Goal: Task Accomplishment & Management: Use online tool/utility

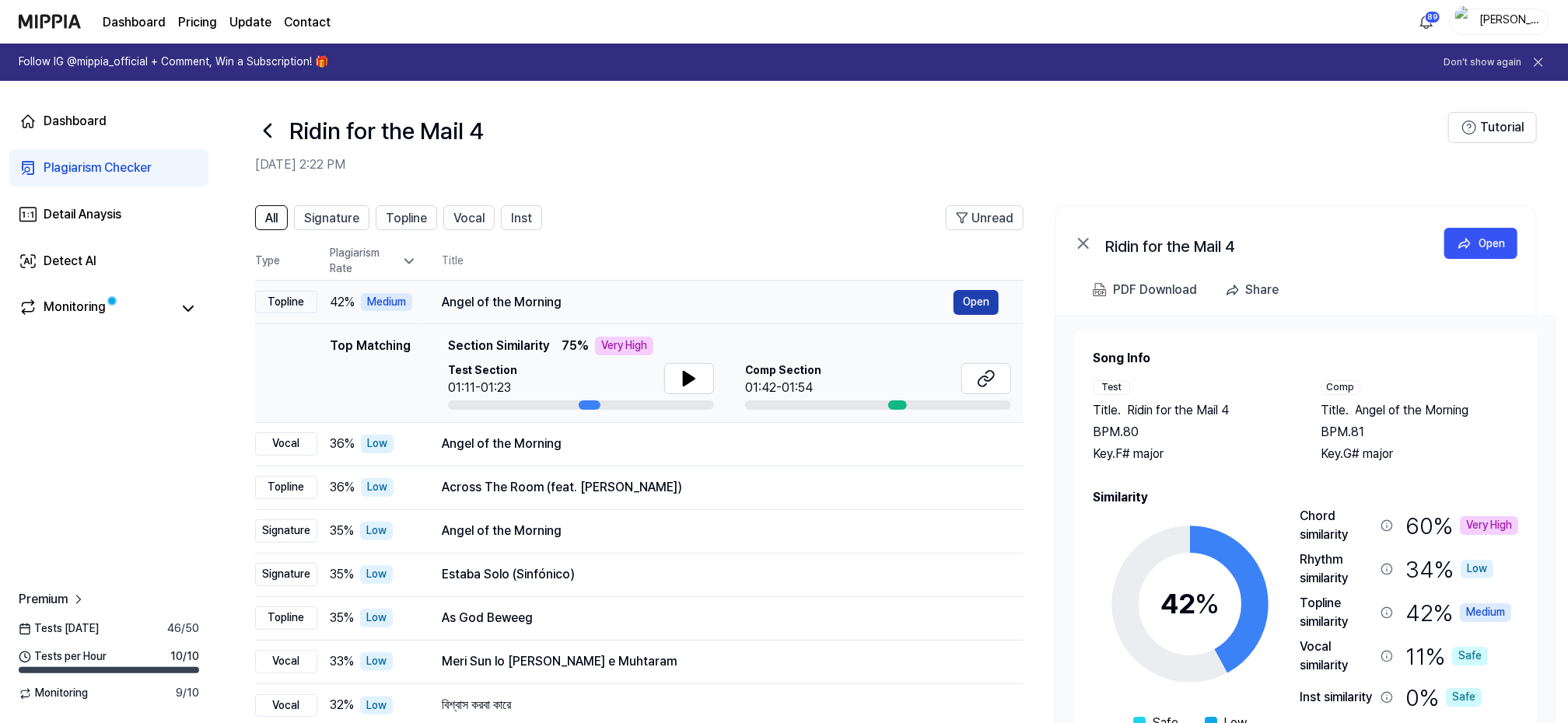
click at [981, 304] on button "Open" at bounding box center [976, 302] width 45 height 25
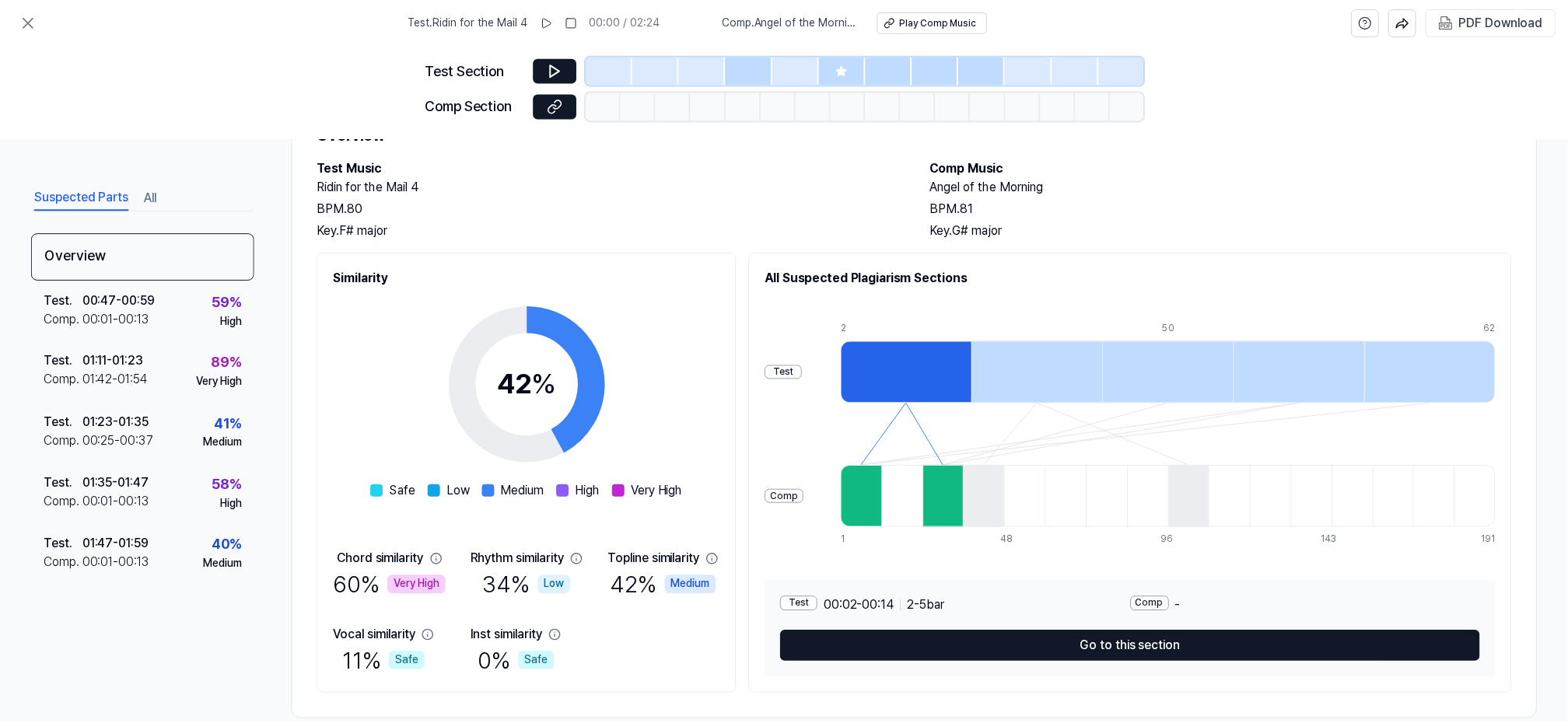
scroll to position [99, 0]
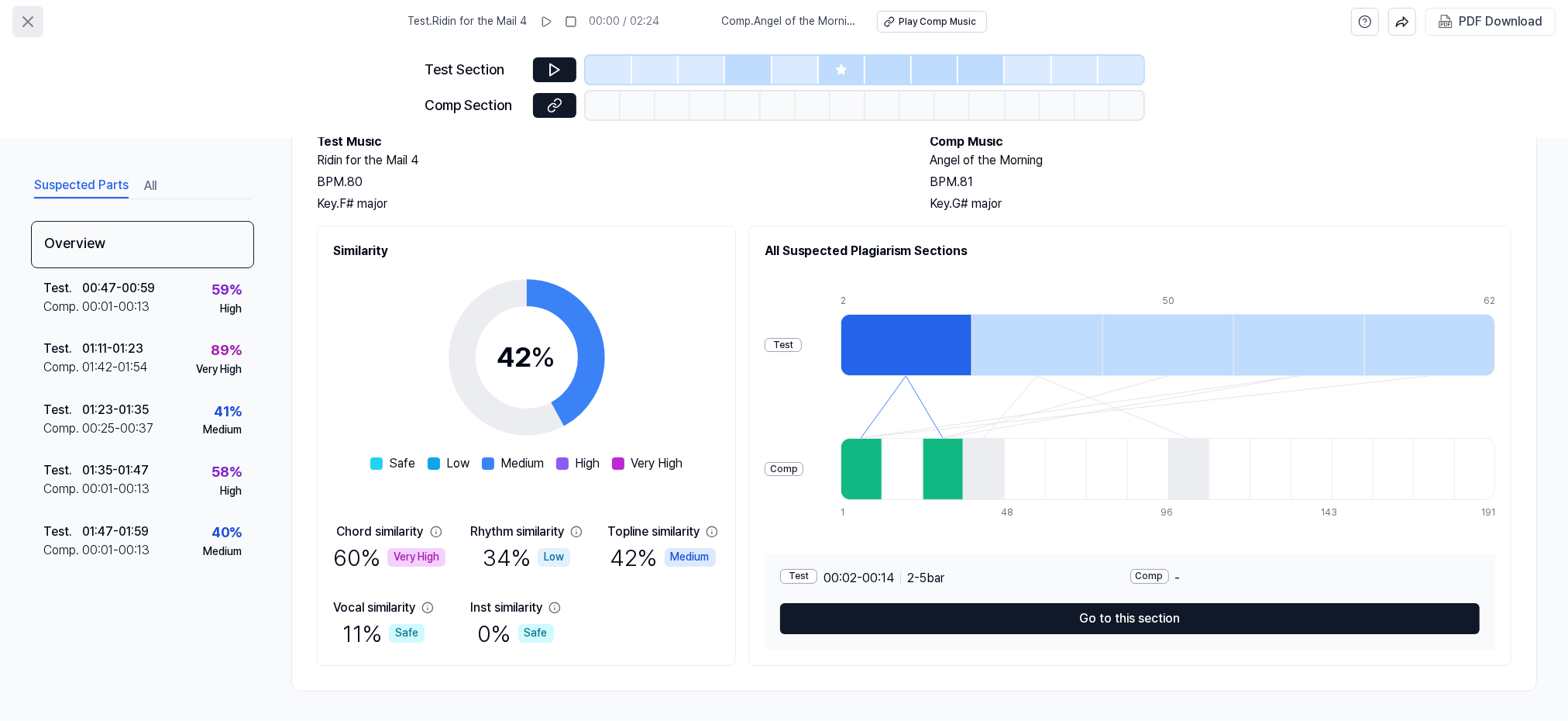
click at [24, 21] on icon at bounding box center [27, 22] width 18 height 18
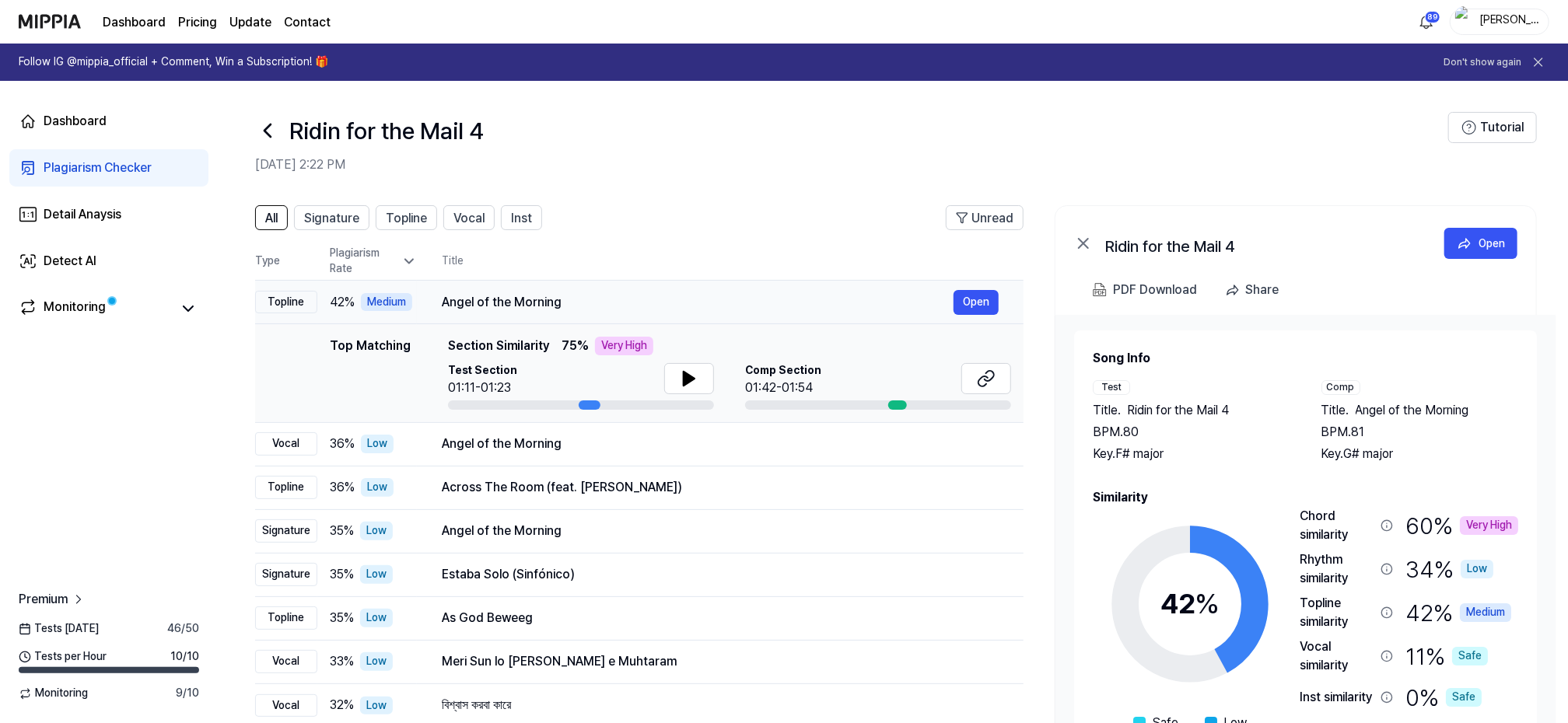
scroll to position [98, 0]
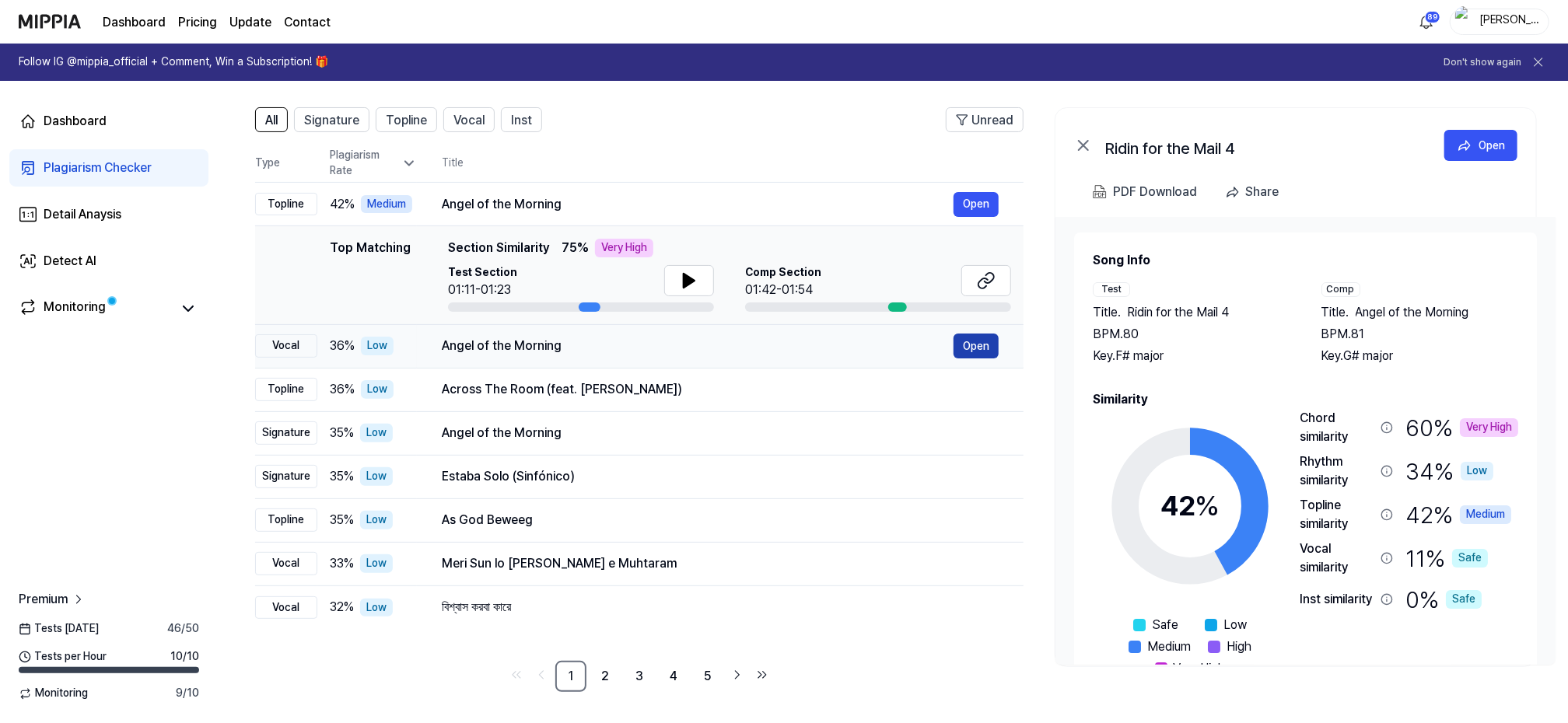
click at [975, 347] on button "Open" at bounding box center [976, 346] width 45 height 25
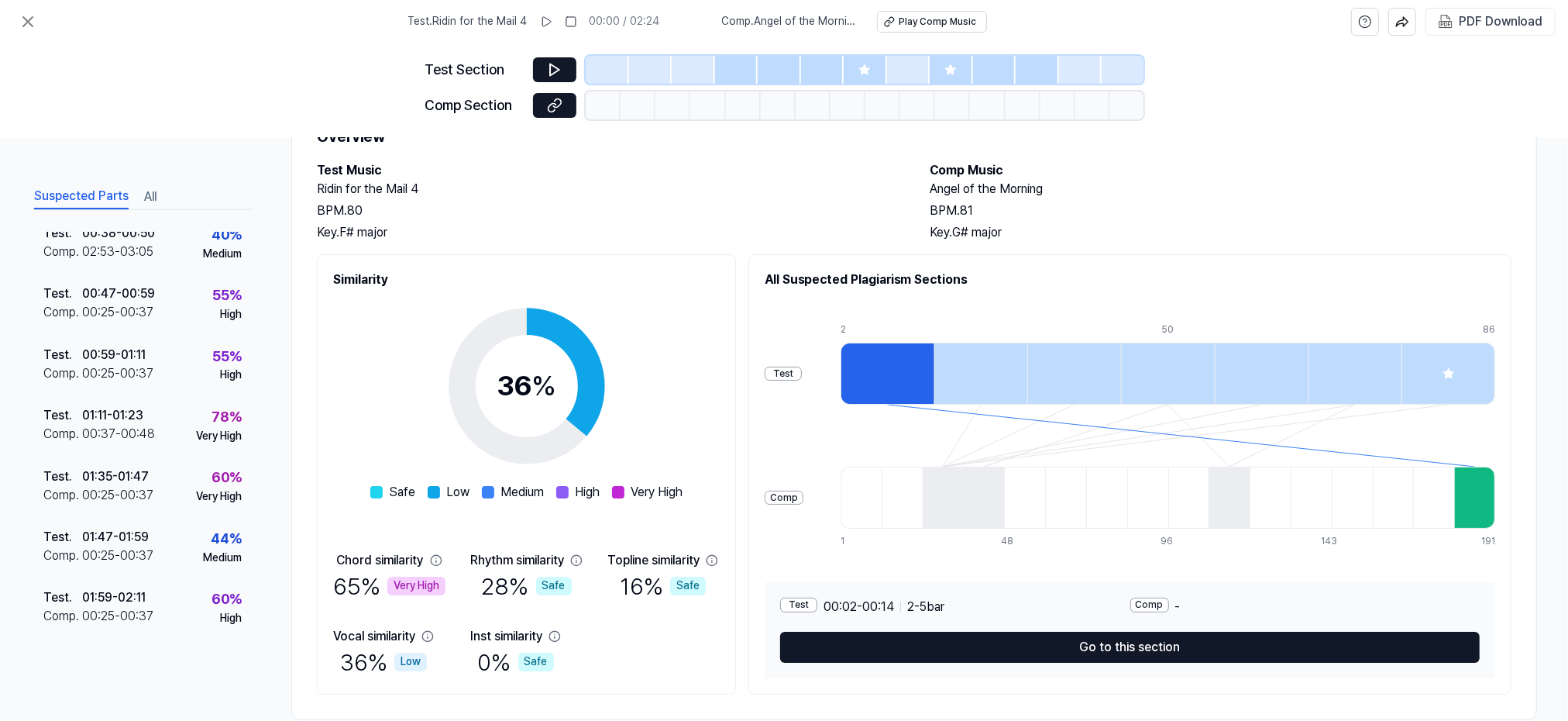
scroll to position [99, 0]
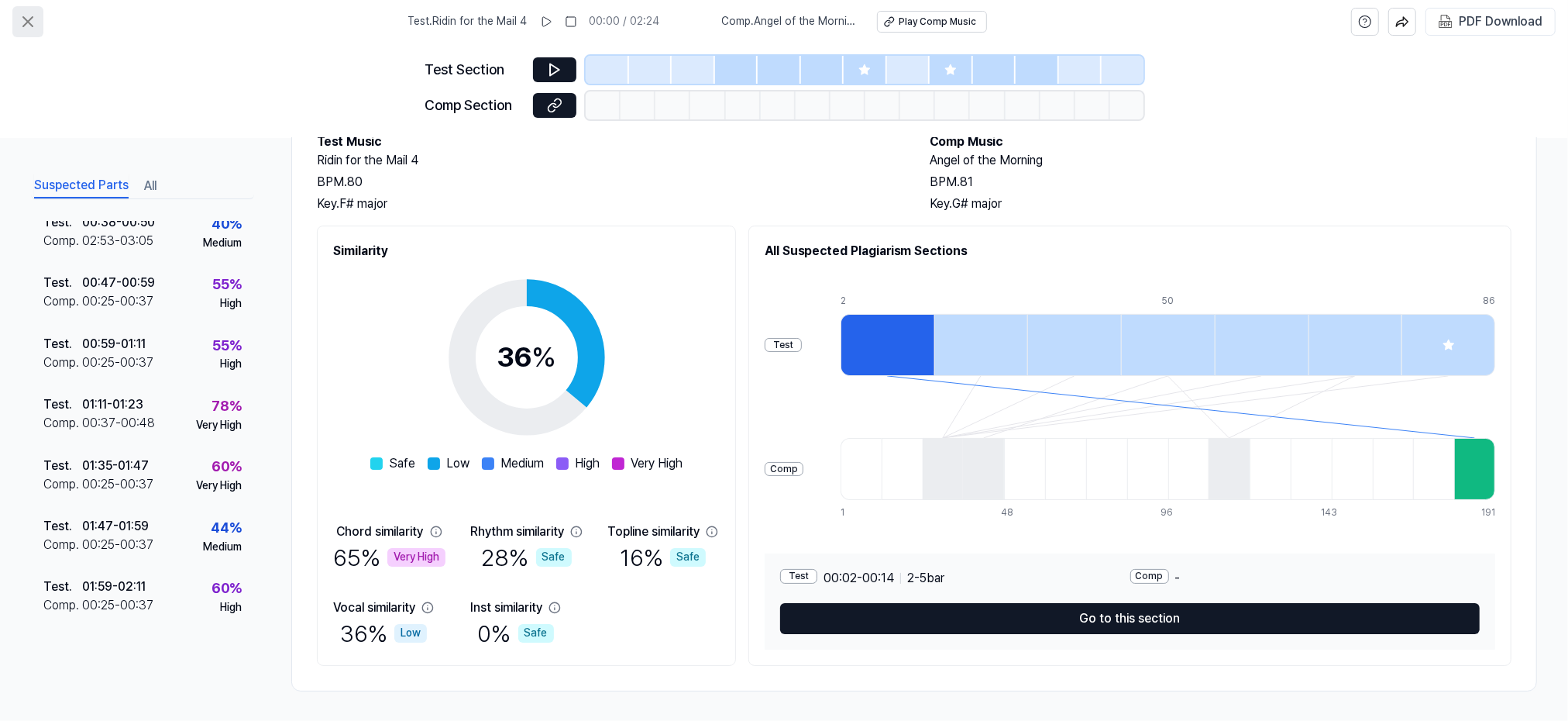
click at [25, 21] on icon at bounding box center [27, 22] width 18 height 18
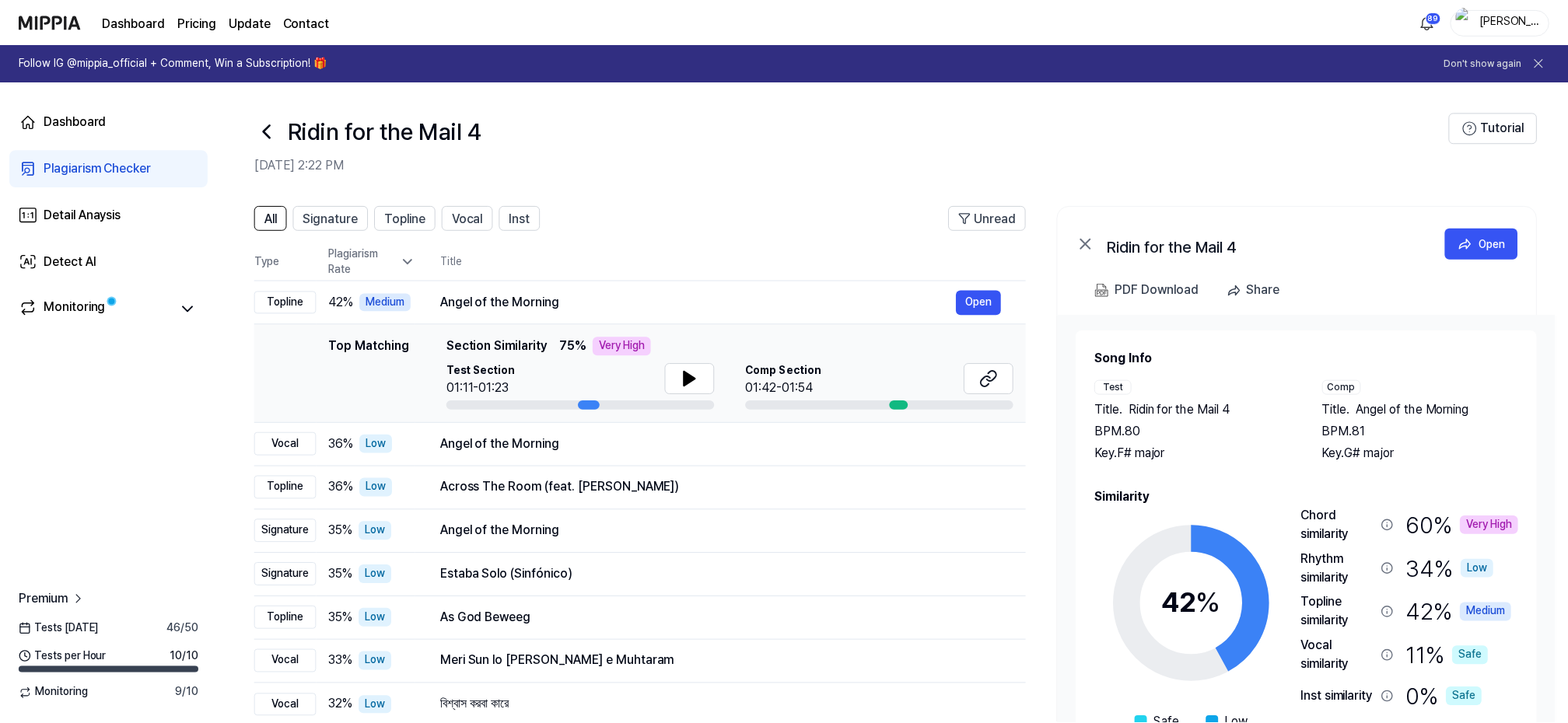
scroll to position [98, 0]
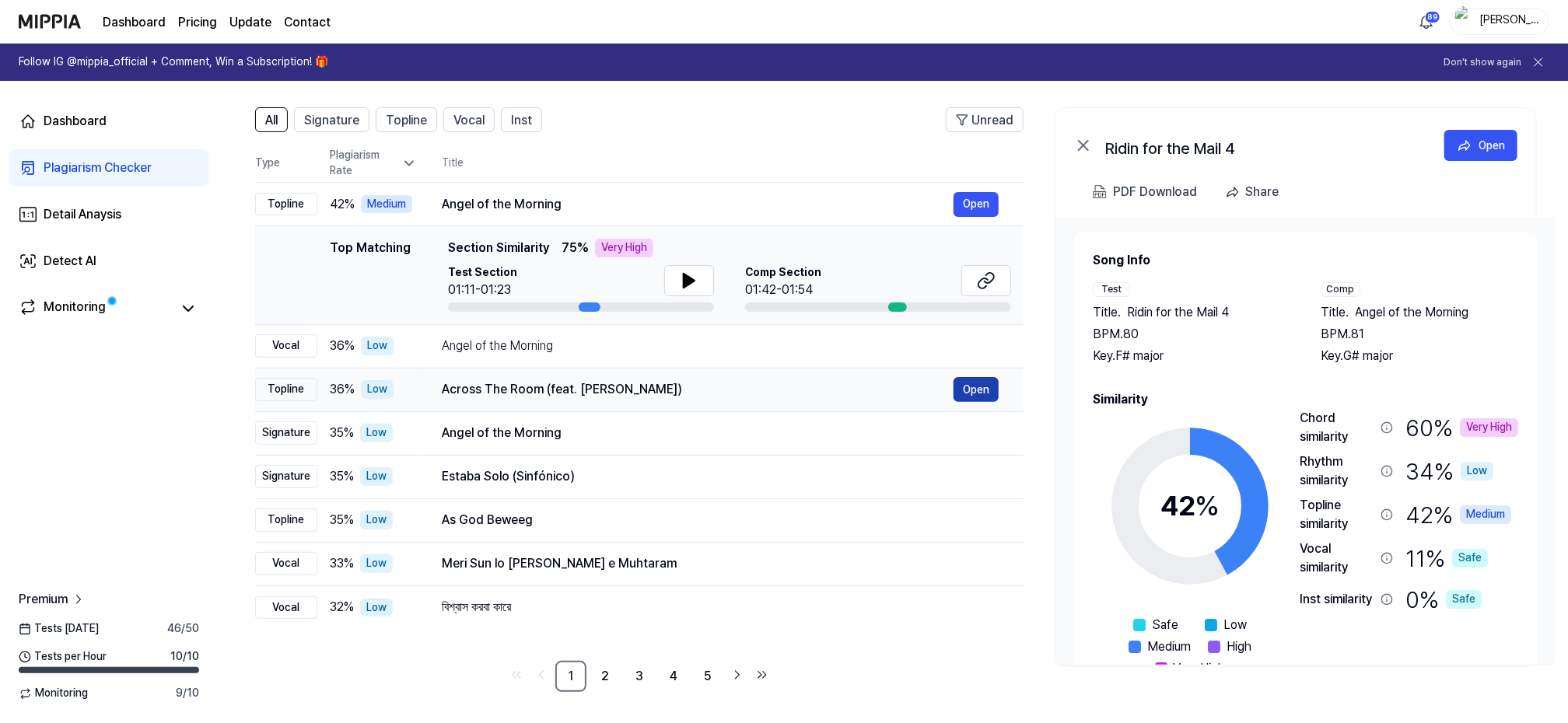
click at [991, 381] on button "Open" at bounding box center [976, 389] width 45 height 25
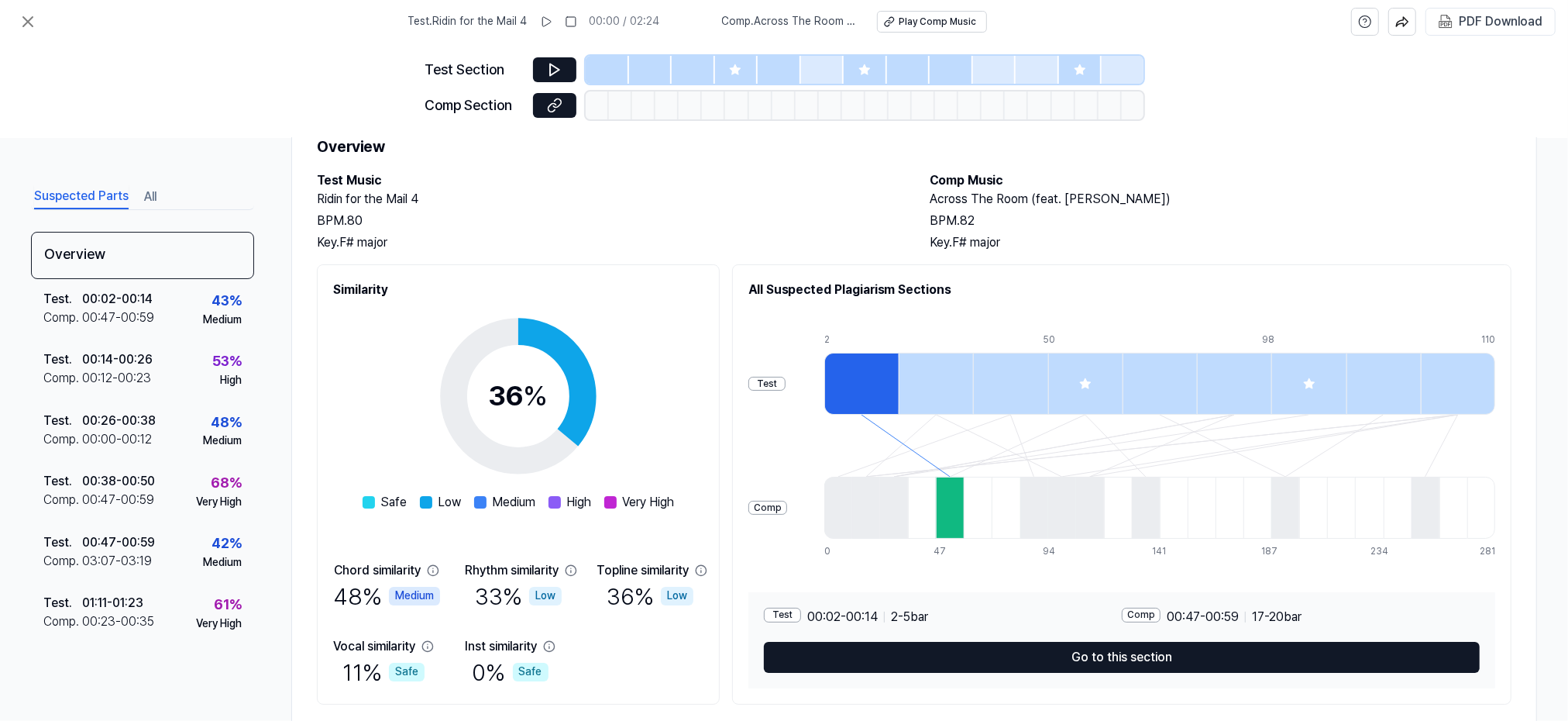
scroll to position [99, 0]
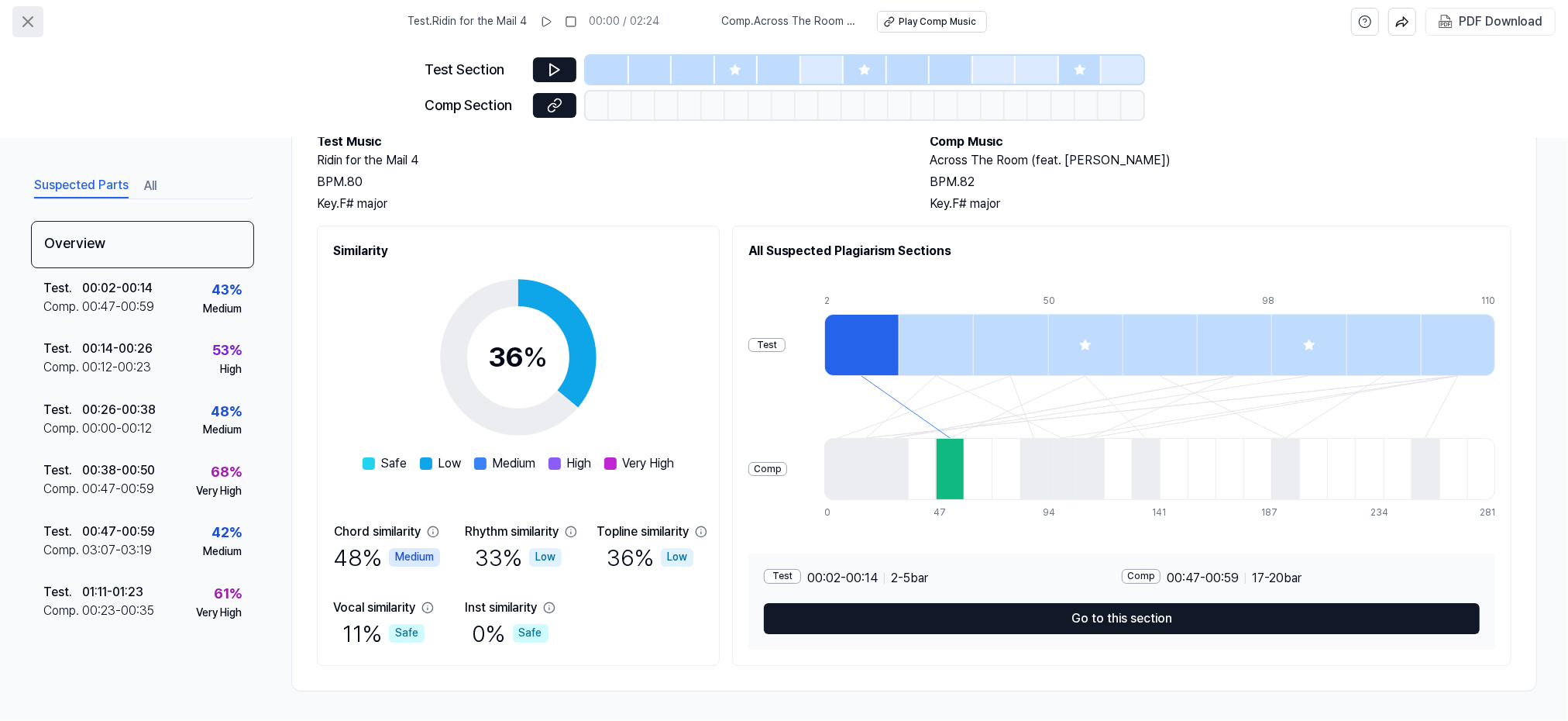
click at [32, 25] on icon at bounding box center [27, 22] width 18 height 18
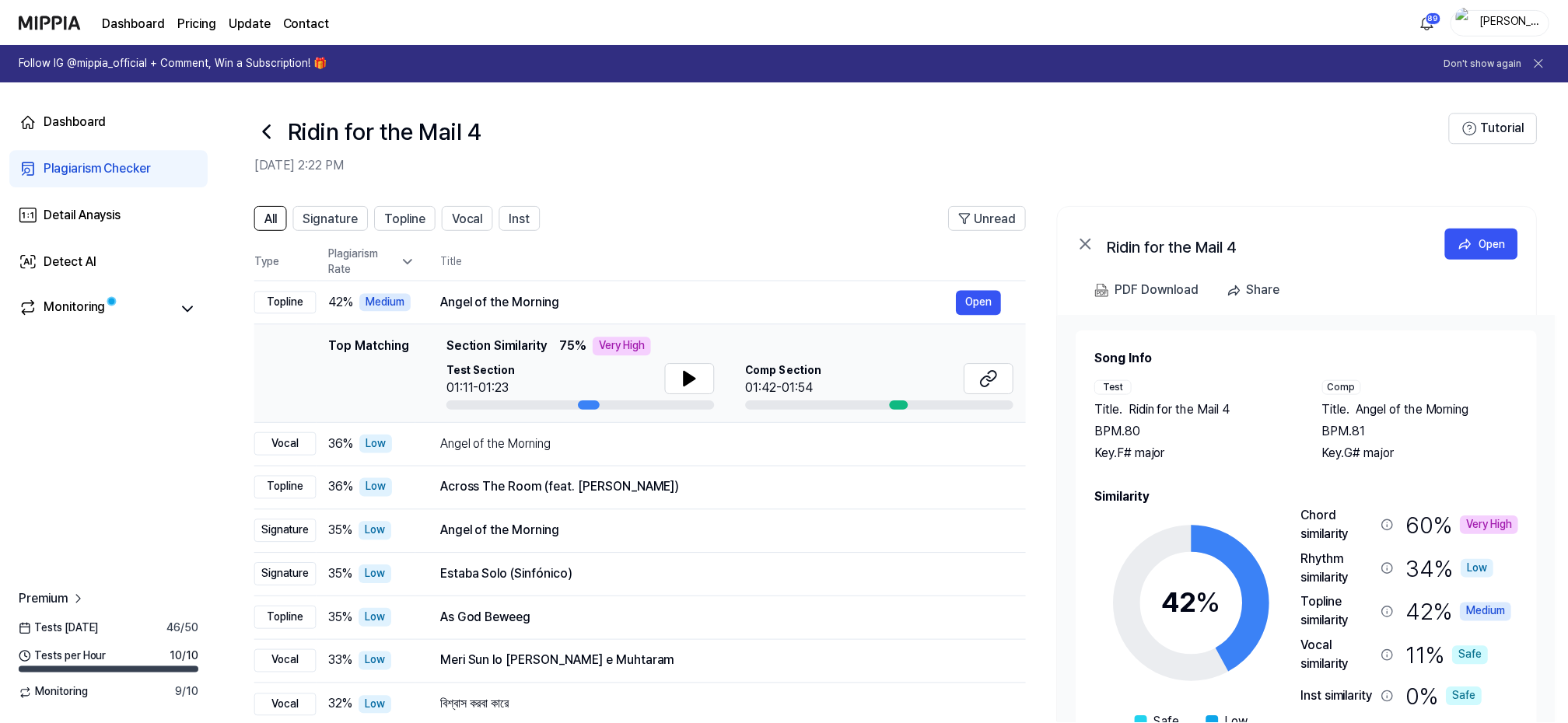
scroll to position [98, 0]
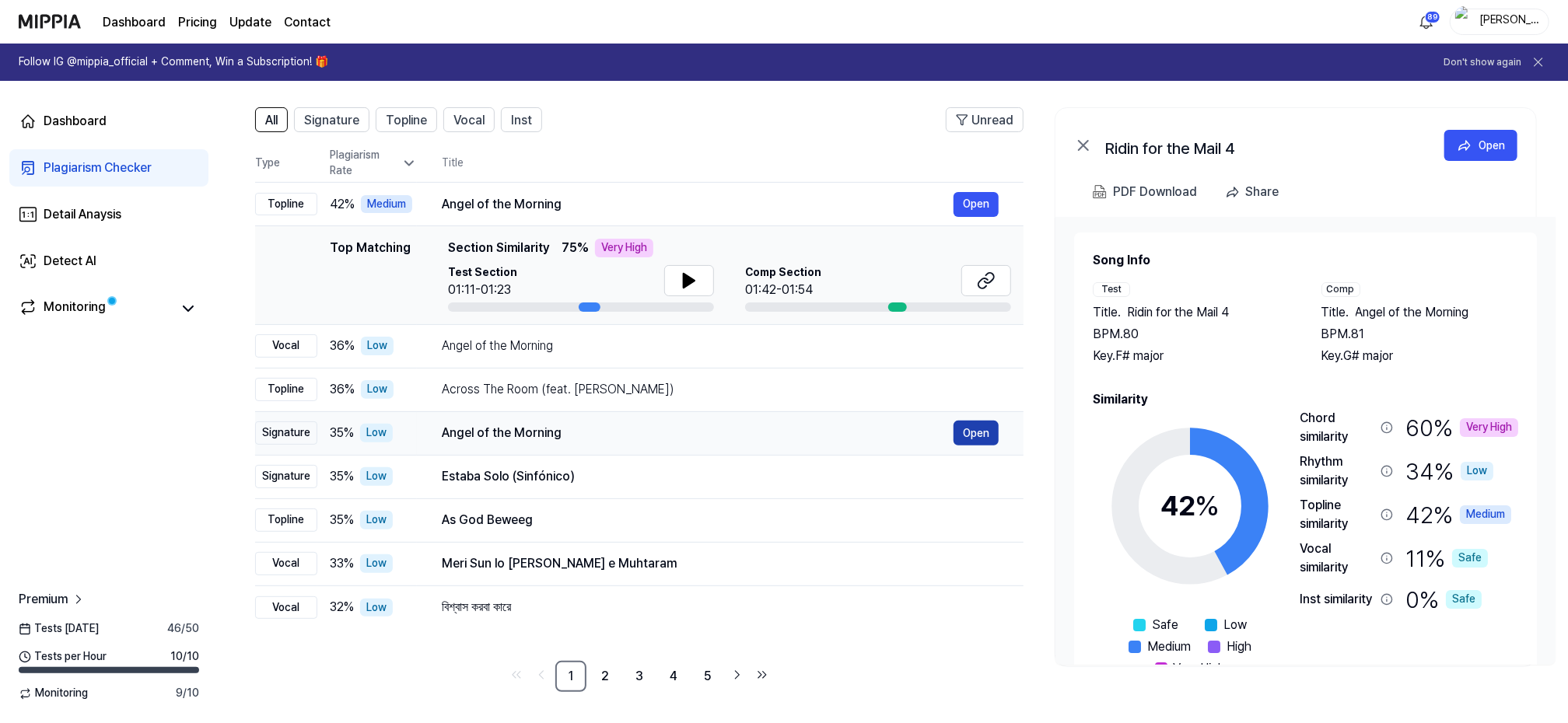
click at [974, 429] on button "Open" at bounding box center [976, 433] width 45 height 25
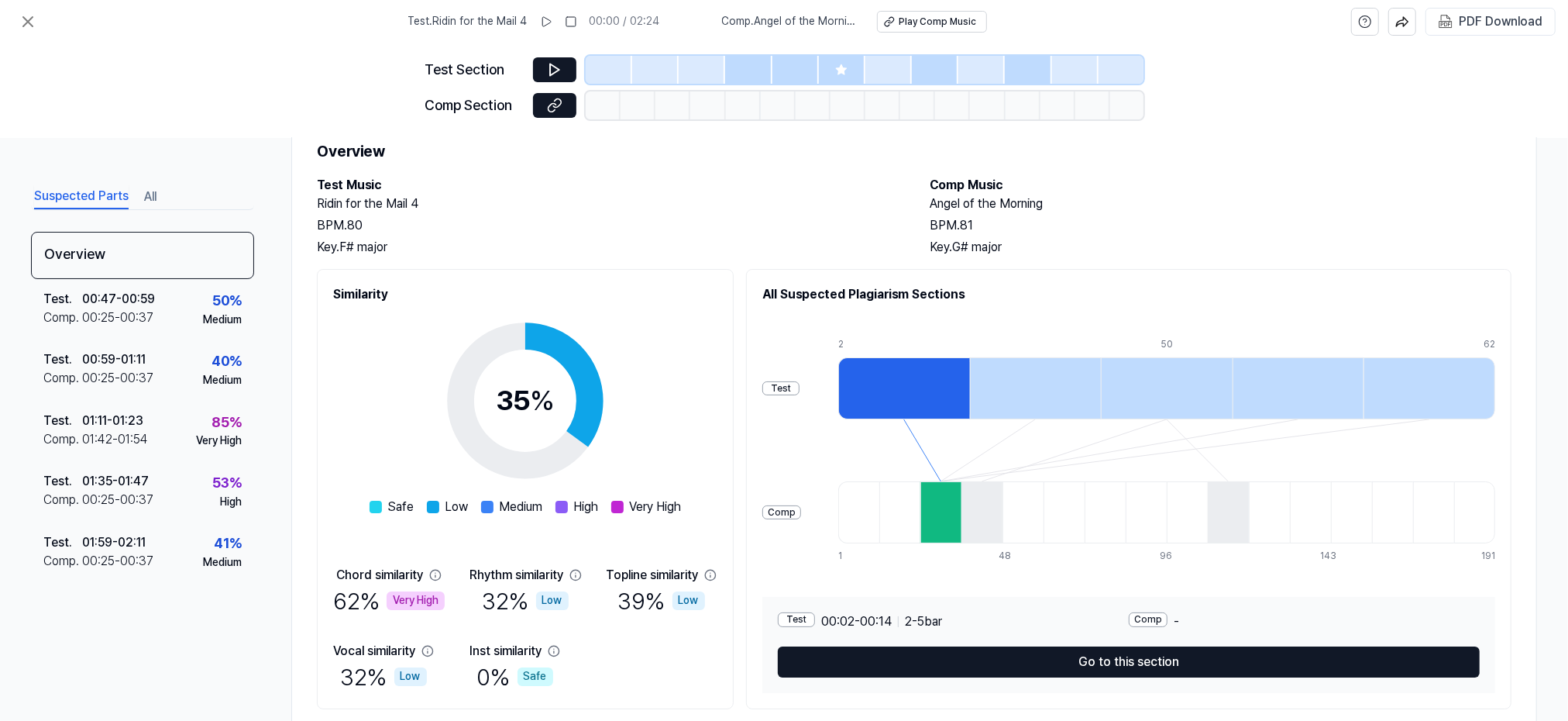
scroll to position [99, 0]
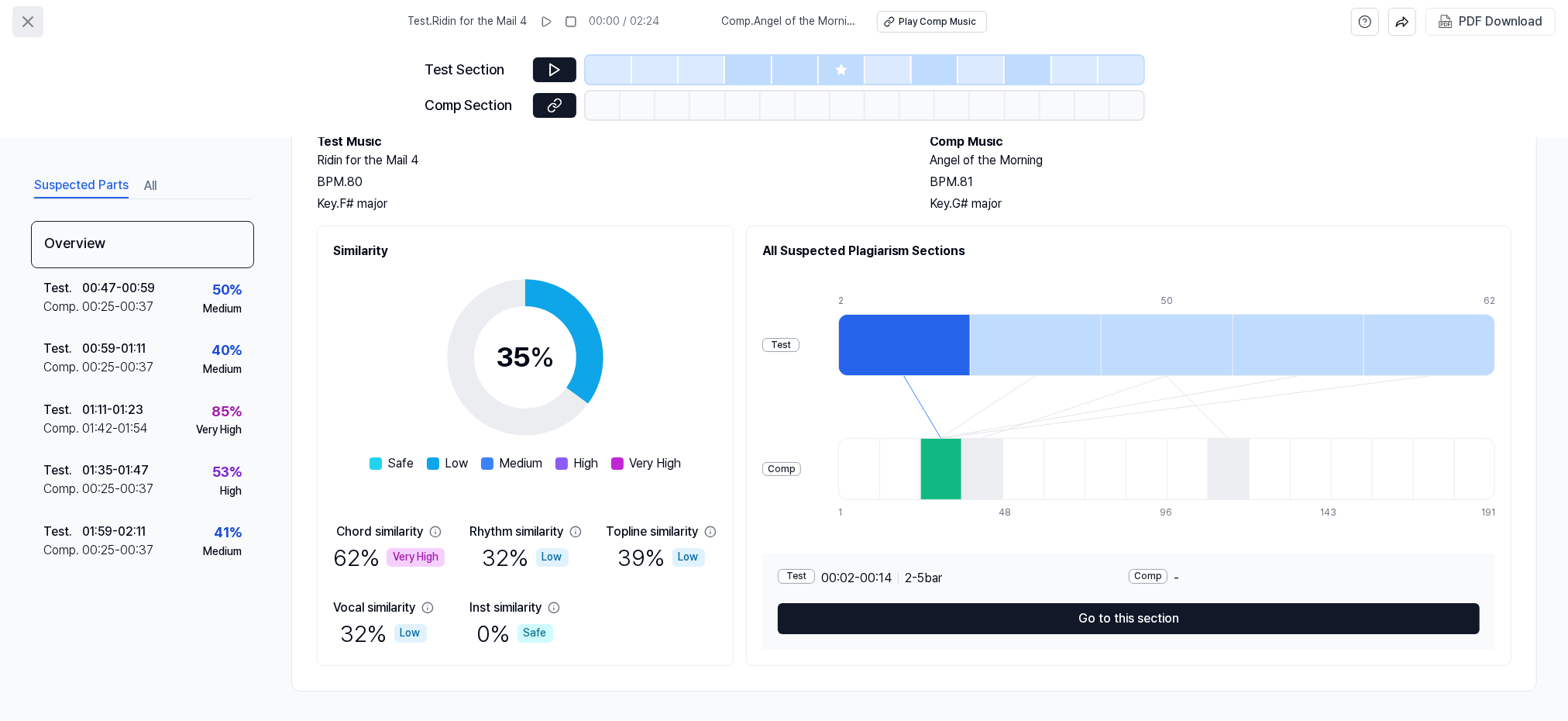
click at [32, 24] on icon at bounding box center [27, 22] width 18 height 18
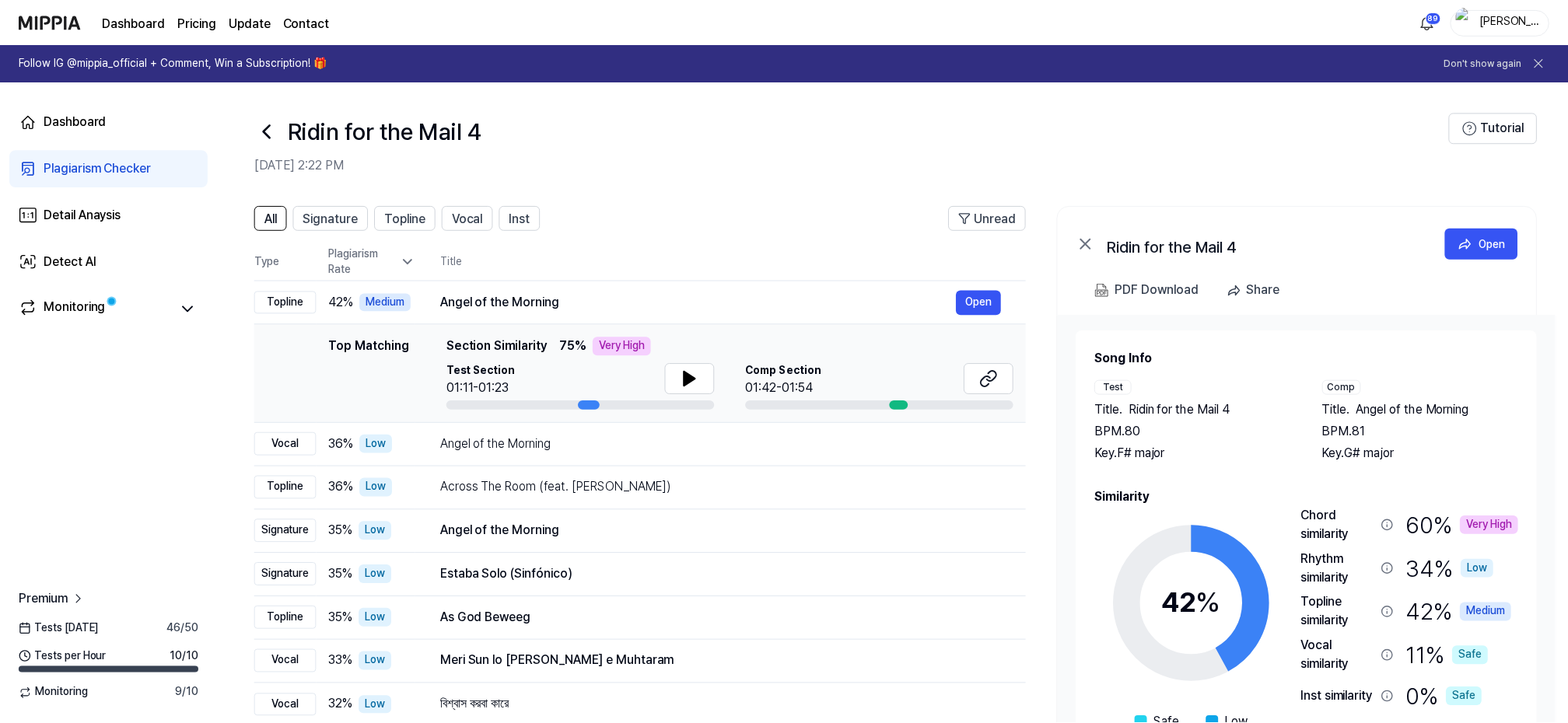
scroll to position [98, 0]
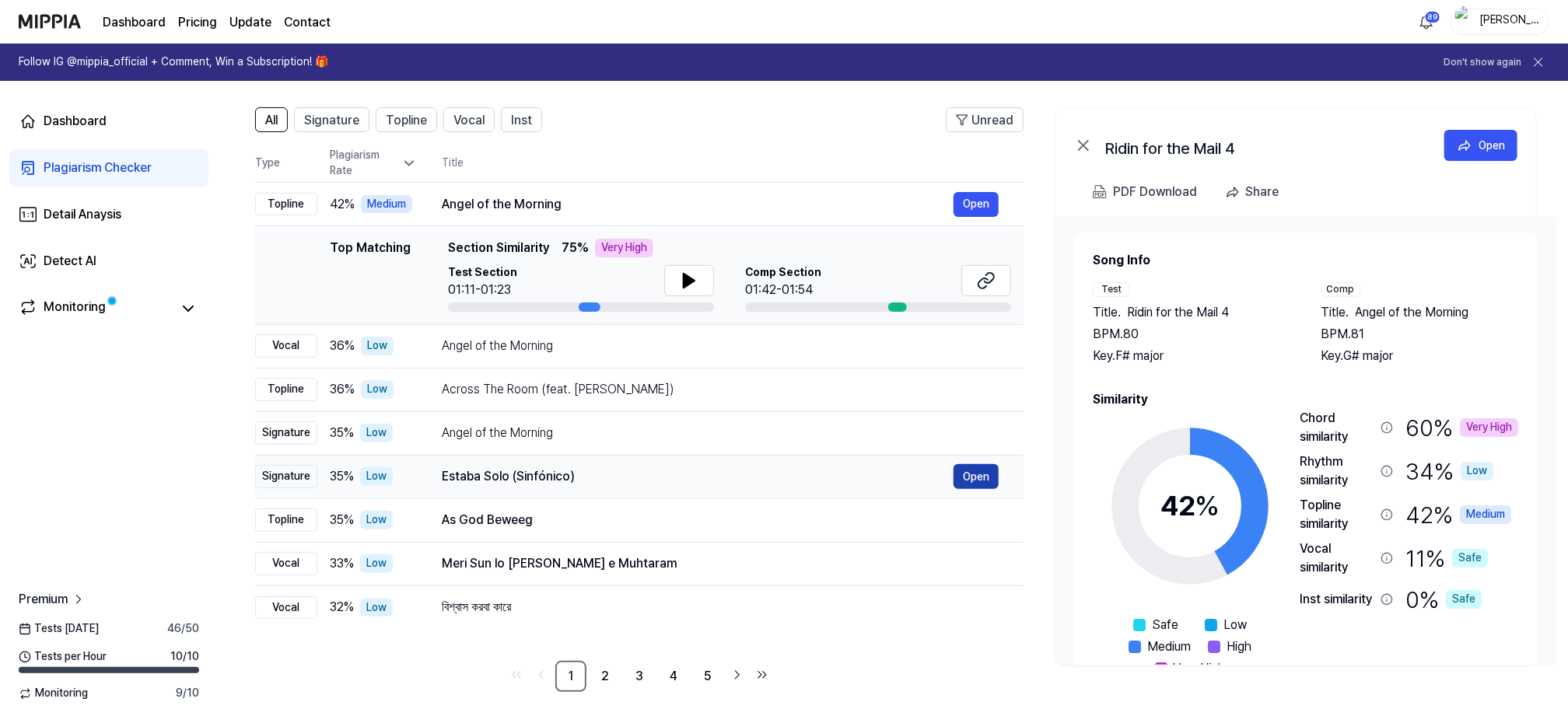
click at [970, 470] on button "Open" at bounding box center [976, 477] width 45 height 25
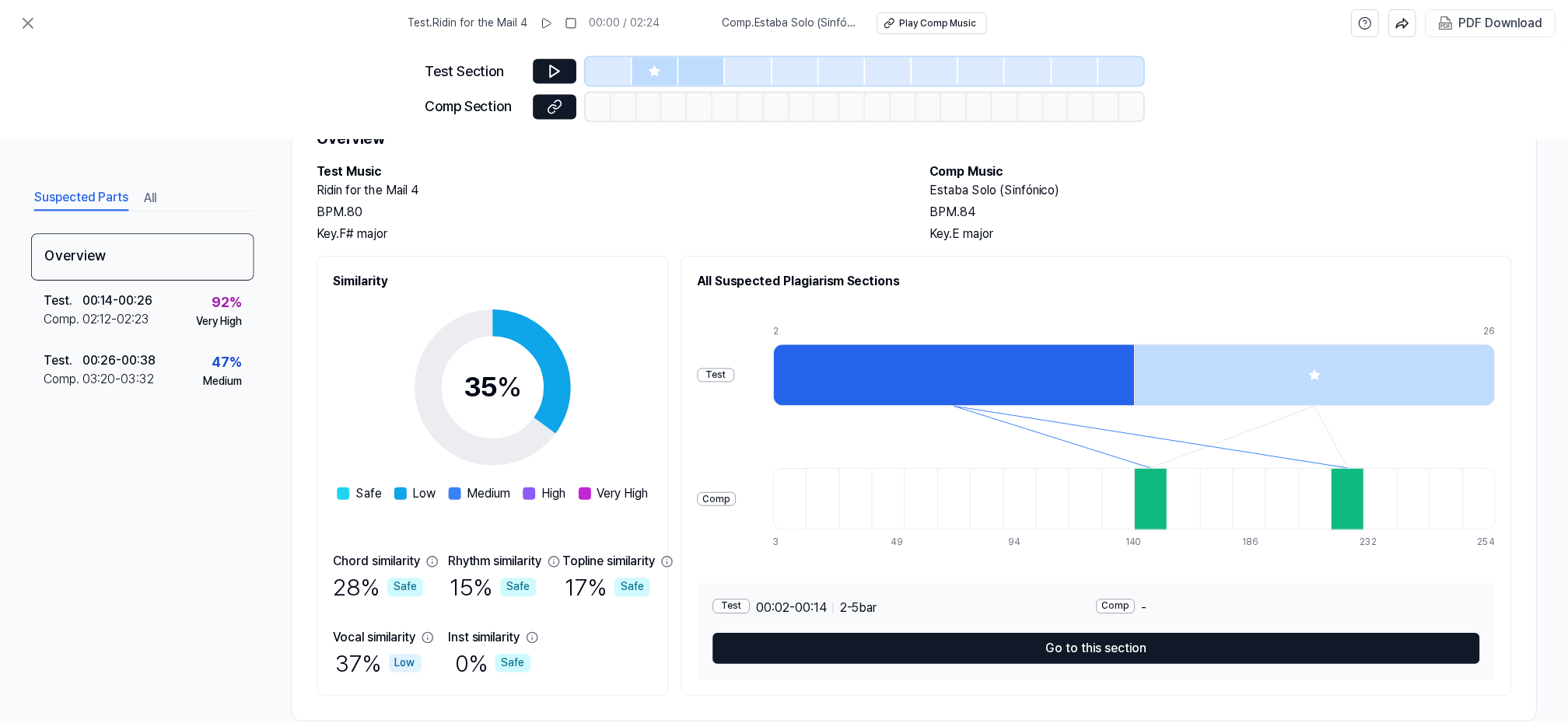
scroll to position [99, 0]
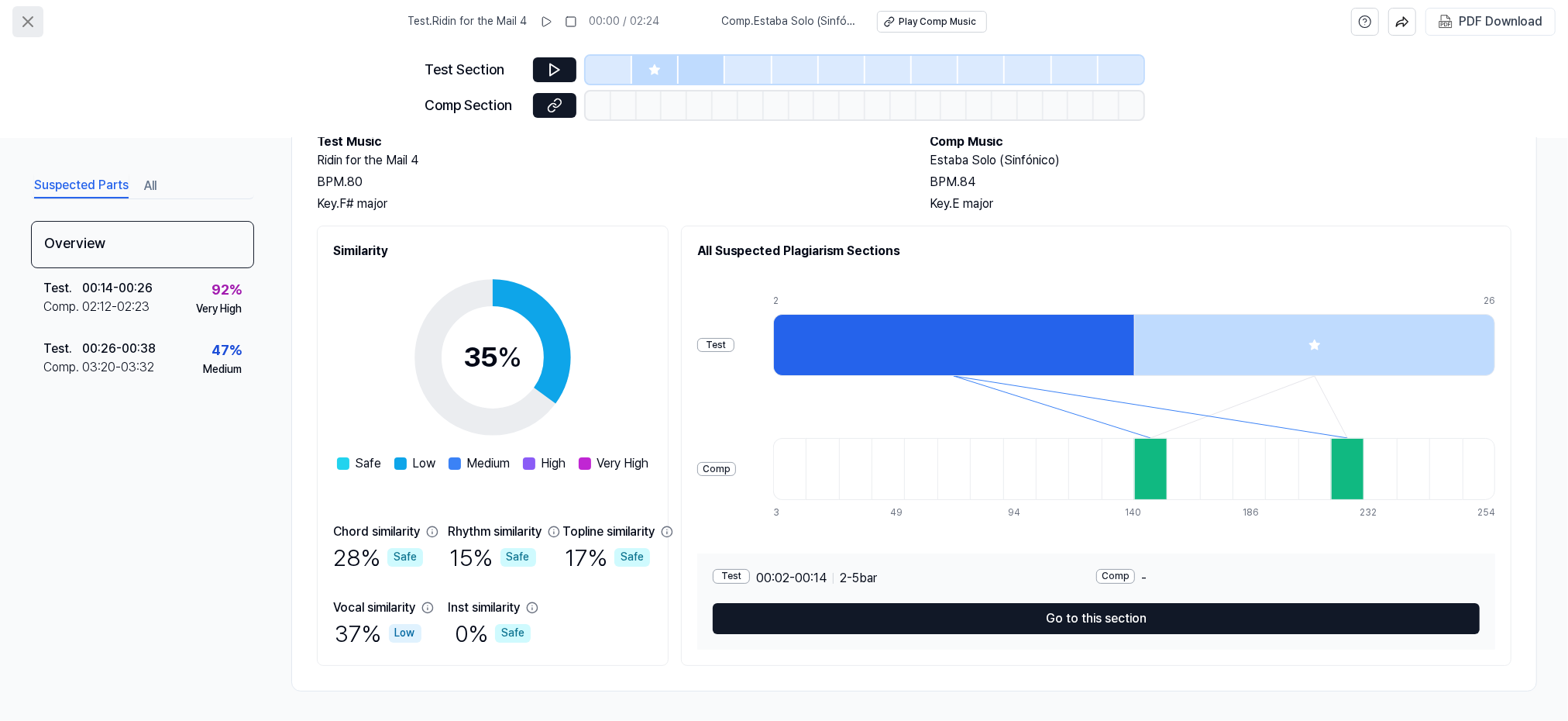
click at [35, 20] on icon at bounding box center [27, 22] width 18 height 18
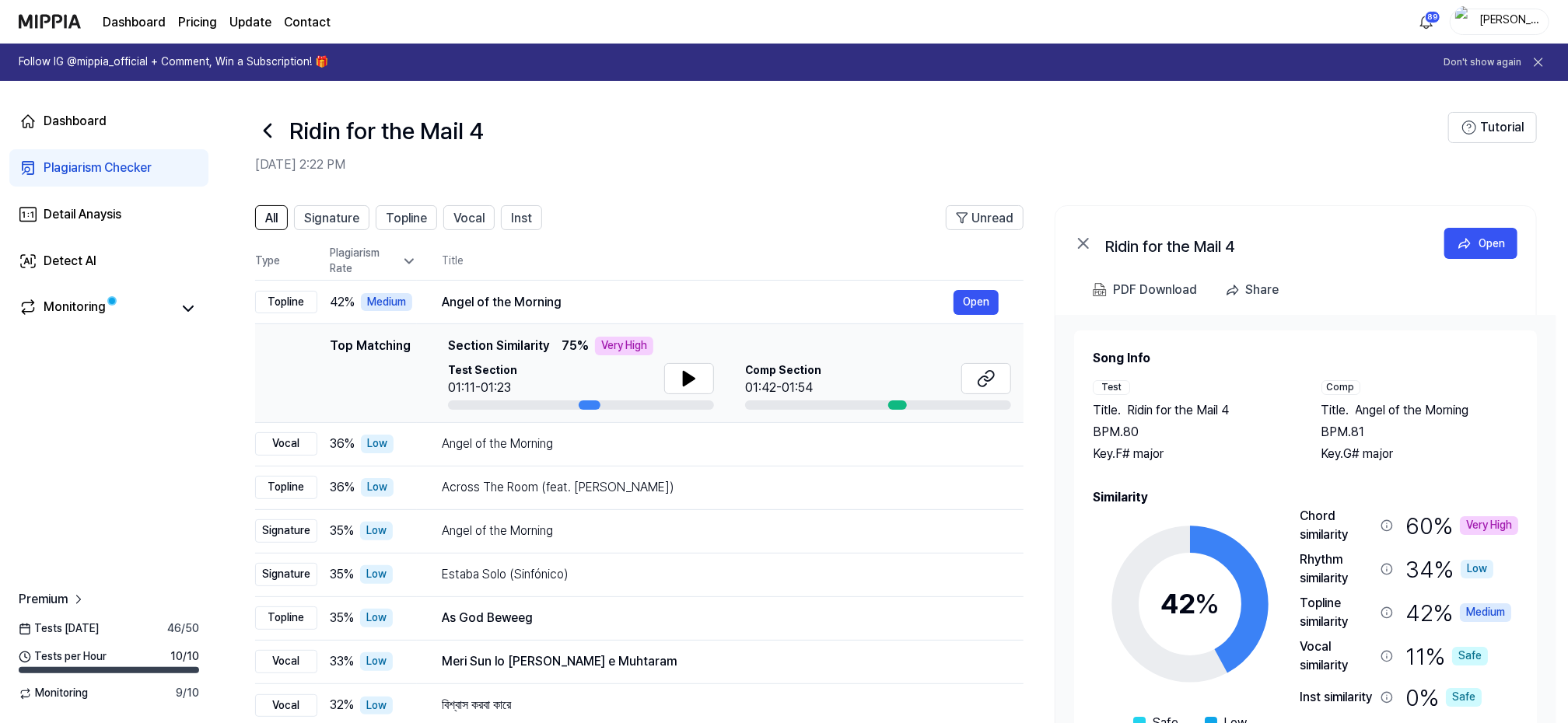
click at [264, 128] on icon at bounding box center [267, 130] width 25 height 25
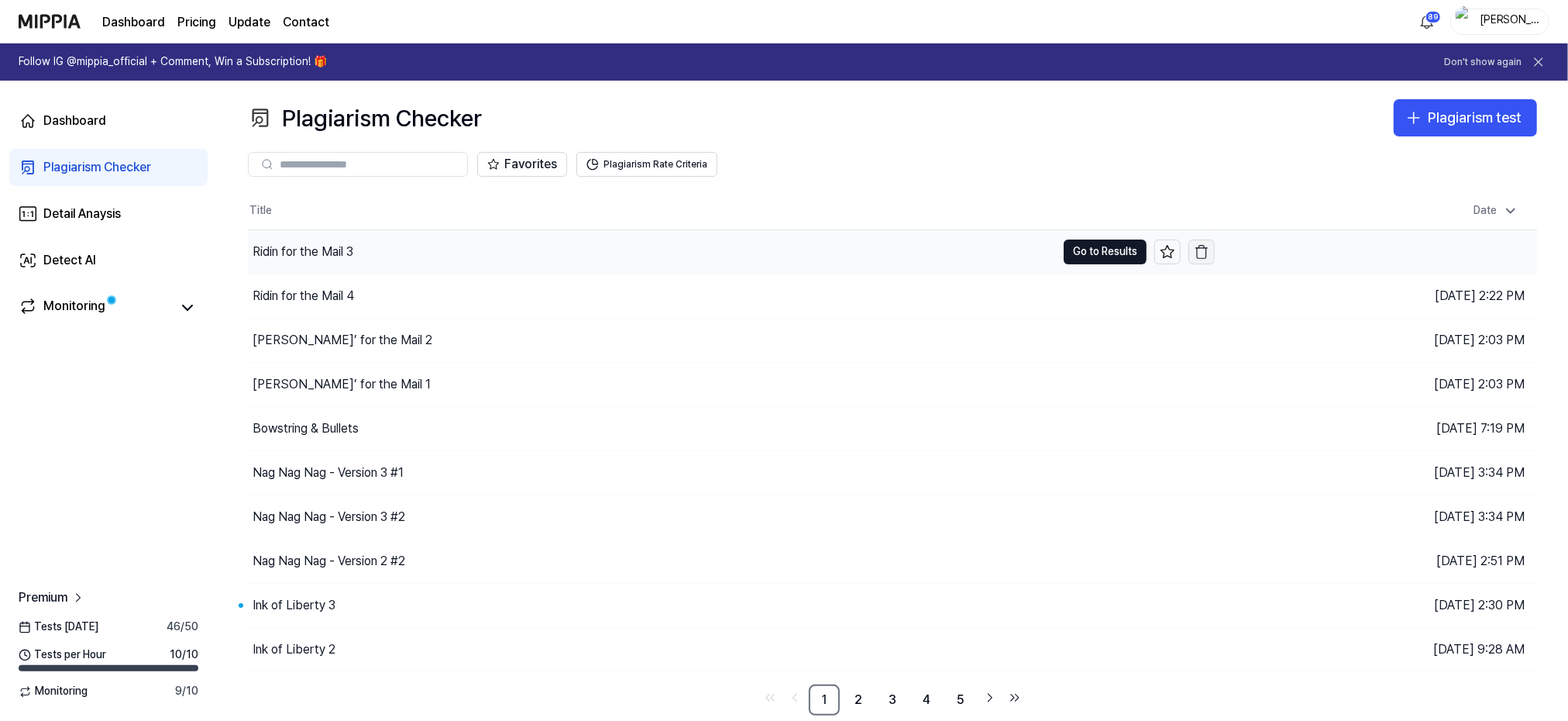
click at [1193, 252] on button "button" at bounding box center [1202, 252] width 27 height 25
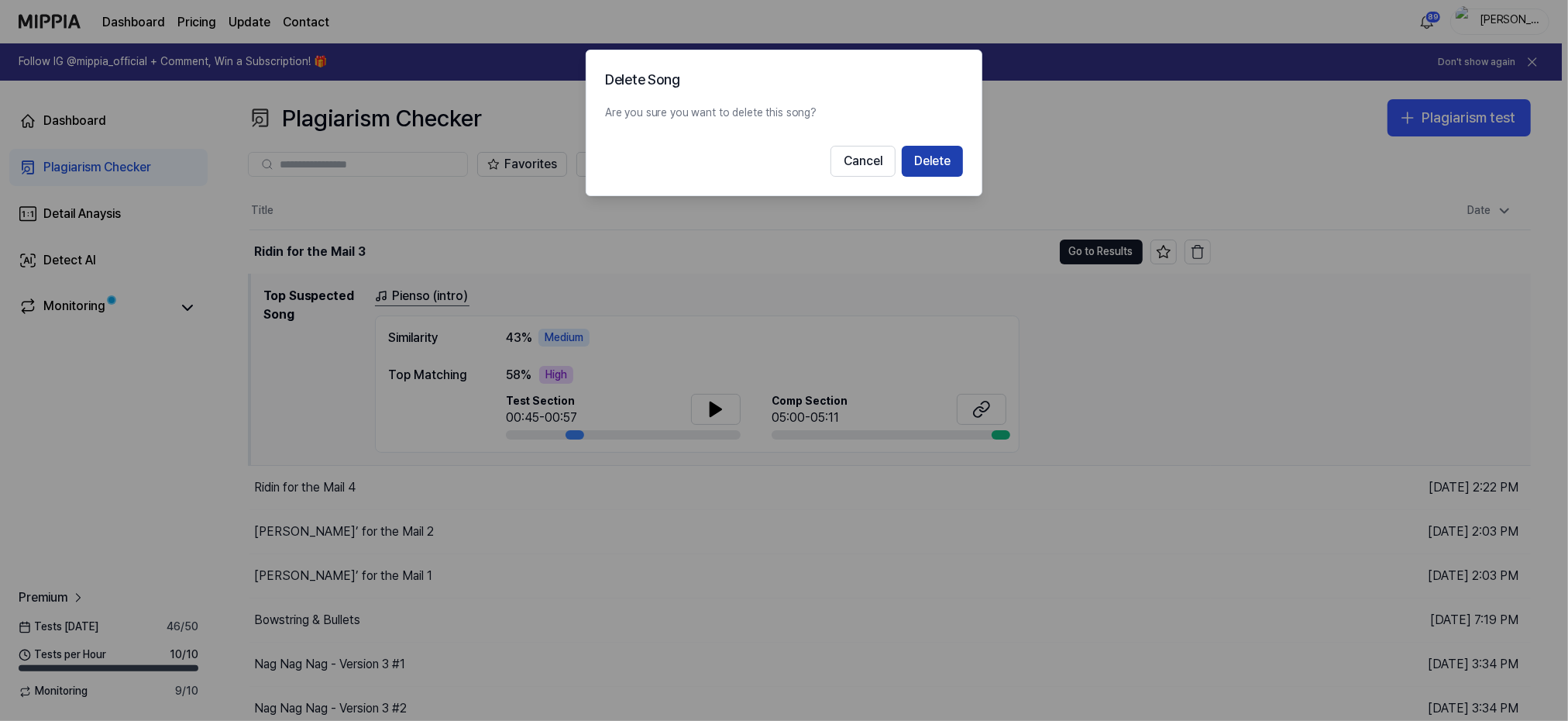
click at [929, 164] on button "Delete" at bounding box center [932, 161] width 62 height 31
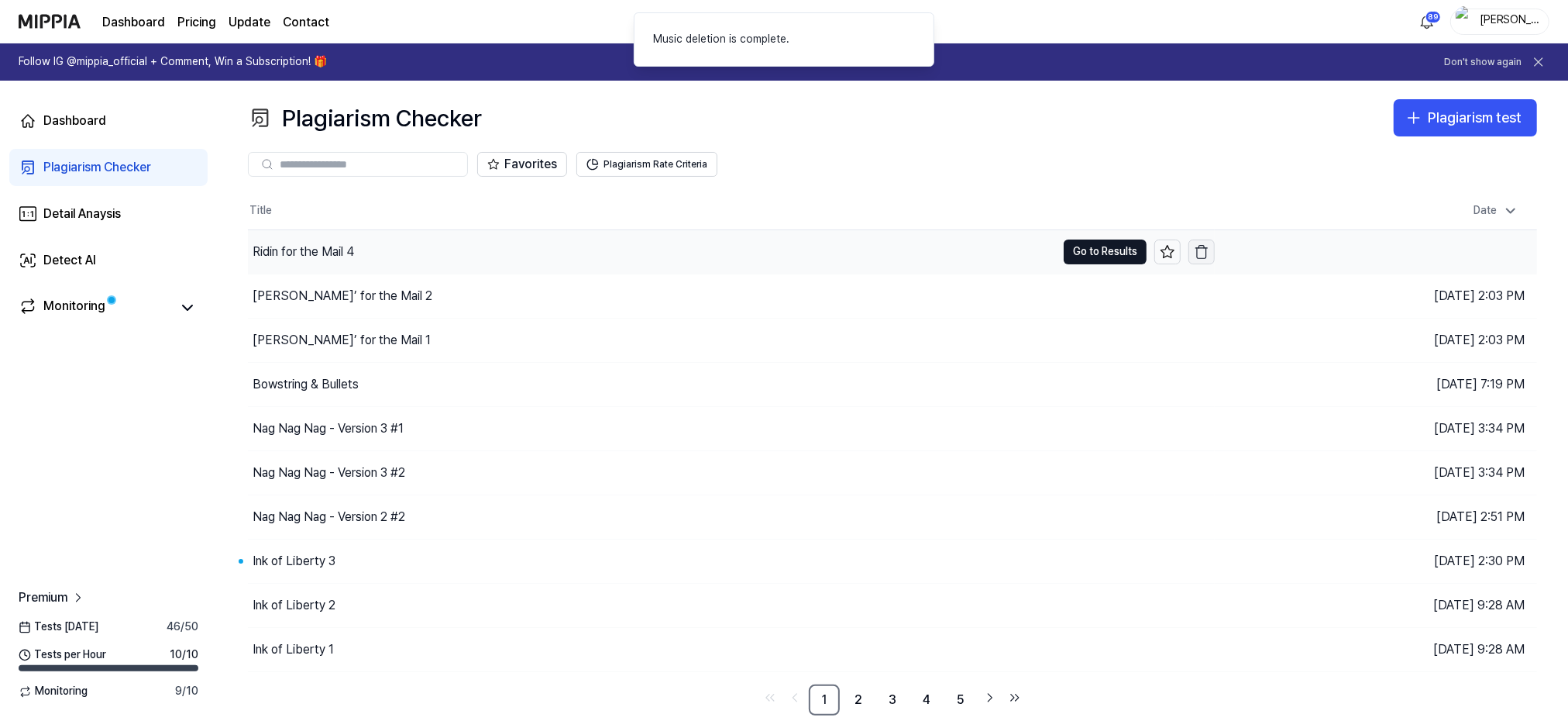
click at [1199, 247] on icon "button" at bounding box center [1202, 246] width 6 height 2
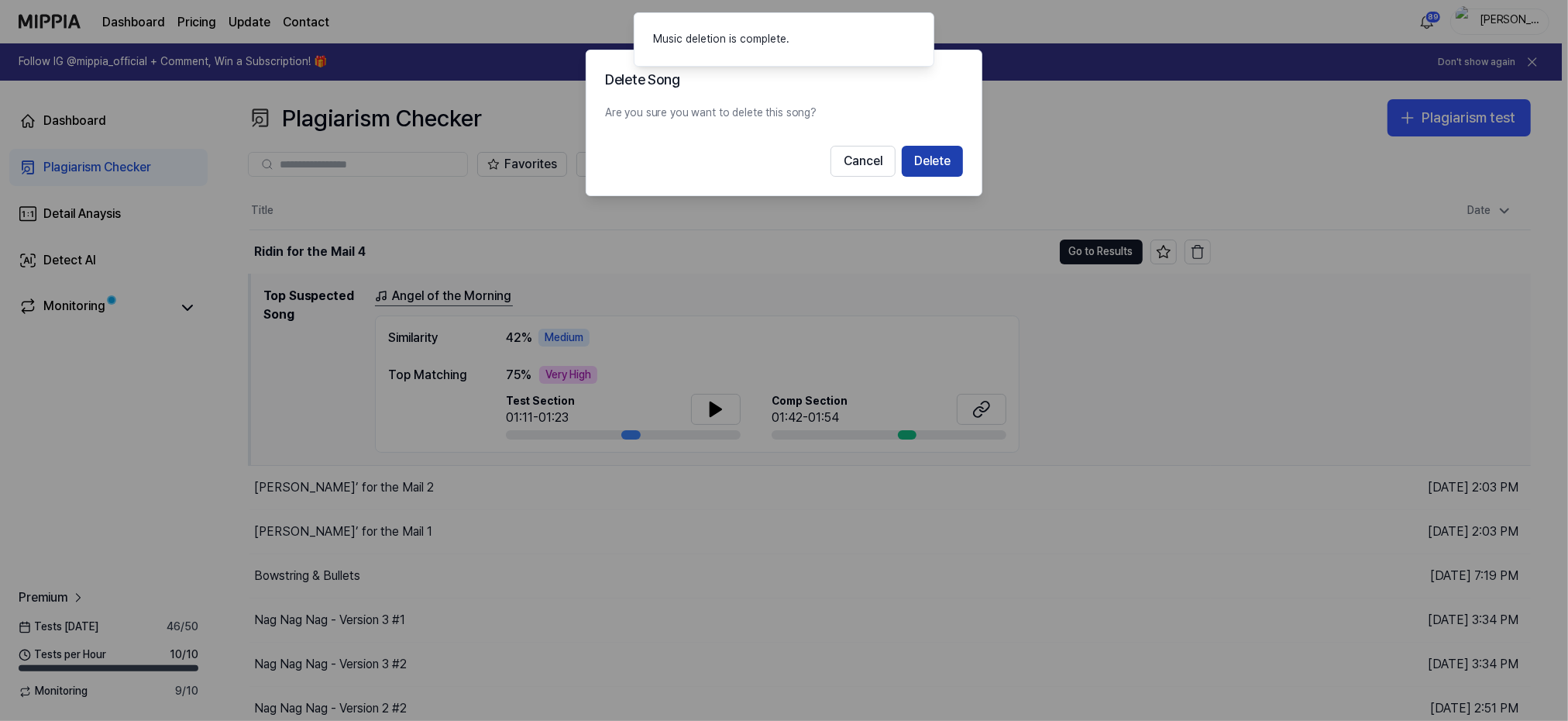
click at [946, 162] on button "Delete" at bounding box center [932, 161] width 62 height 31
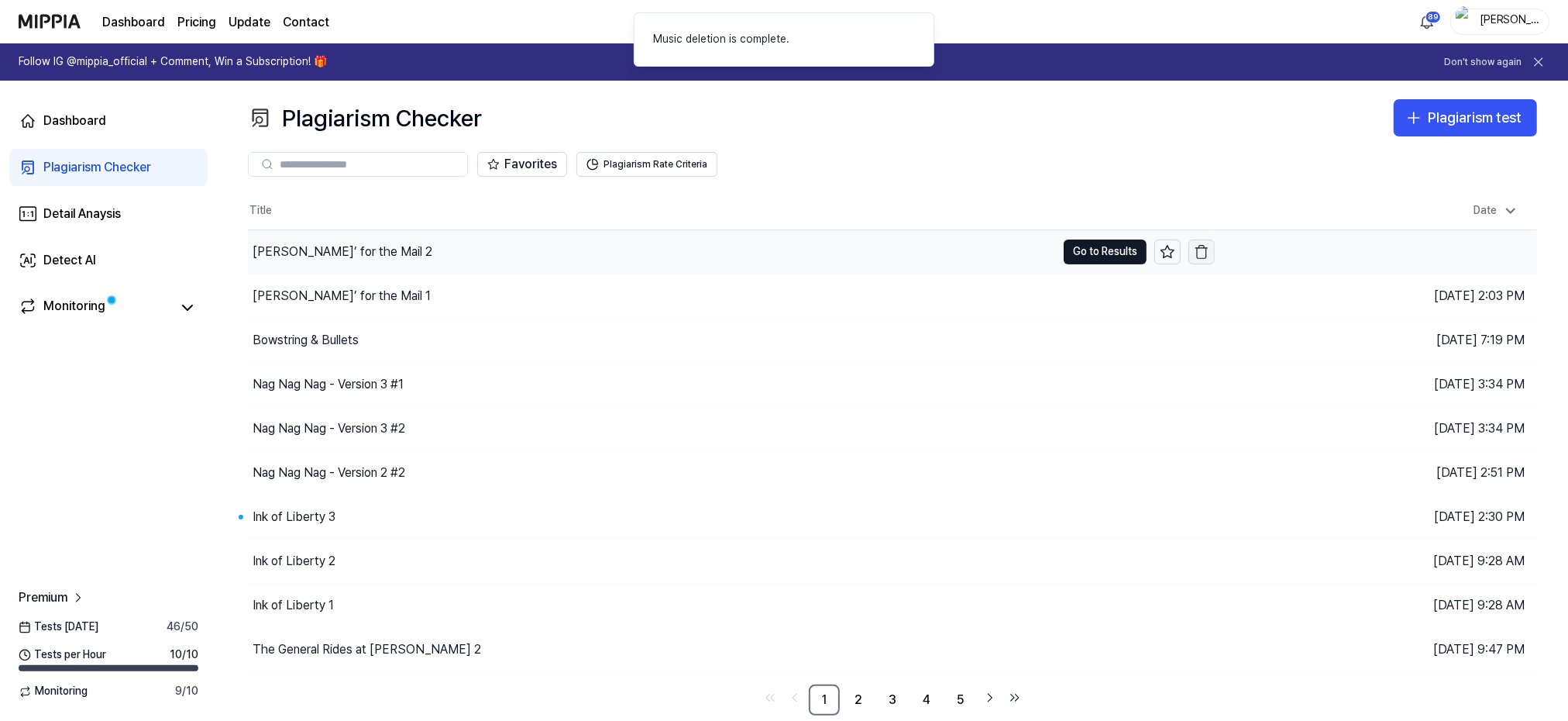
click at [1207, 251] on icon "button" at bounding box center [1201, 251] width 16 height 16
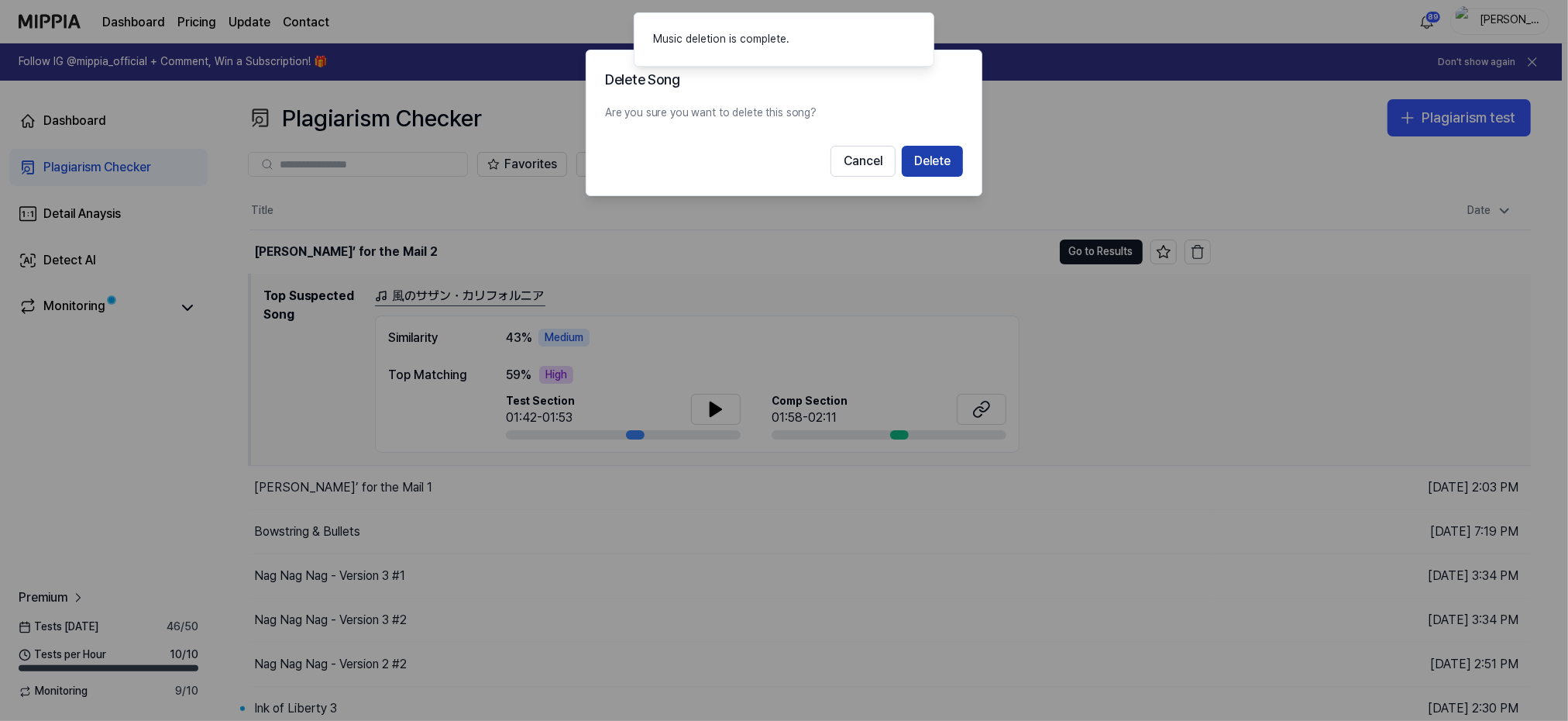
click at [926, 162] on button "Delete" at bounding box center [932, 161] width 62 height 31
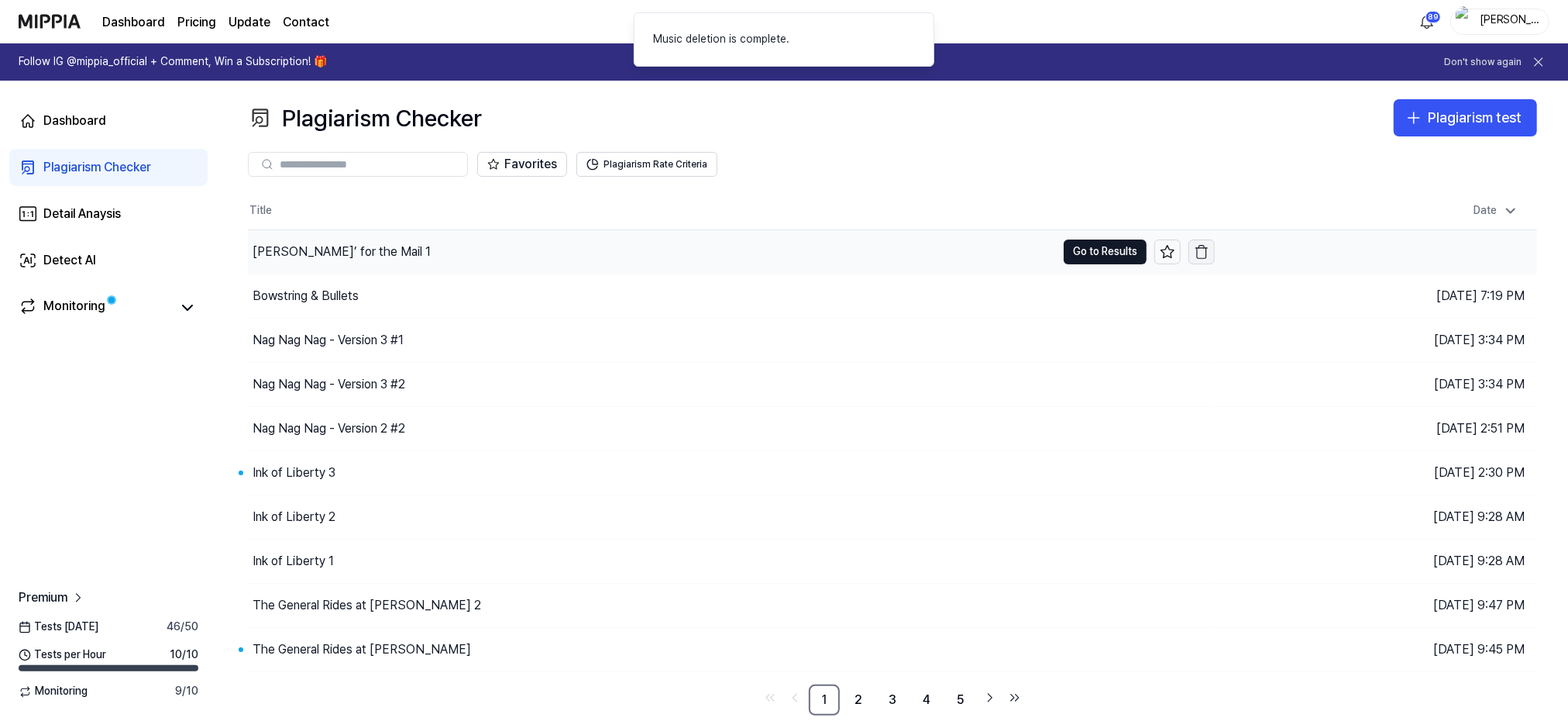
click at [1201, 248] on icon "button" at bounding box center [1202, 248] width 12 height 0
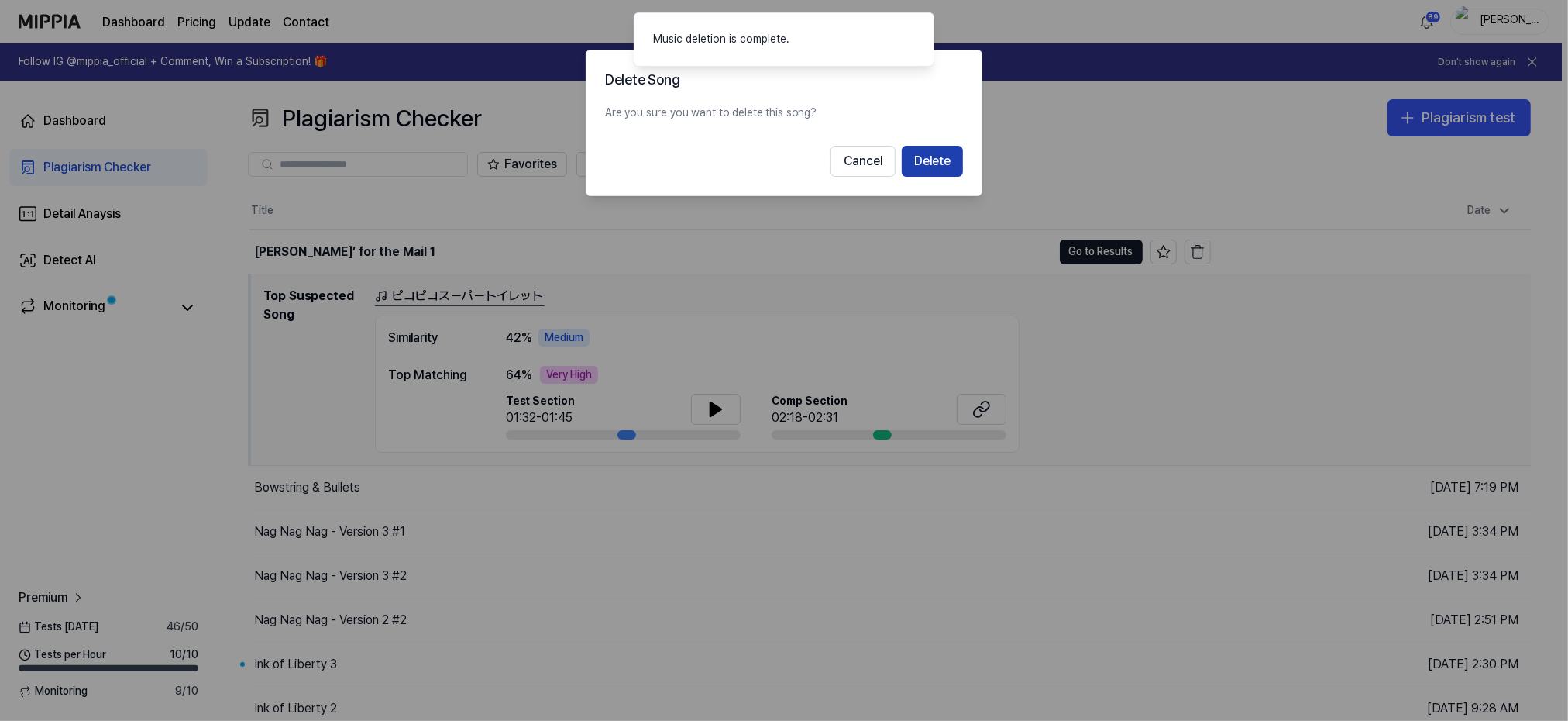
click at [936, 160] on button "Delete" at bounding box center [932, 161] width 62 height 31
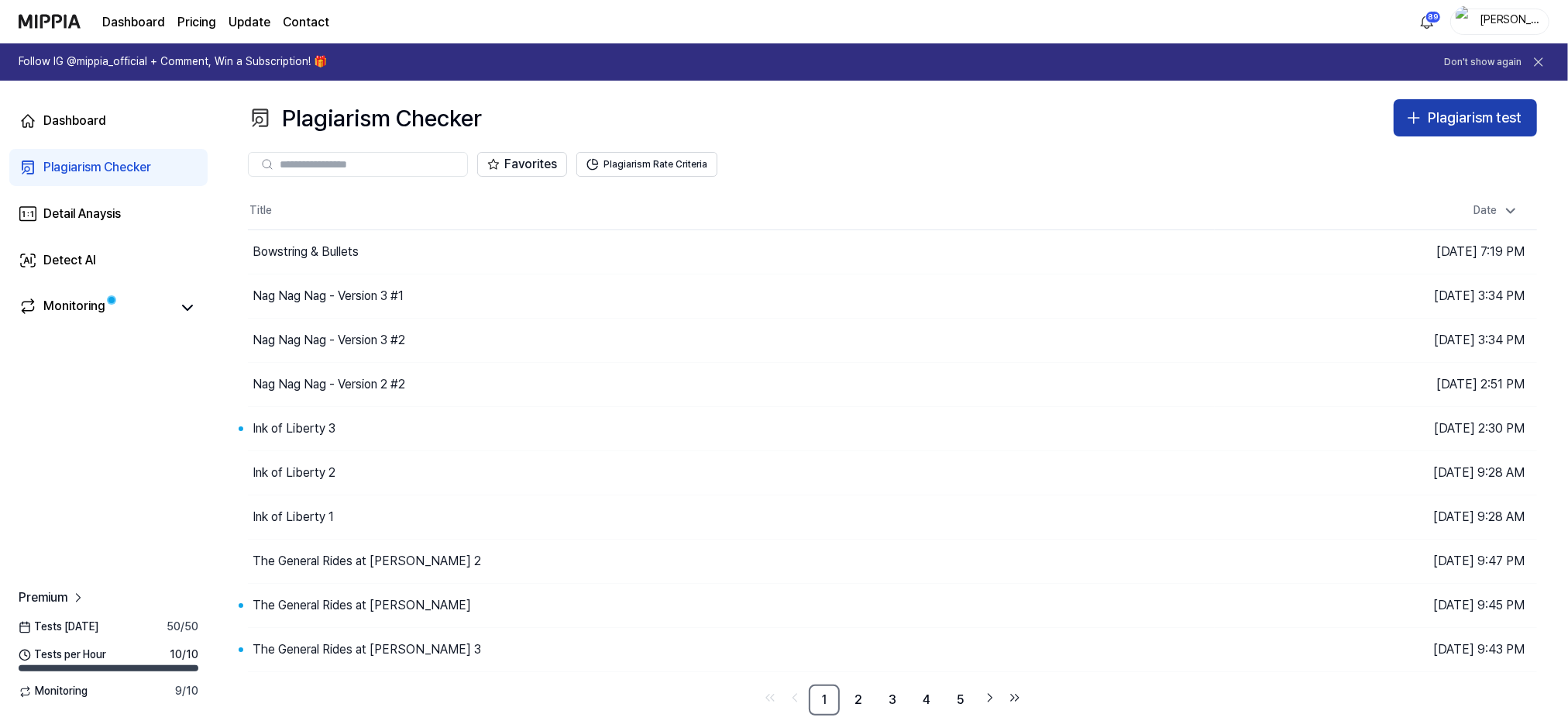
click at [1484, 117] on div "Plagiarism test" at bounding box center [1475, 117] width 94 height 22
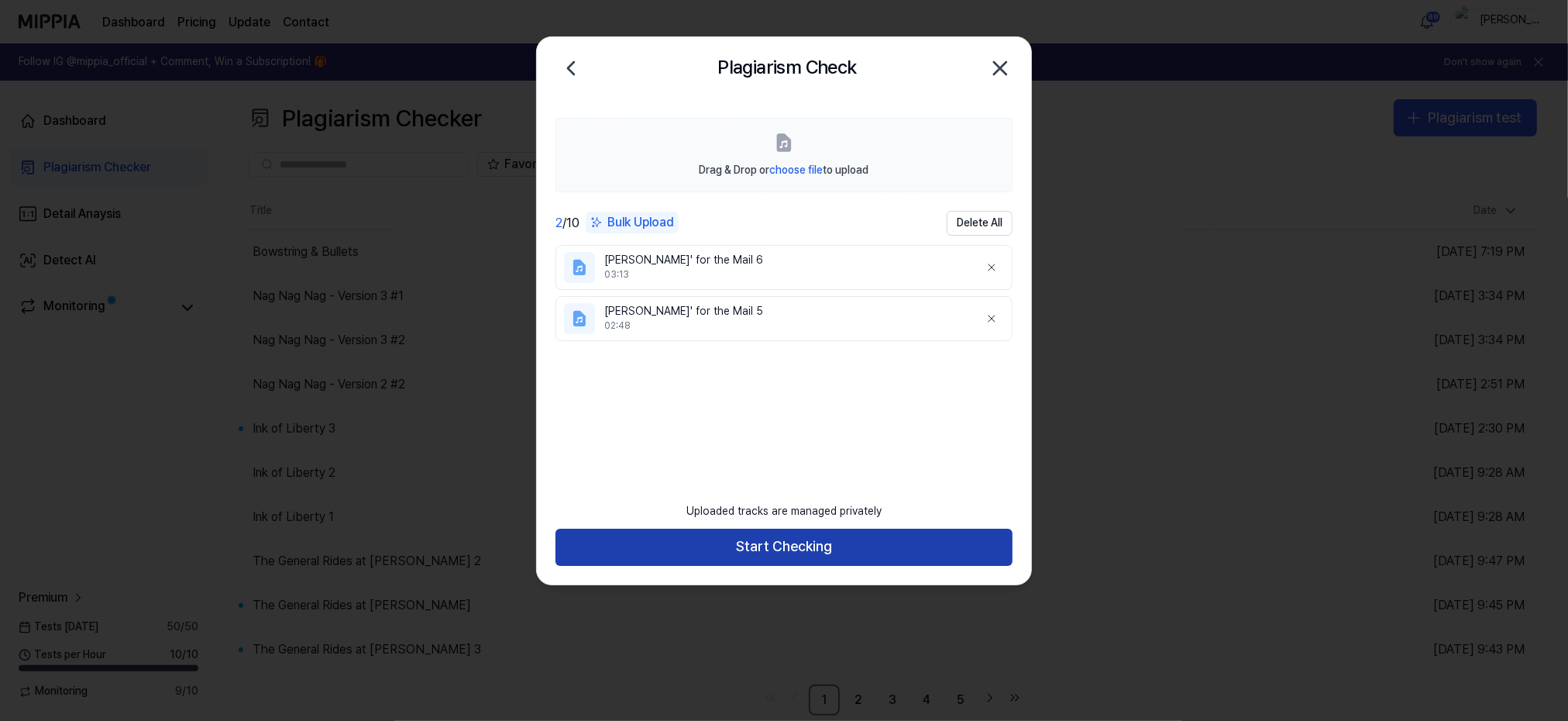
click at [757, 547] on button "Start Checking" at bounding box center [783, 547] width 457 height 37
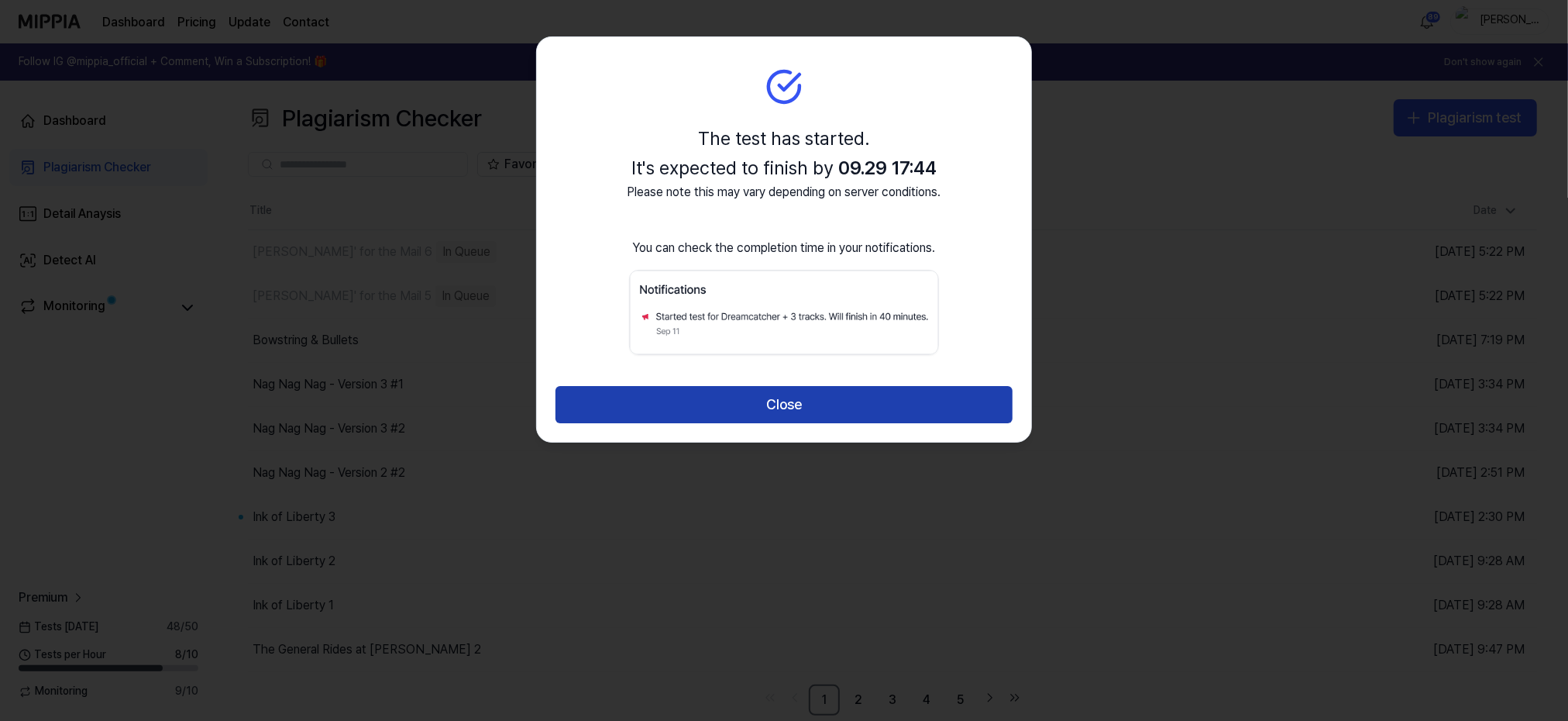
click at [783, 404] on button "Close" at bounding box center [783, 405] width 457 height 37
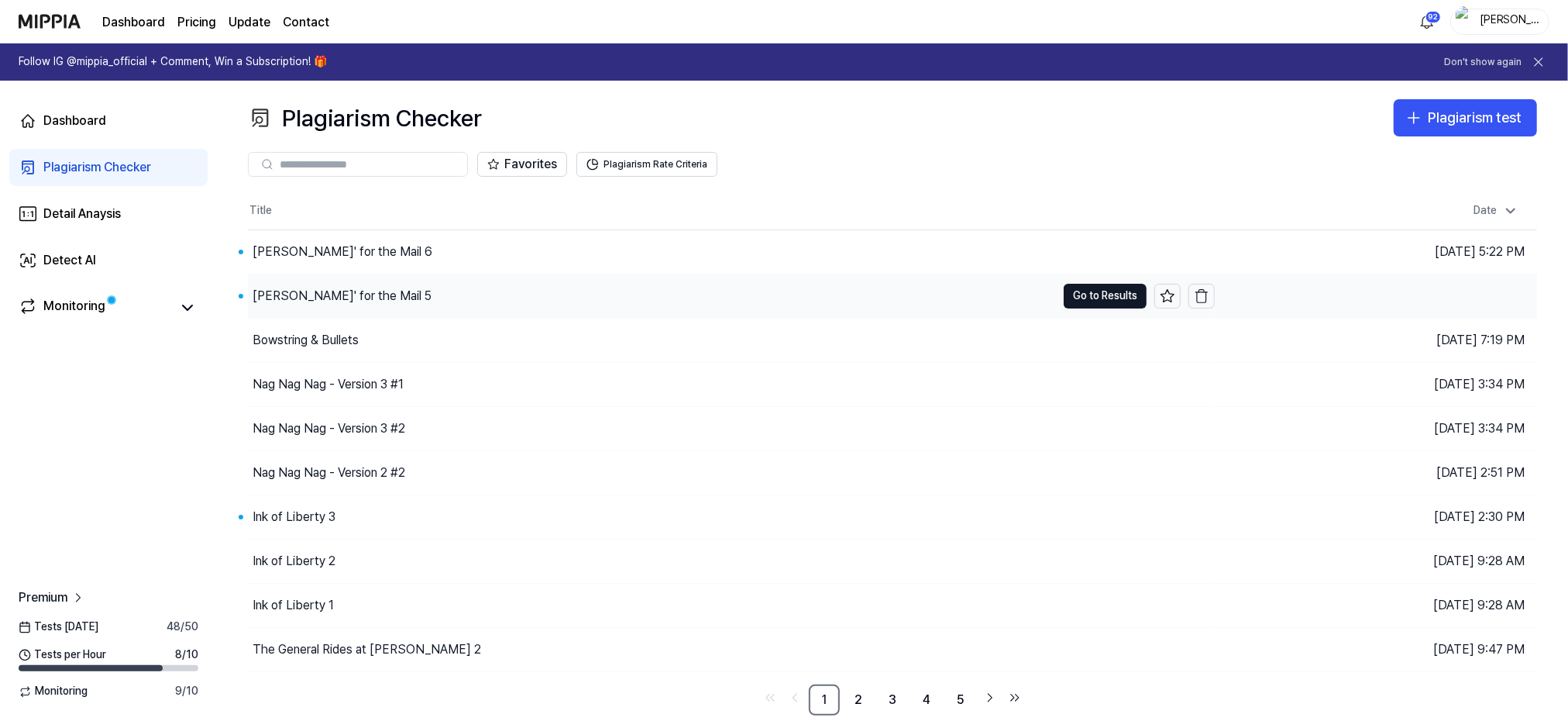
click at [293, 296] on div "[PERSON_NAME]' for the Mail 5" at bounding box center [341, 296] width 179 height 18
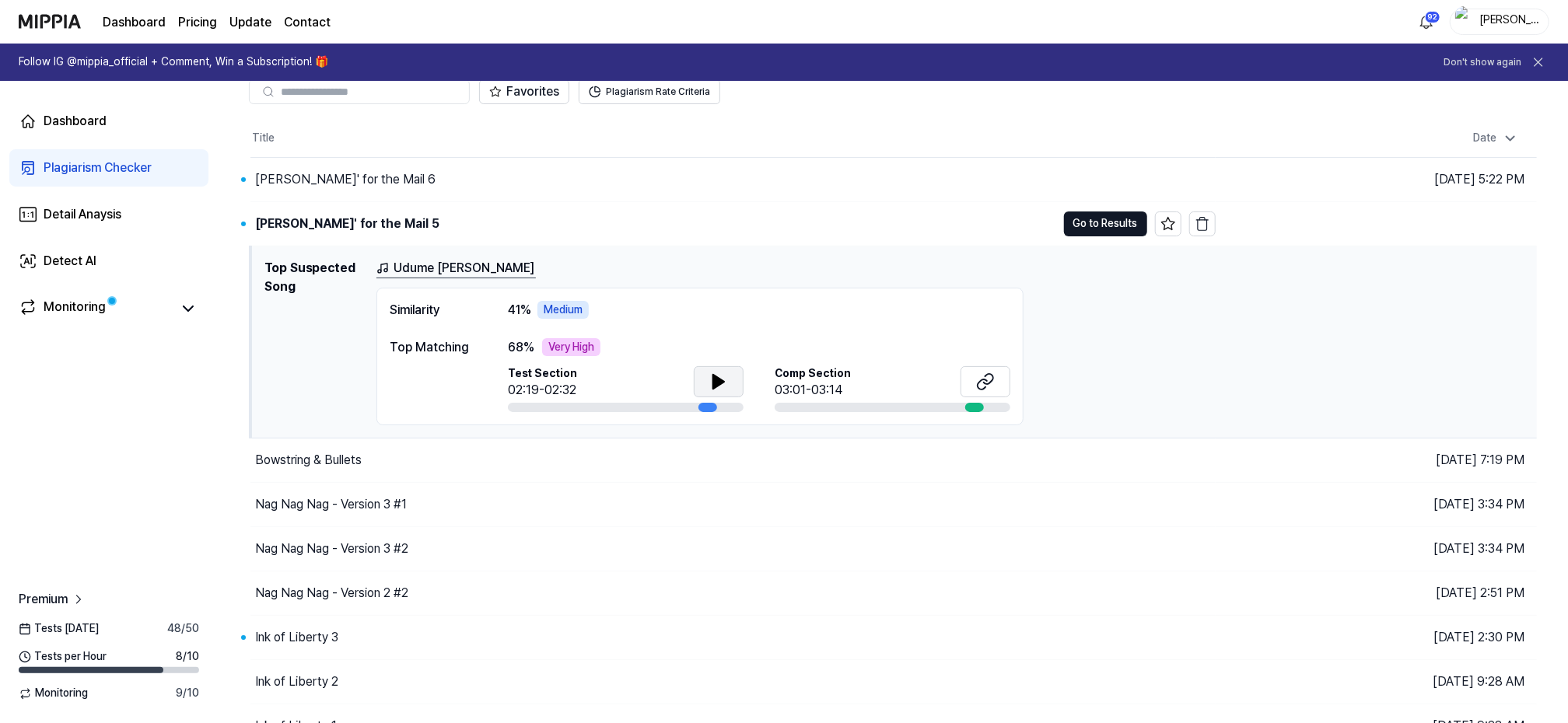
scroll to position [104, 0]
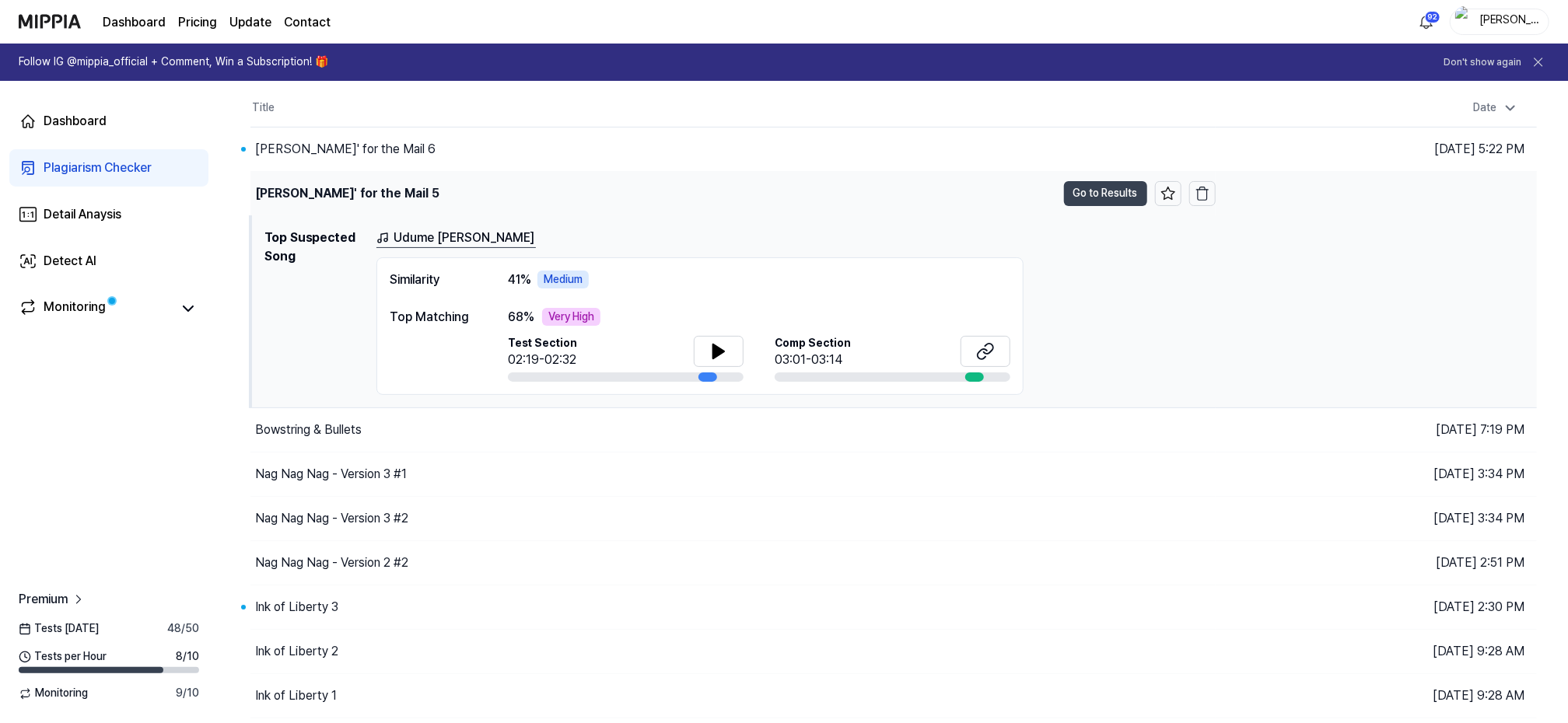
click at [1102, 185] on button "Go to Results" at bounding box center [1105, 194] width 84 height 25
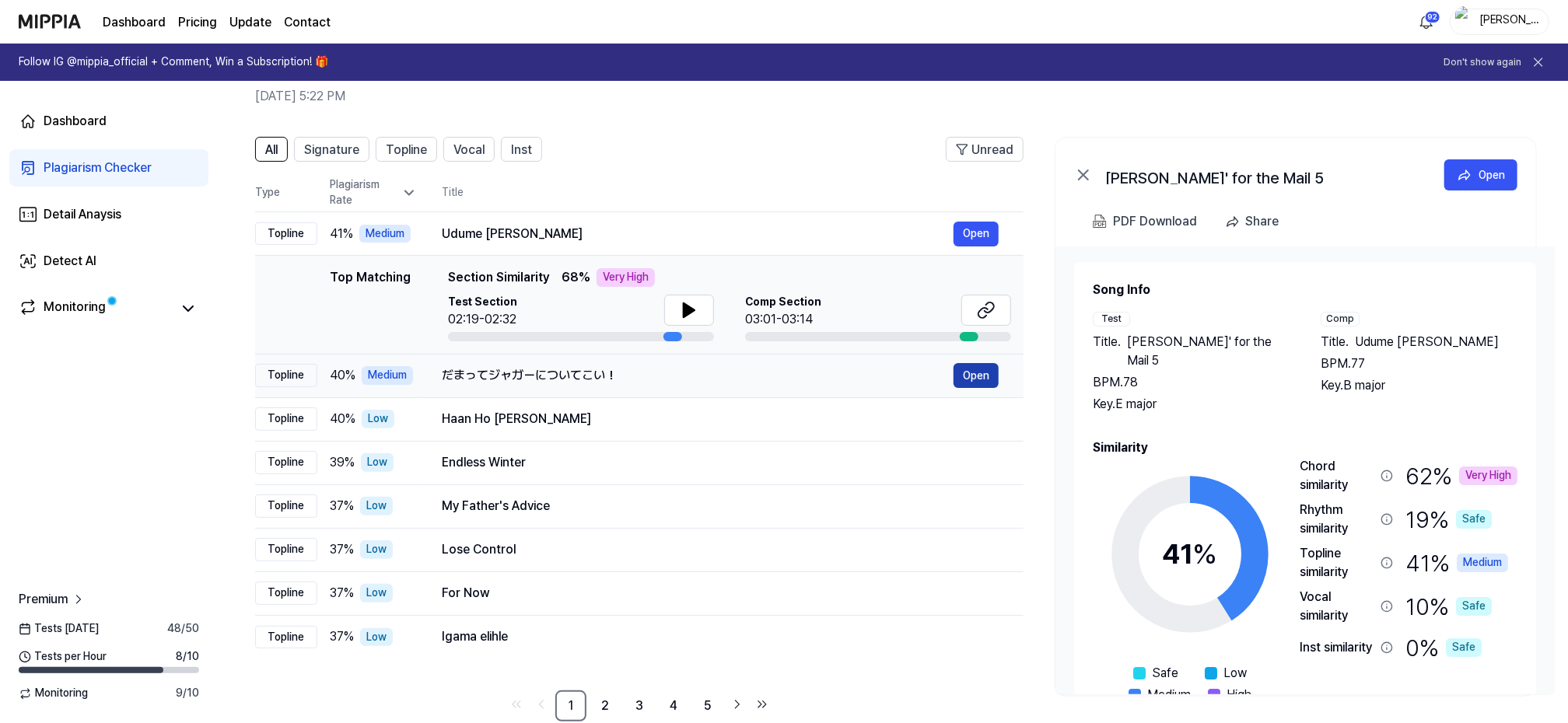
scroll to position [98, 0]
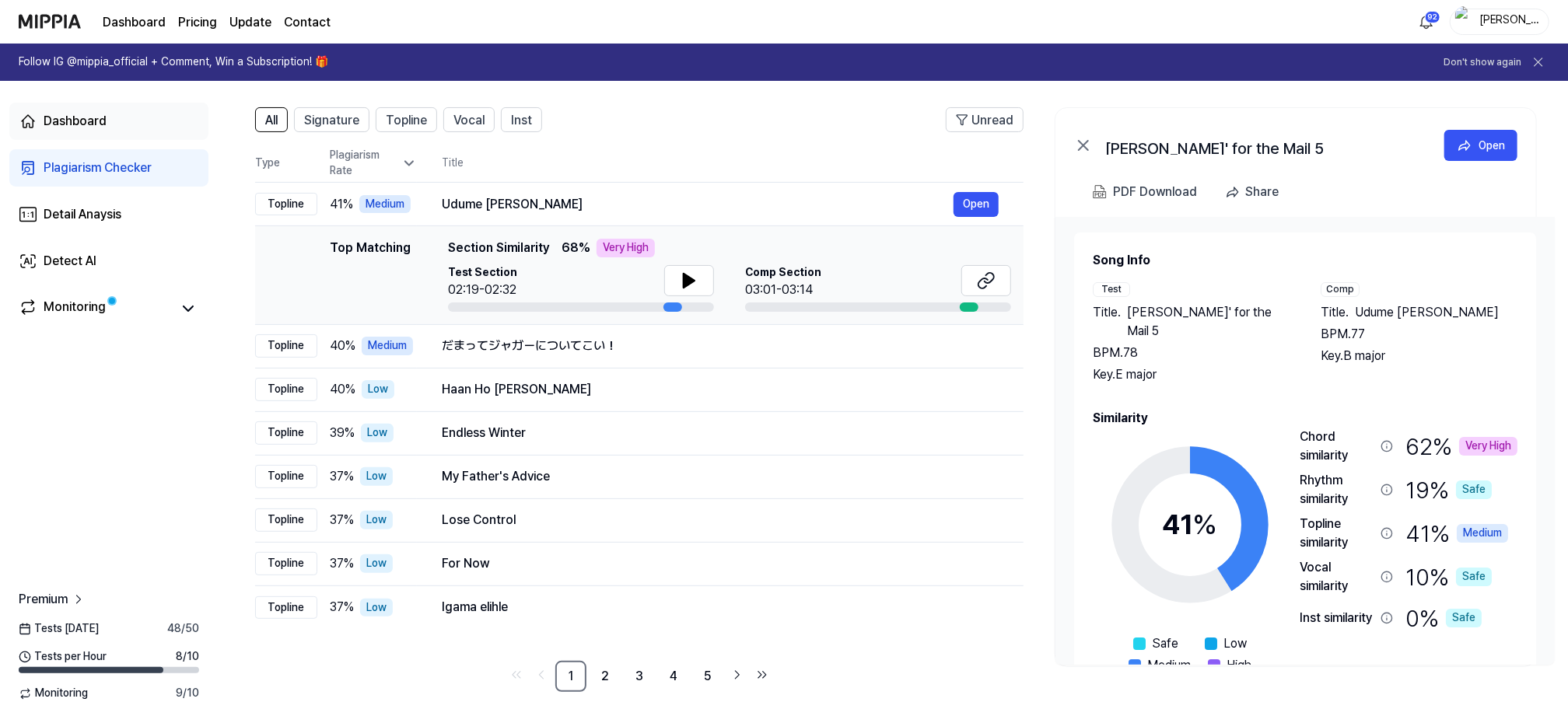
click at [57, 118] on div "Dashboard" at bounding box center [74, 121] width 63 height 18
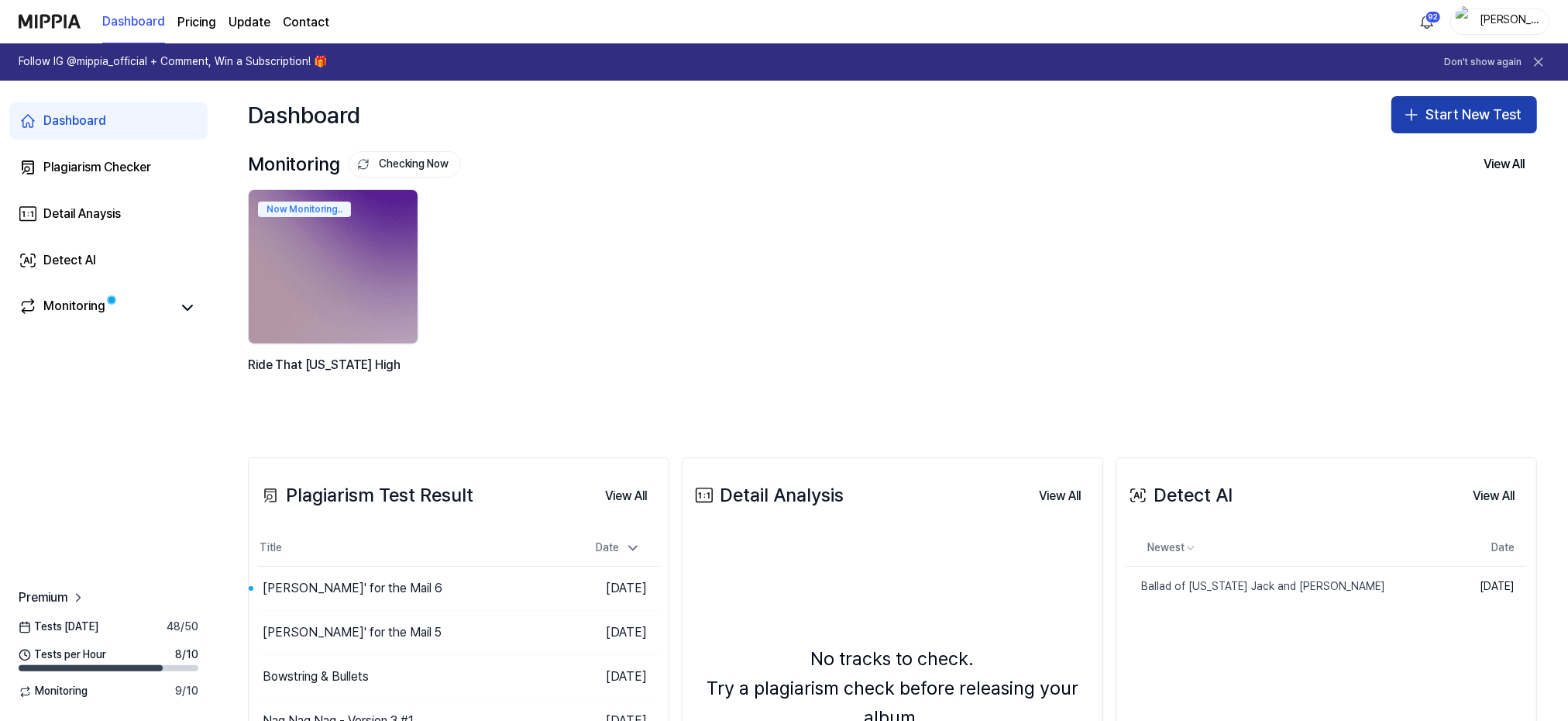
drag, startPoint x: 1449, startPoint y: 110, endPoint x: 1408, endPoint y: 109, distance: 41.0
click at [1446, 110] on button "Start New Test" at bounding box center [1464, 114] width 146 height 37
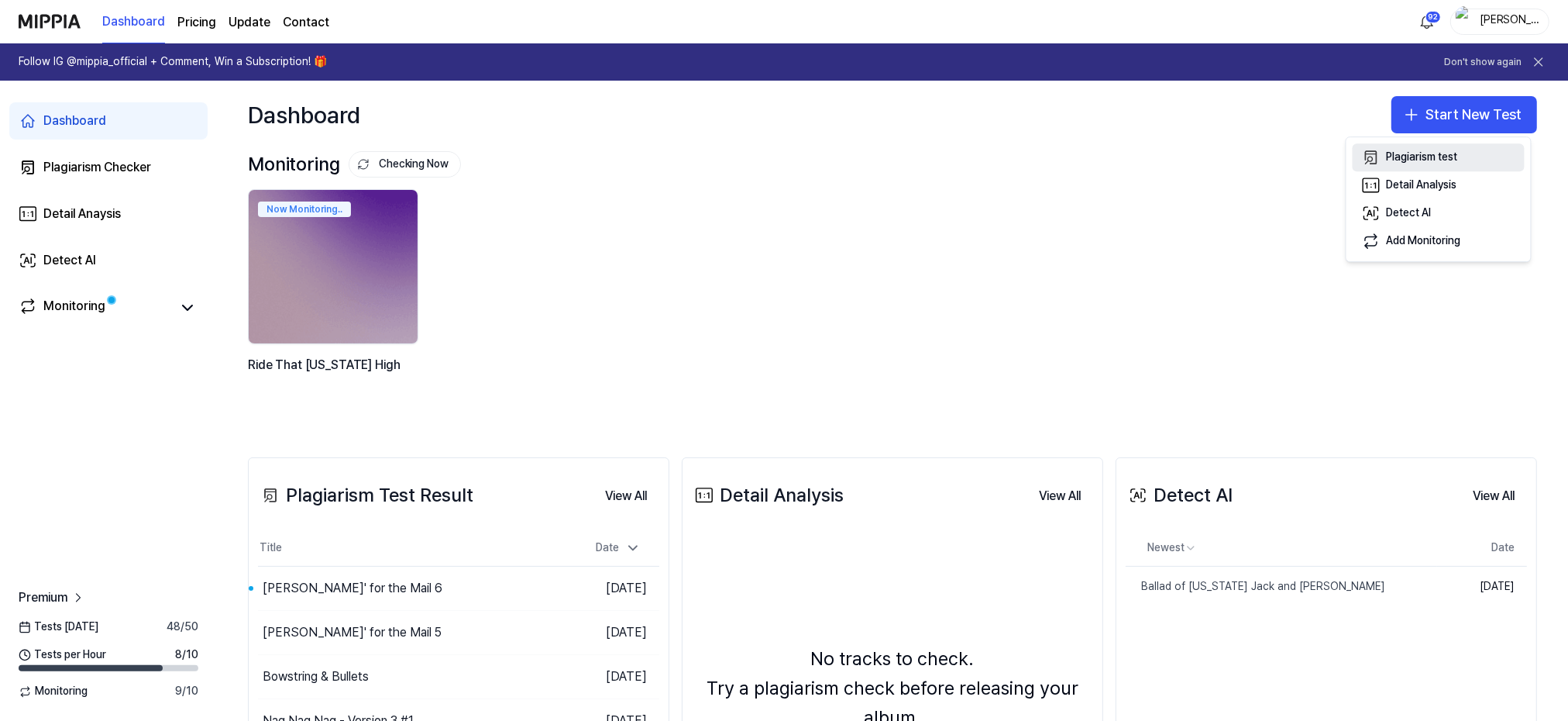
click at [1408, 160] on div "Plagiarism test" at bounding box center [1422, 157] width 72 height 16
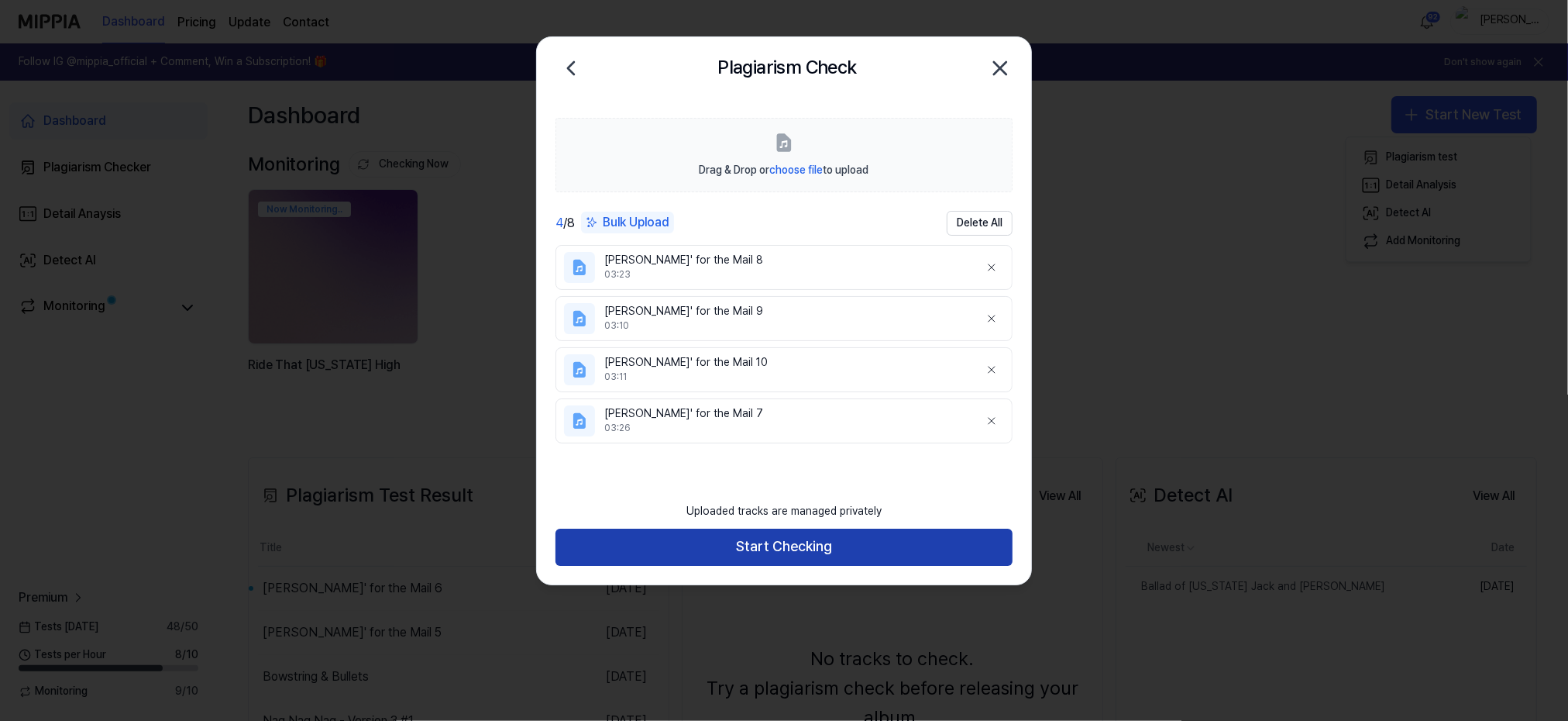
click at [768, 549] on button "Start Checking" at bounding box center [783, 547] width 457 height 37
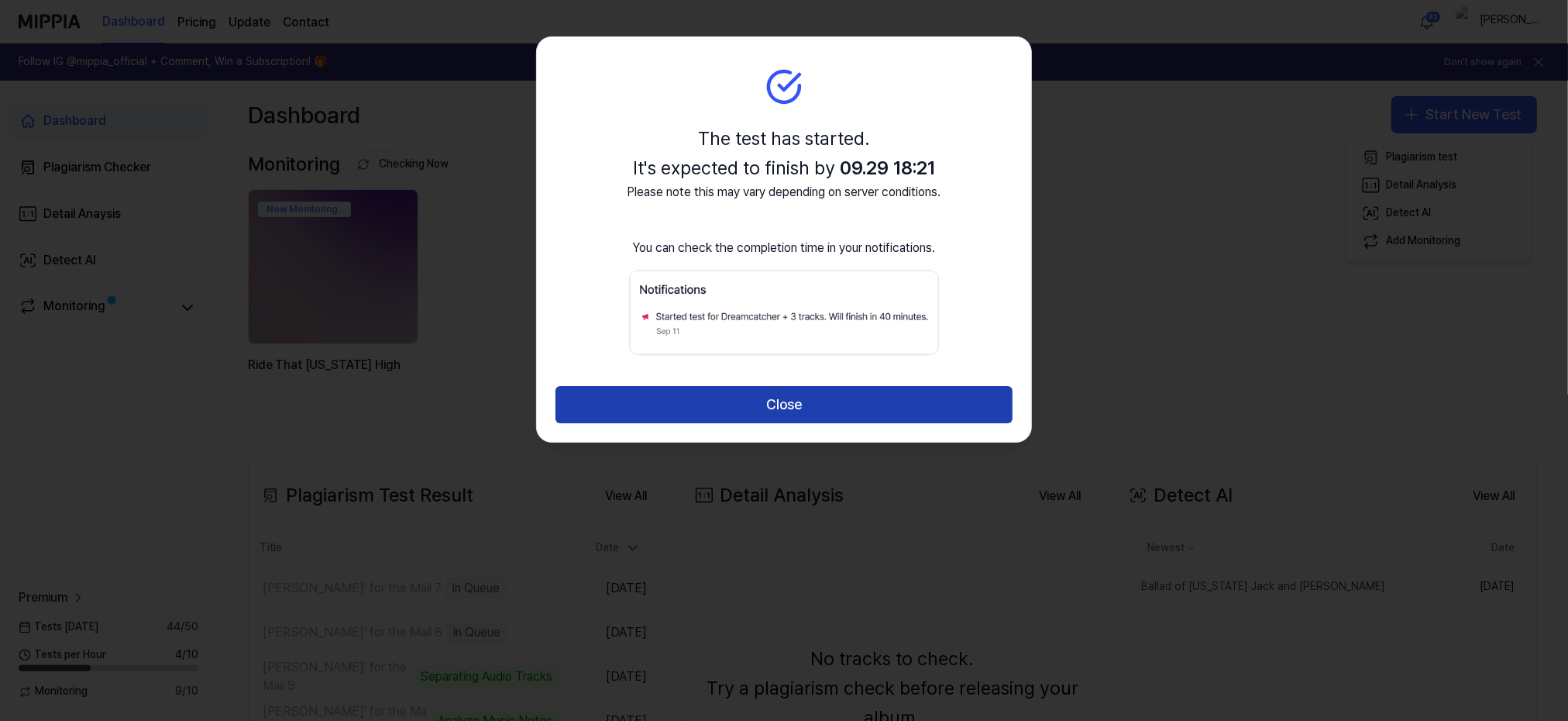
click at [757, 408] on button "Close" at bounding box center [783, 405] width 457 height 37
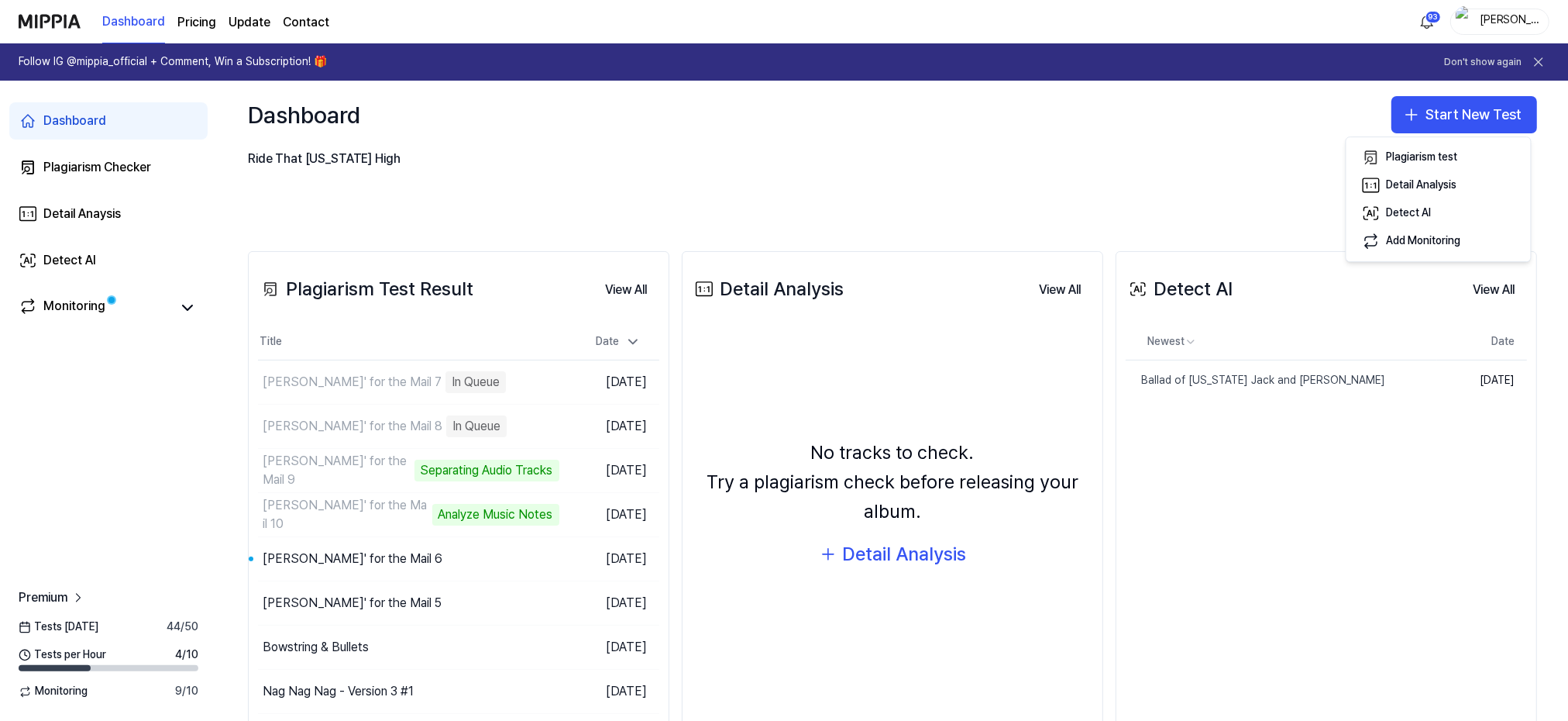
scroll to position [207, 0]
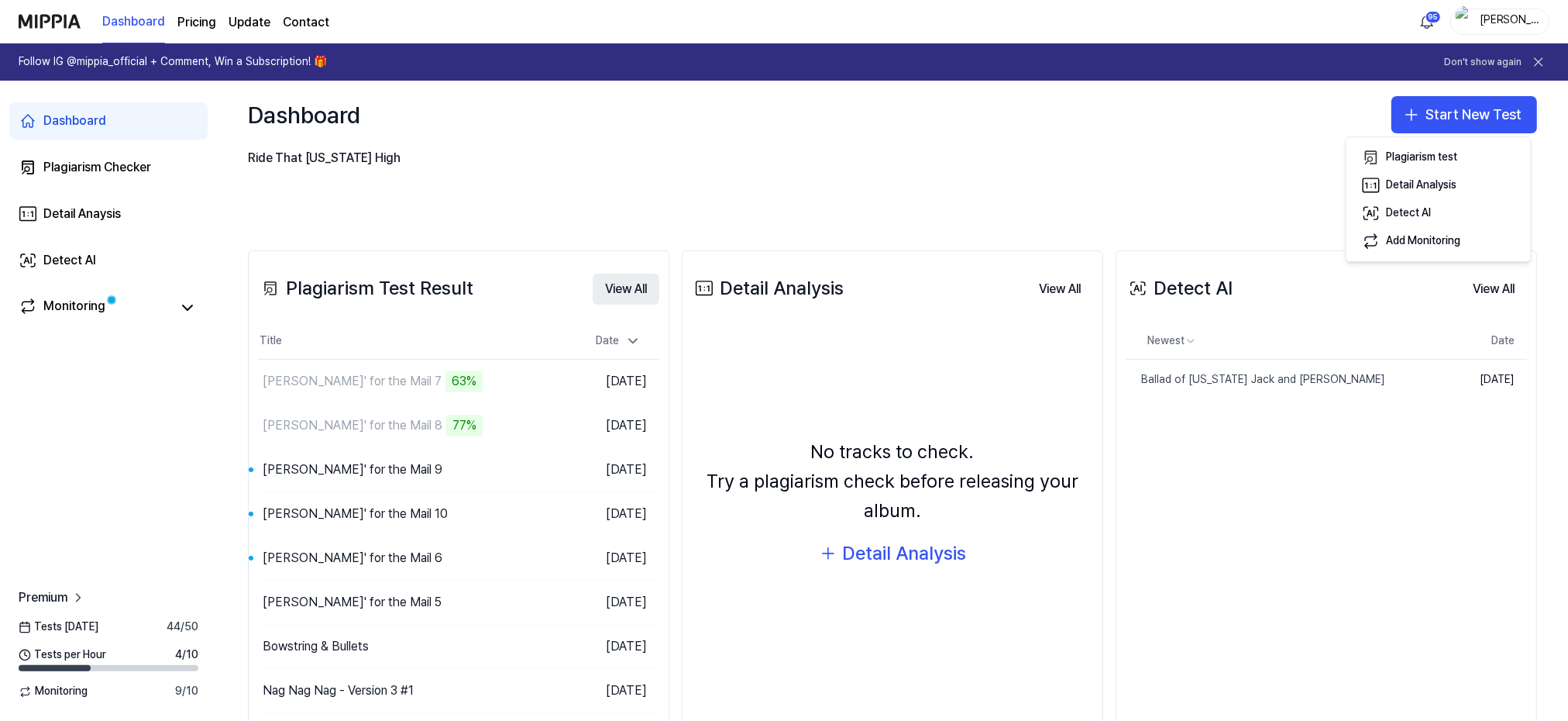
click at [628, 284] on button "View All" at bounding box center [626, 289] width 67 height 31
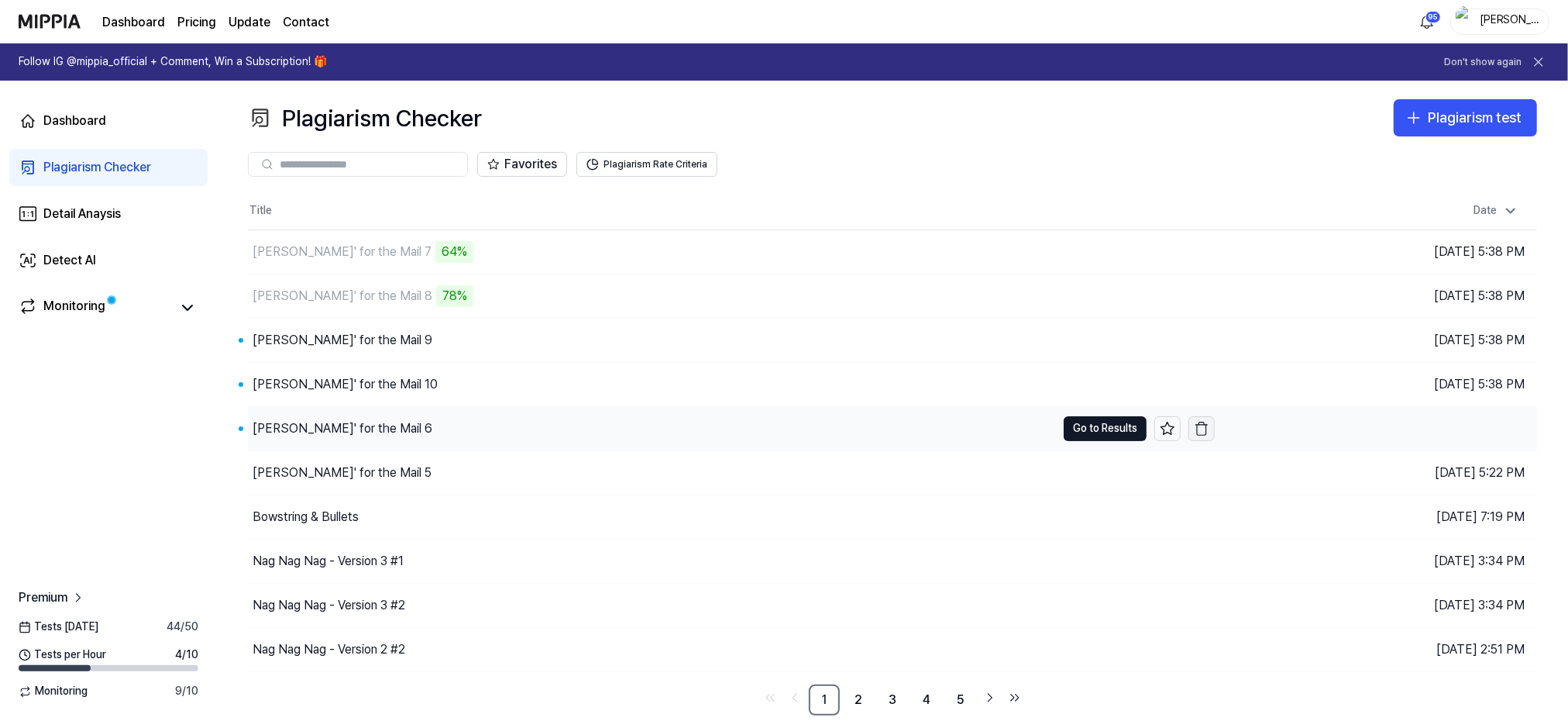
click at [1203, 424] on icon "button" at bounding box center [1201, 428] width 16 height 16
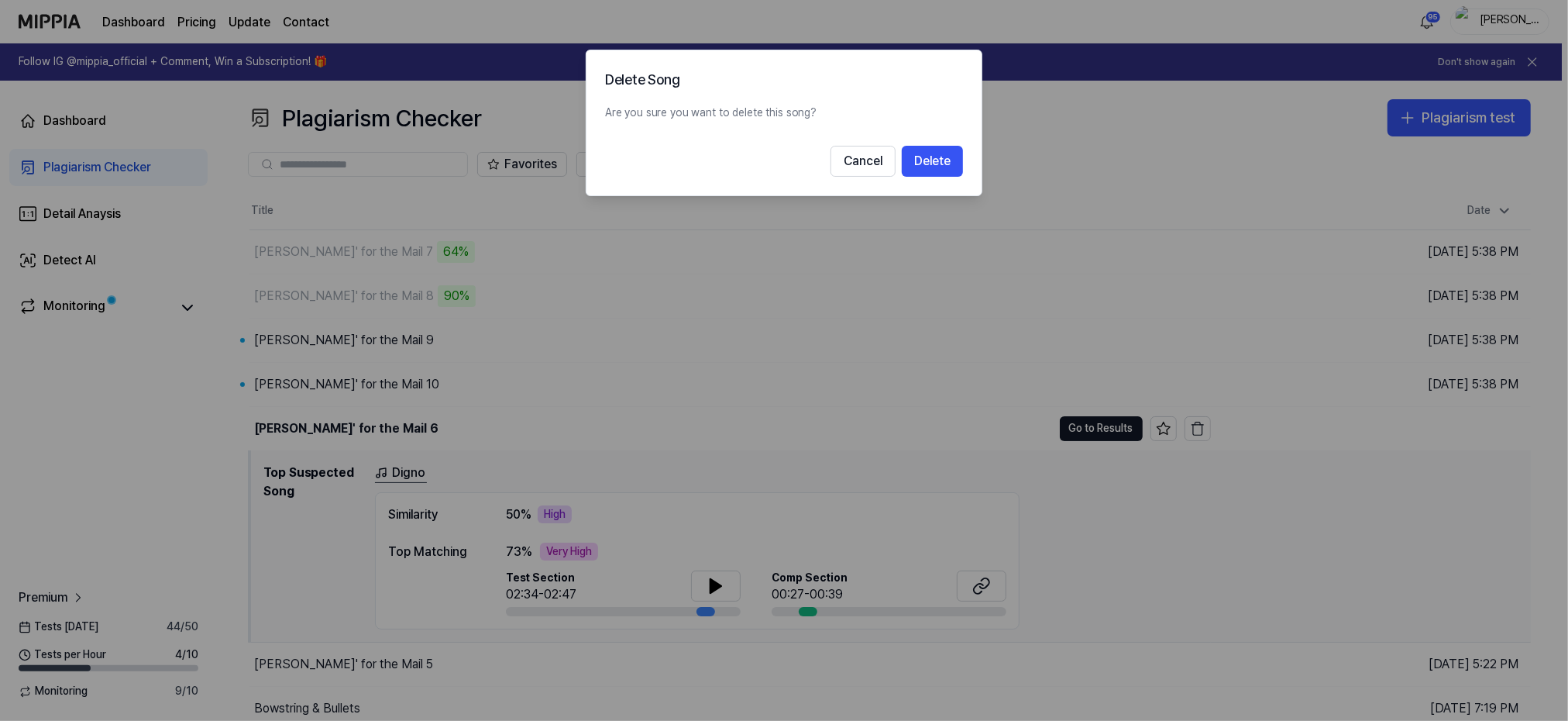
drag, startPoint x: 1201, startPoint y: 425, endPoint x: 1152, endPoint y: 343, distance: 95.5
click at [1200, 425] on div at bounding box center [784, 360] width 1568 height 721
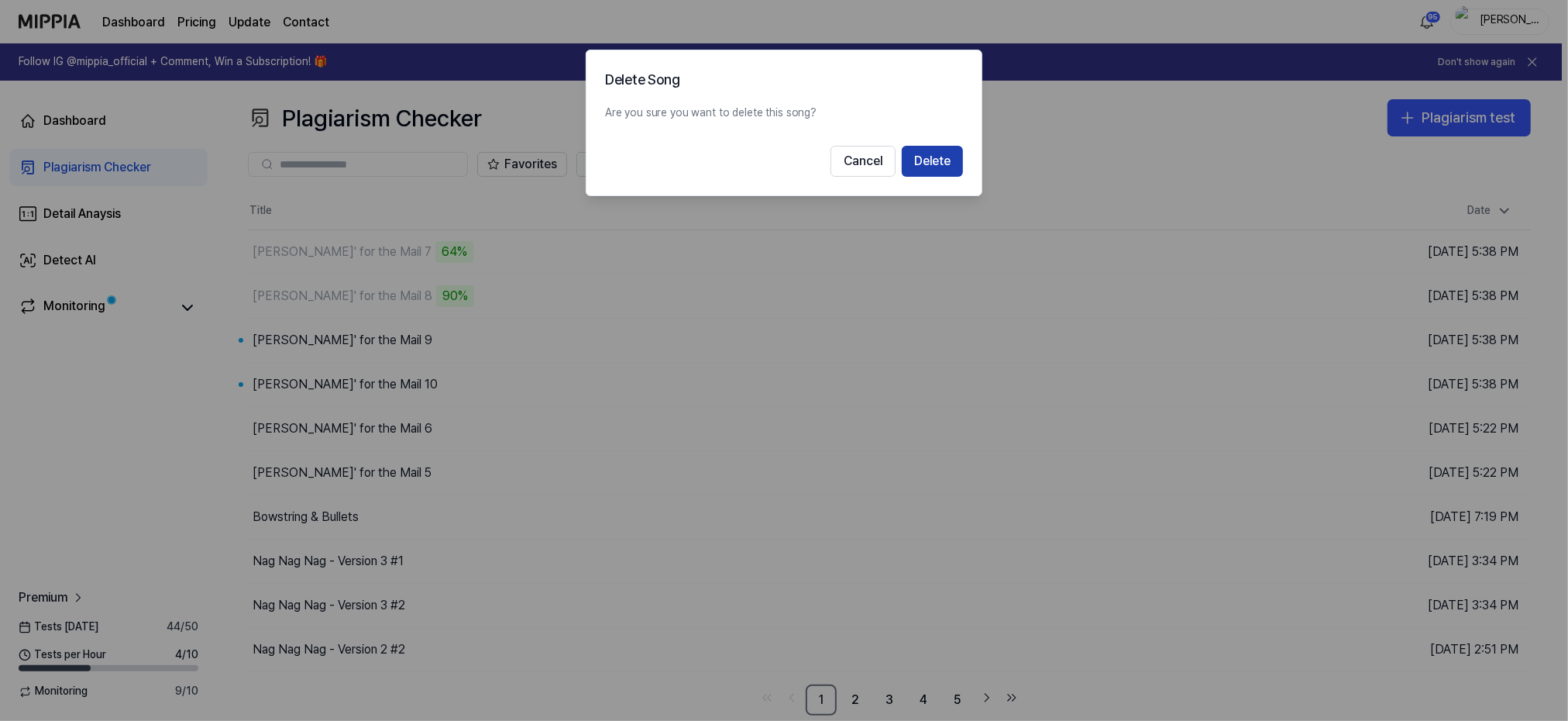
click at [929, 161] on button "Delete" at bounding box center [932, 161] width 62 height 31
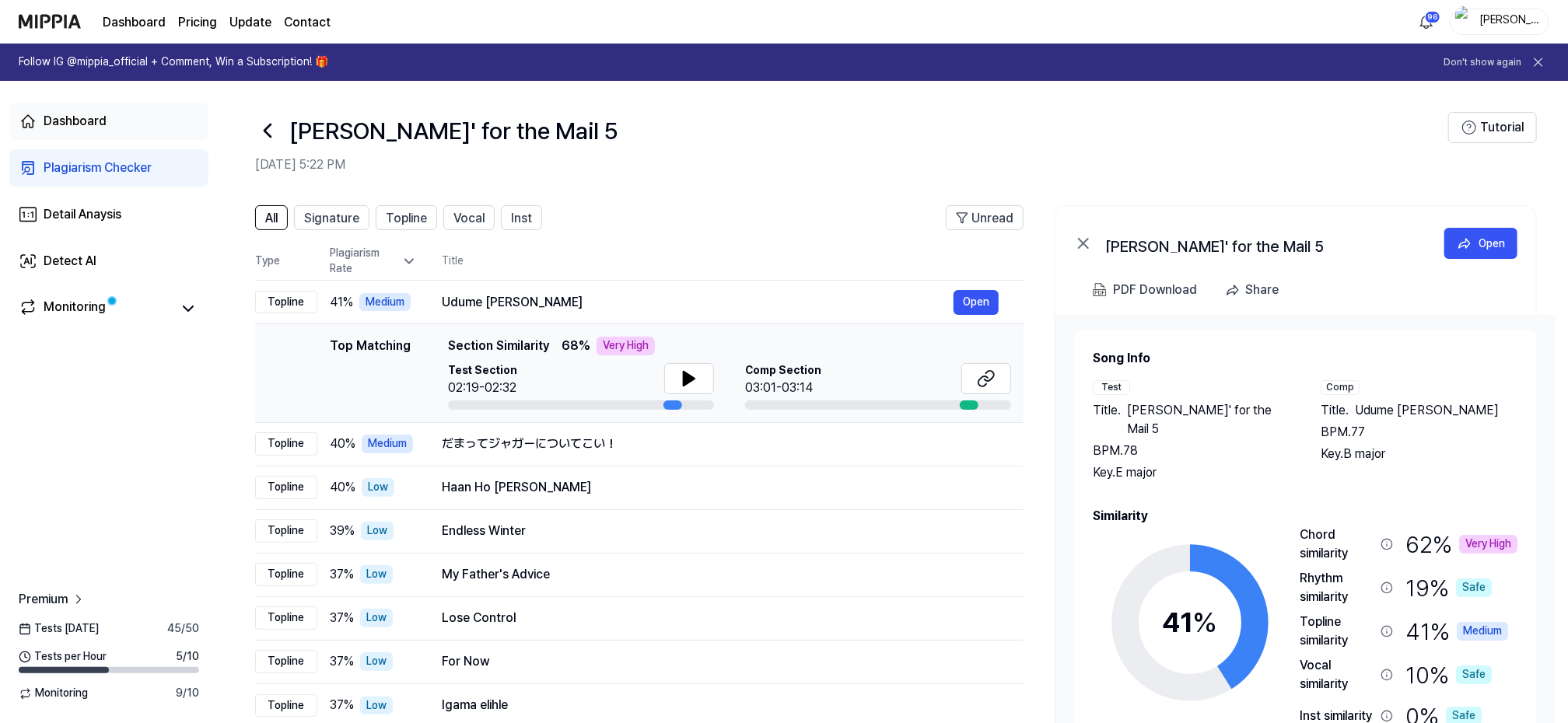
click at [69, 119] on div "Dashboard" at bounding box center [74, 121] width 63 height 18
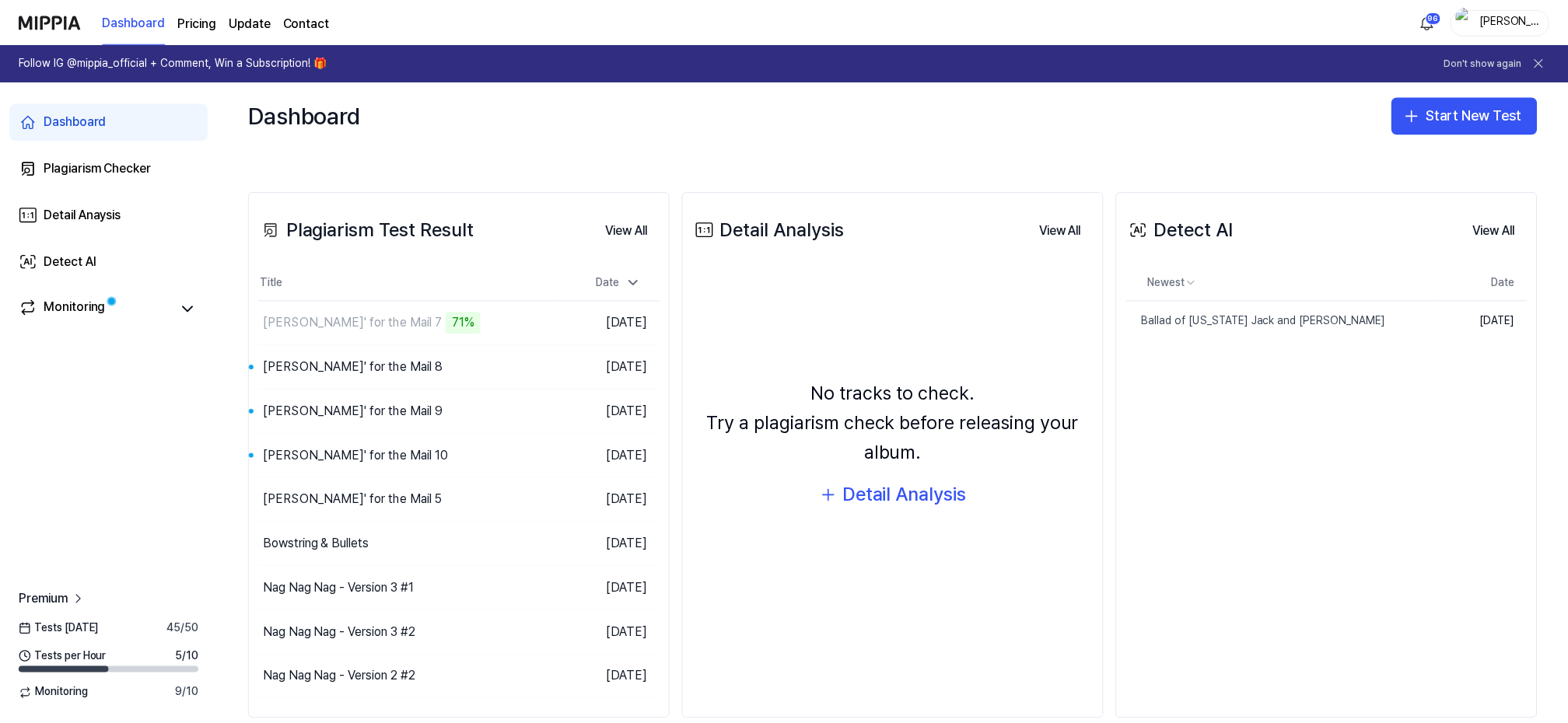
scroll to position [292, 0]
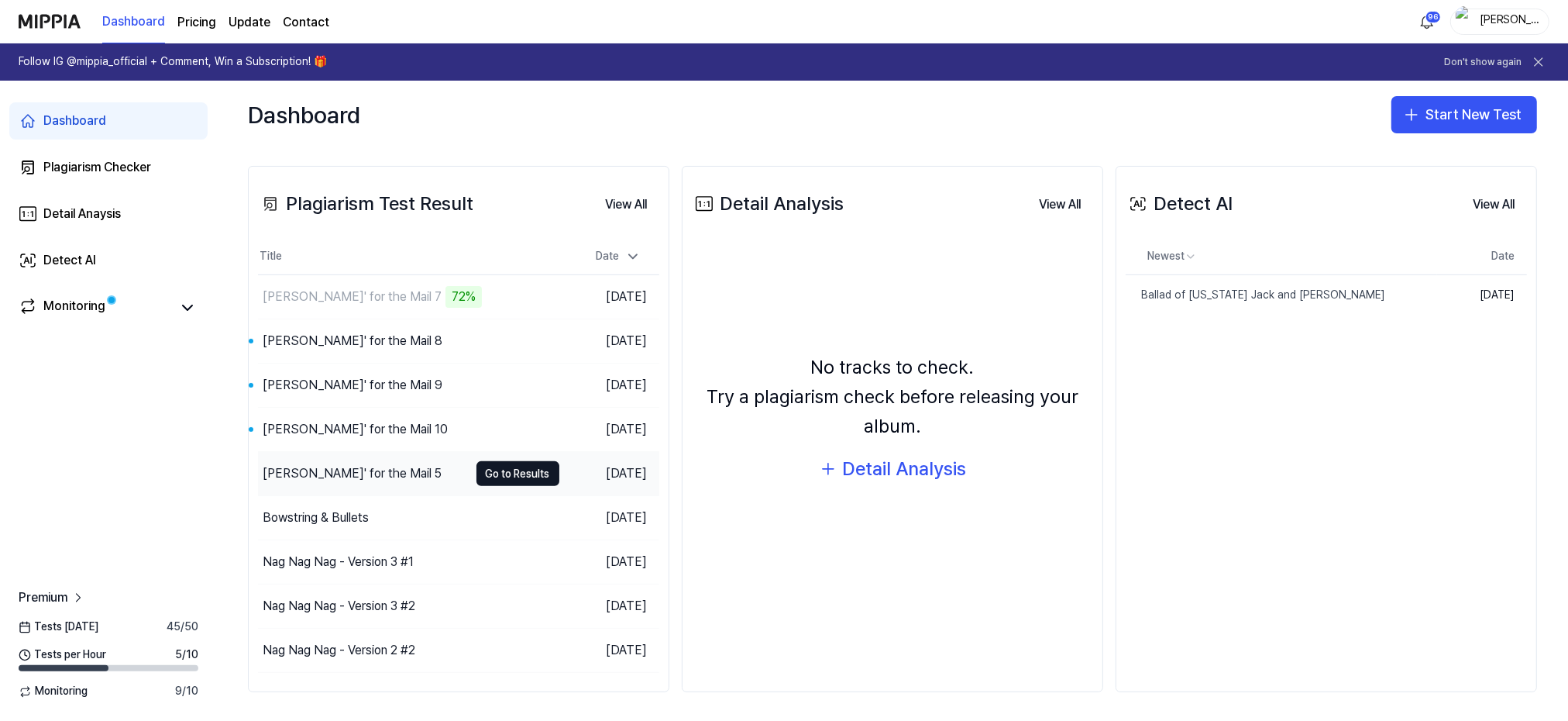
click at [395, 475] on div "[PERSON_NAME]' for the Mail 5" at bounding box center [363, 474] width 211 height 43
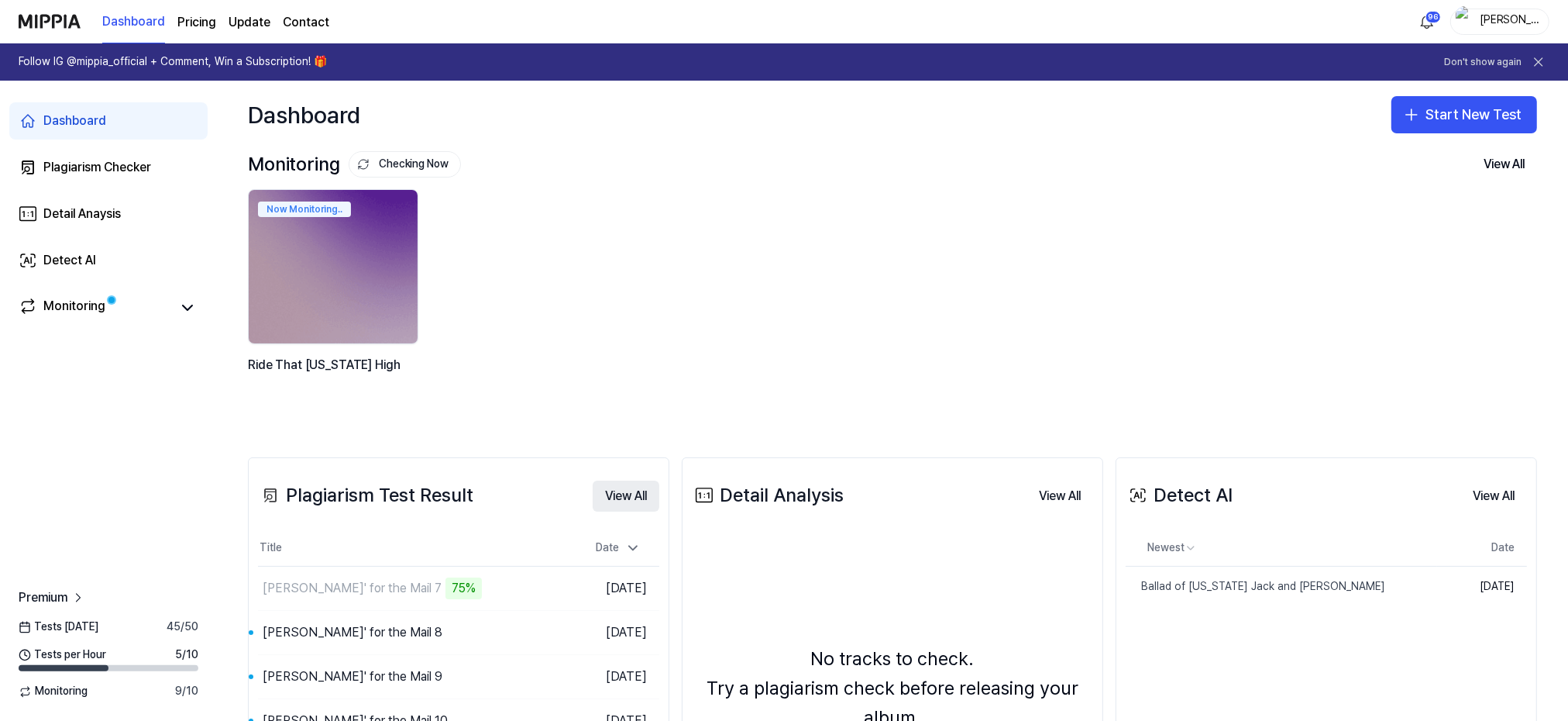
click at [629, 494] on button "View All" at bounding box center [626, 495] width 67 height 31
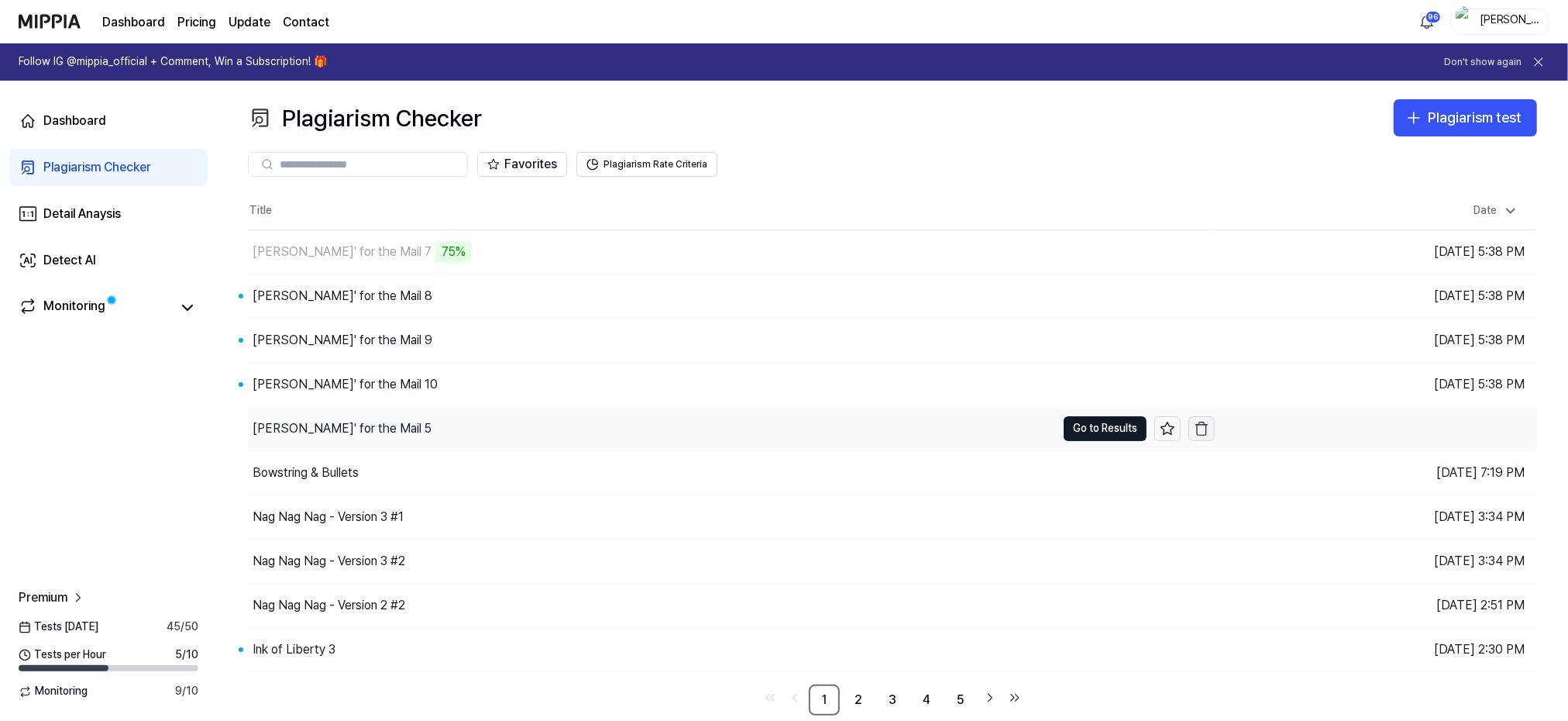
click at [1208, 428] on icon "button" at bounding box center [1201, 428] width 16 height 16
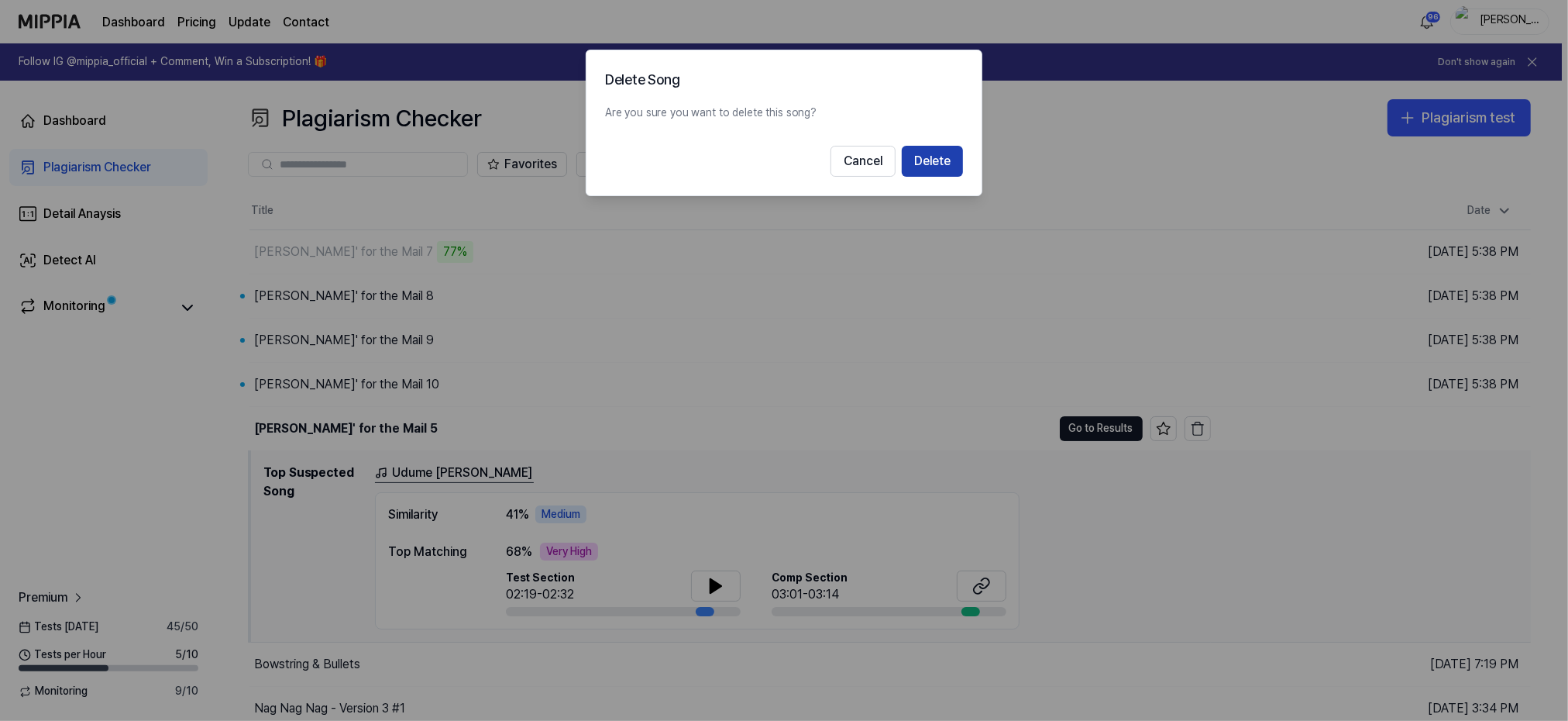
click at [927, 159] on button "Delete" at bounding box center [932, 161] width 62 height 31
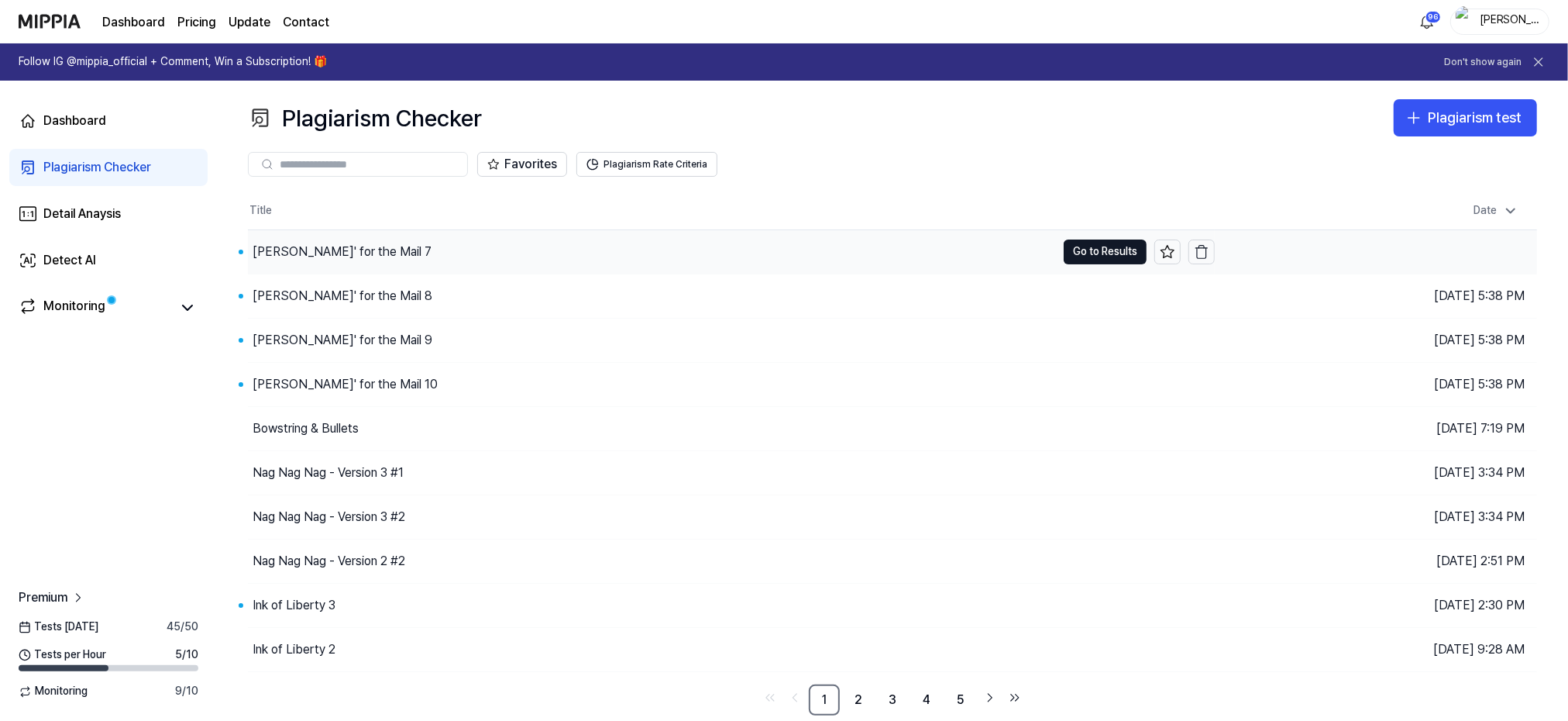
click at [298, 250] on div "[PERSON_NAME]' for the Mail 7" at bounding box center [341, 251] width 179 height 18
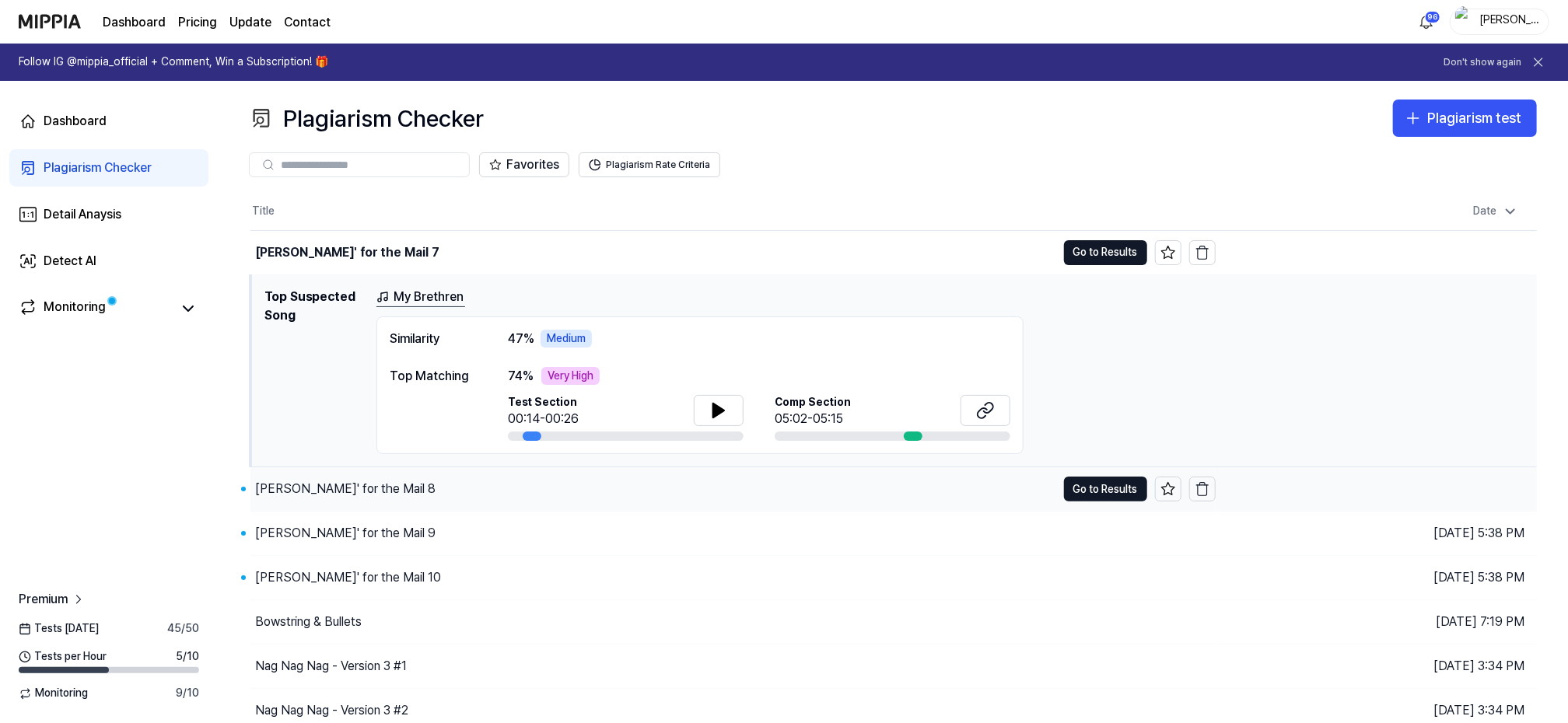
click at [309, 488] on div "[PERSON_NAME]' for the Mail 8" at bounding box center [345, 488] width 180 height 18
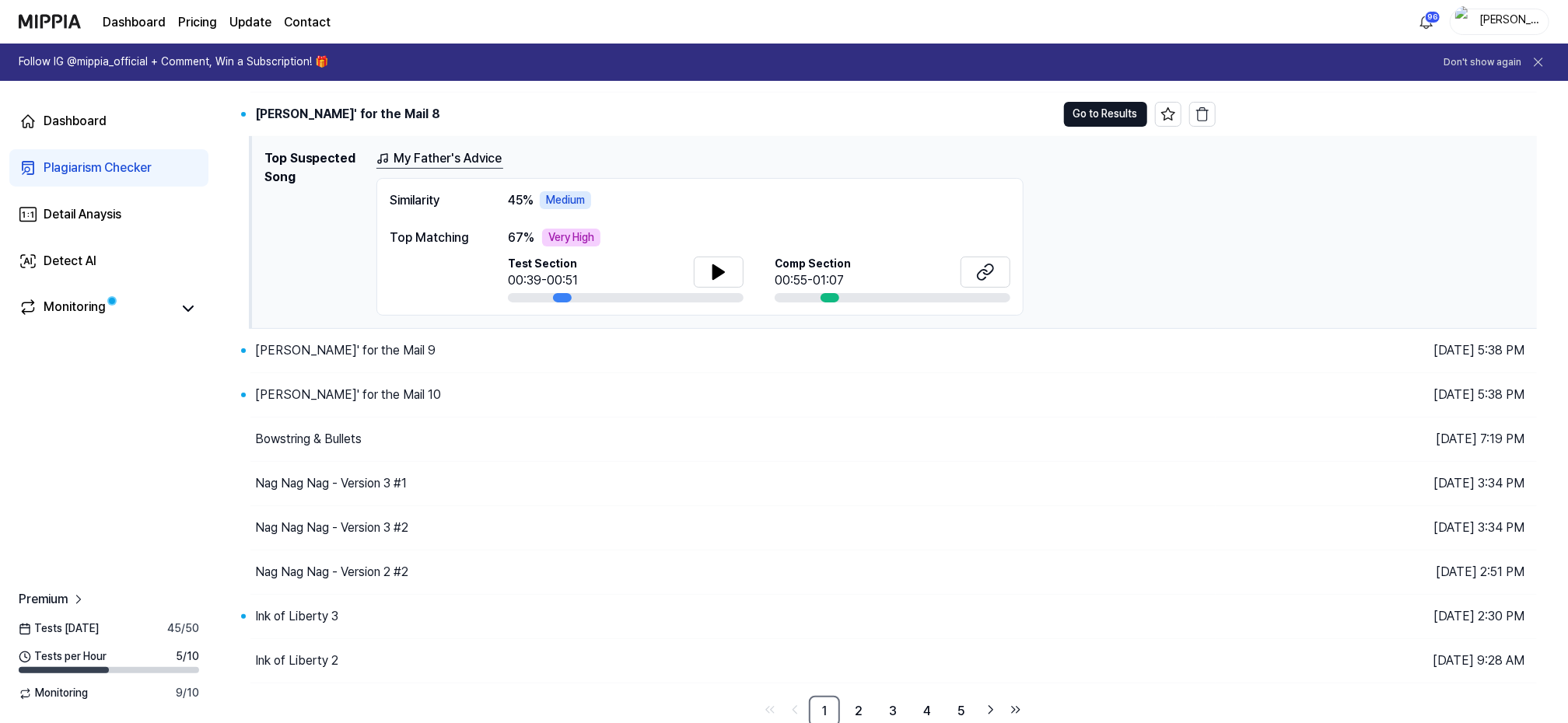
scroll to position [185, 0]
click at [293, 340] on div "[PERSON_NAME]' for the Mail 9" at bounding box center [345, 349] width 180 height 18
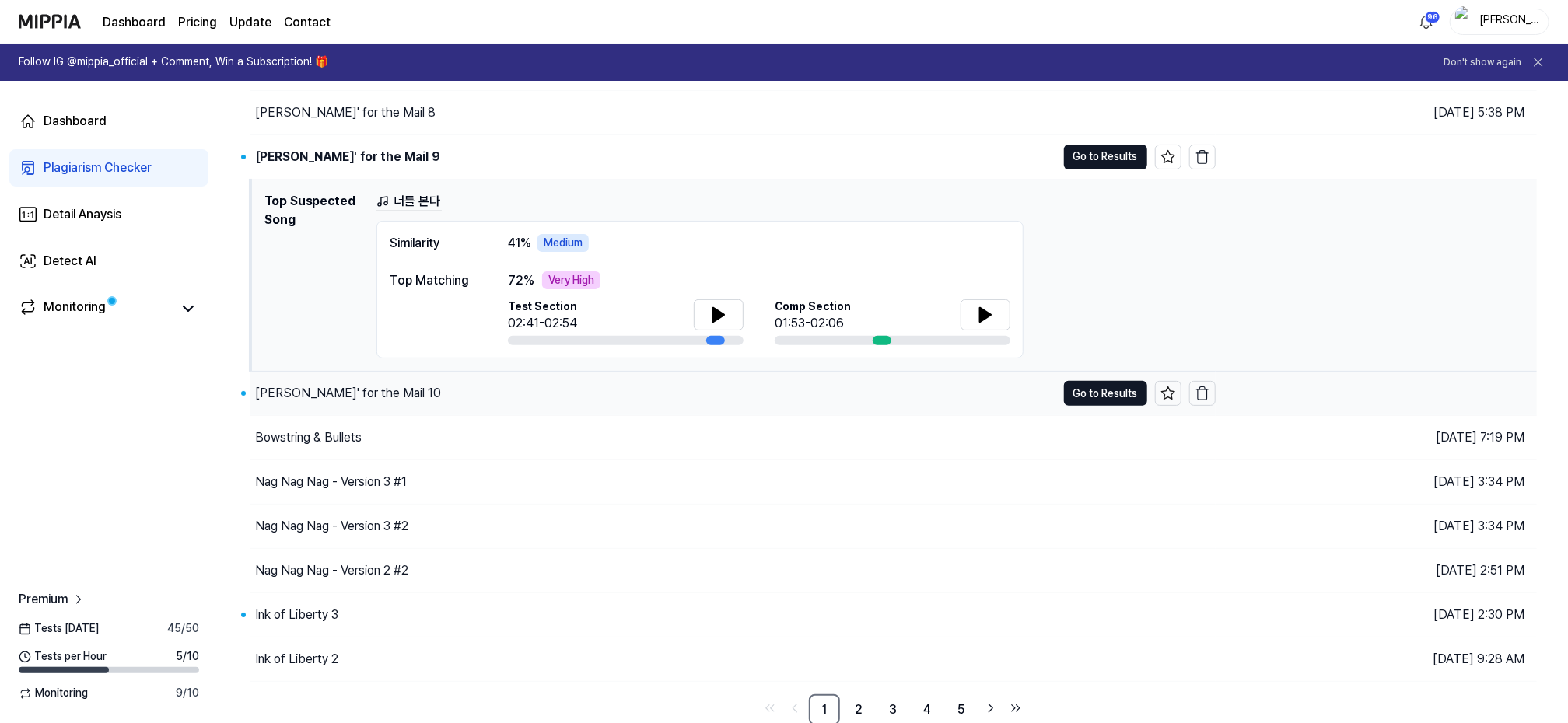
click at [285, 384] on div "[PERSON_NAME]' for the Mail 10" at bounding box center [348, 393] width 185 height 18
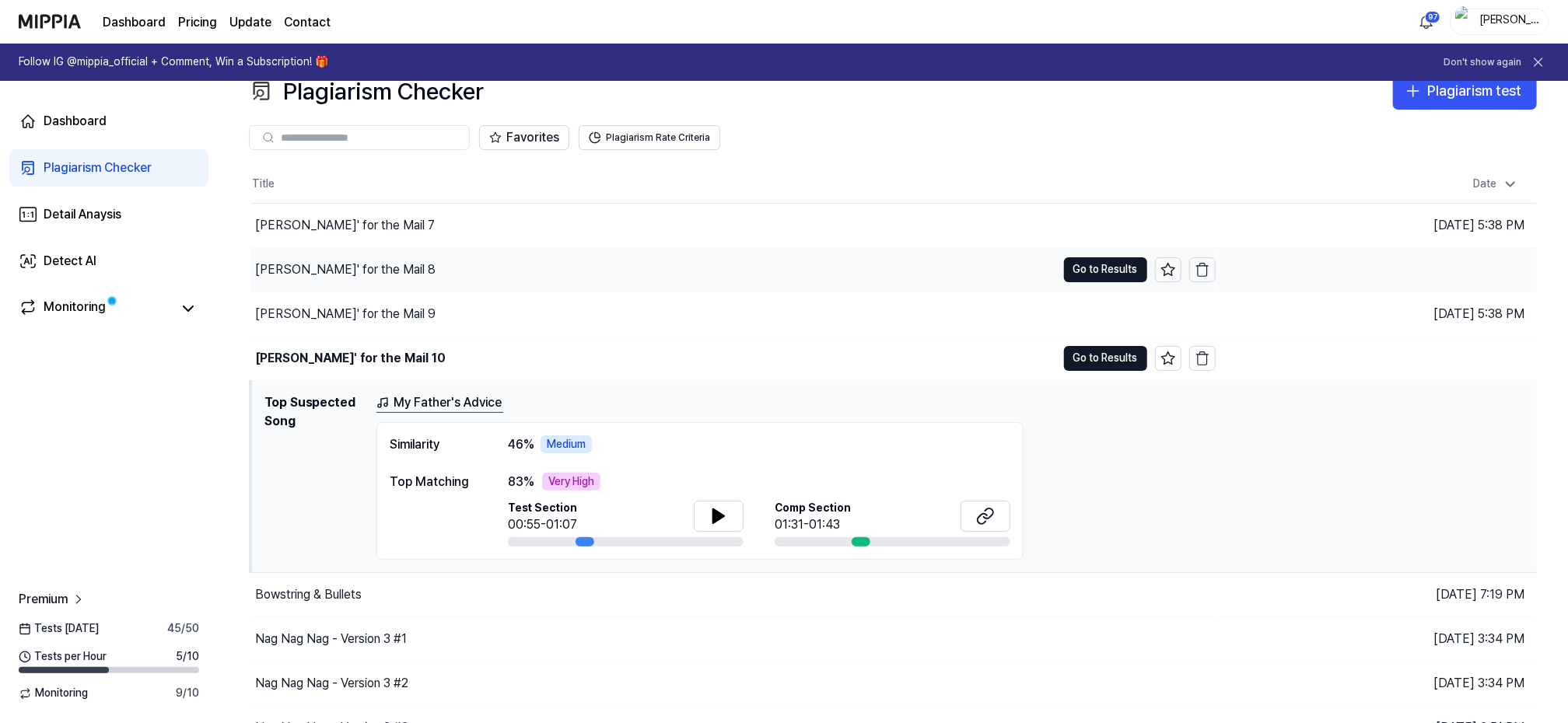
scroll to position [0, 0]
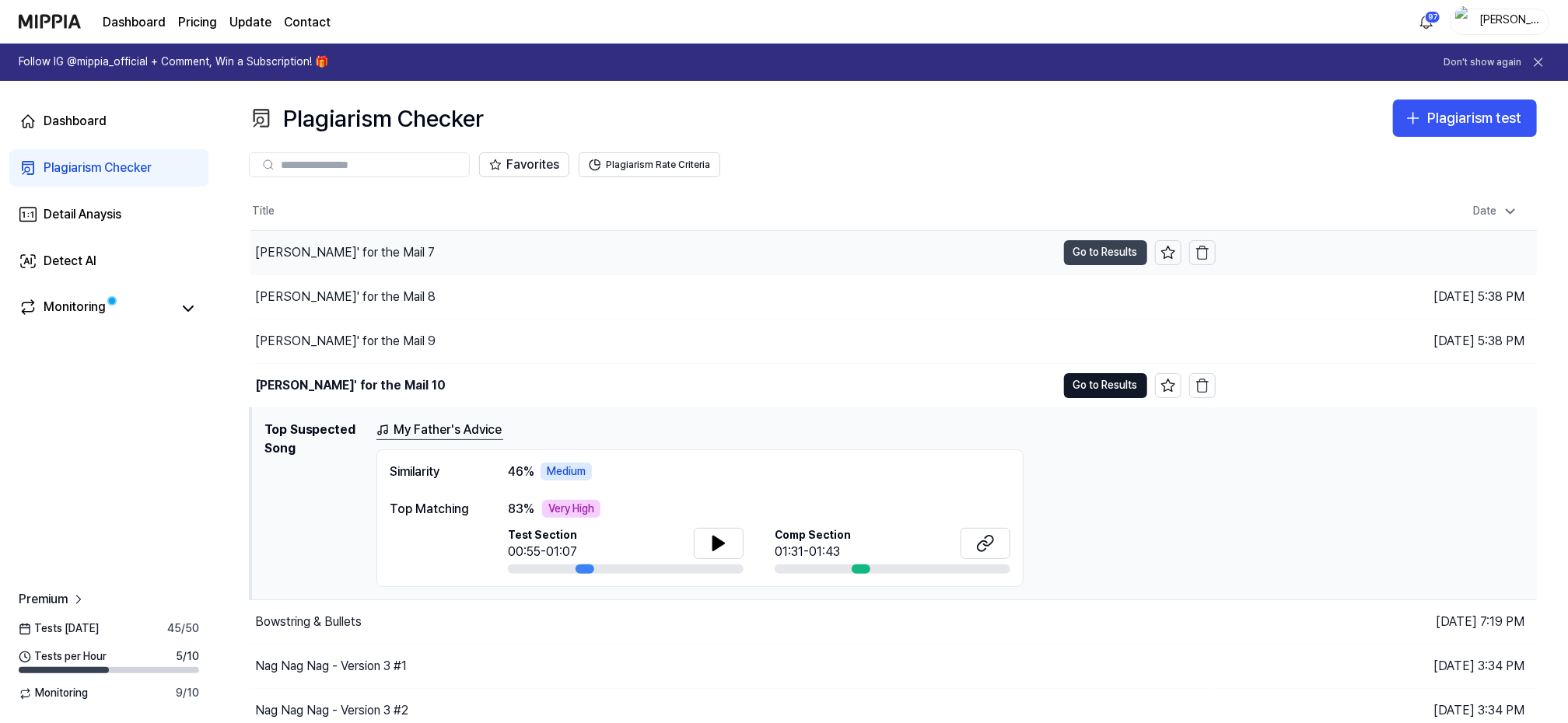
click at [1109, 245] on button "Go to Results" at bounding box center [1105, 253] width 84 height 25
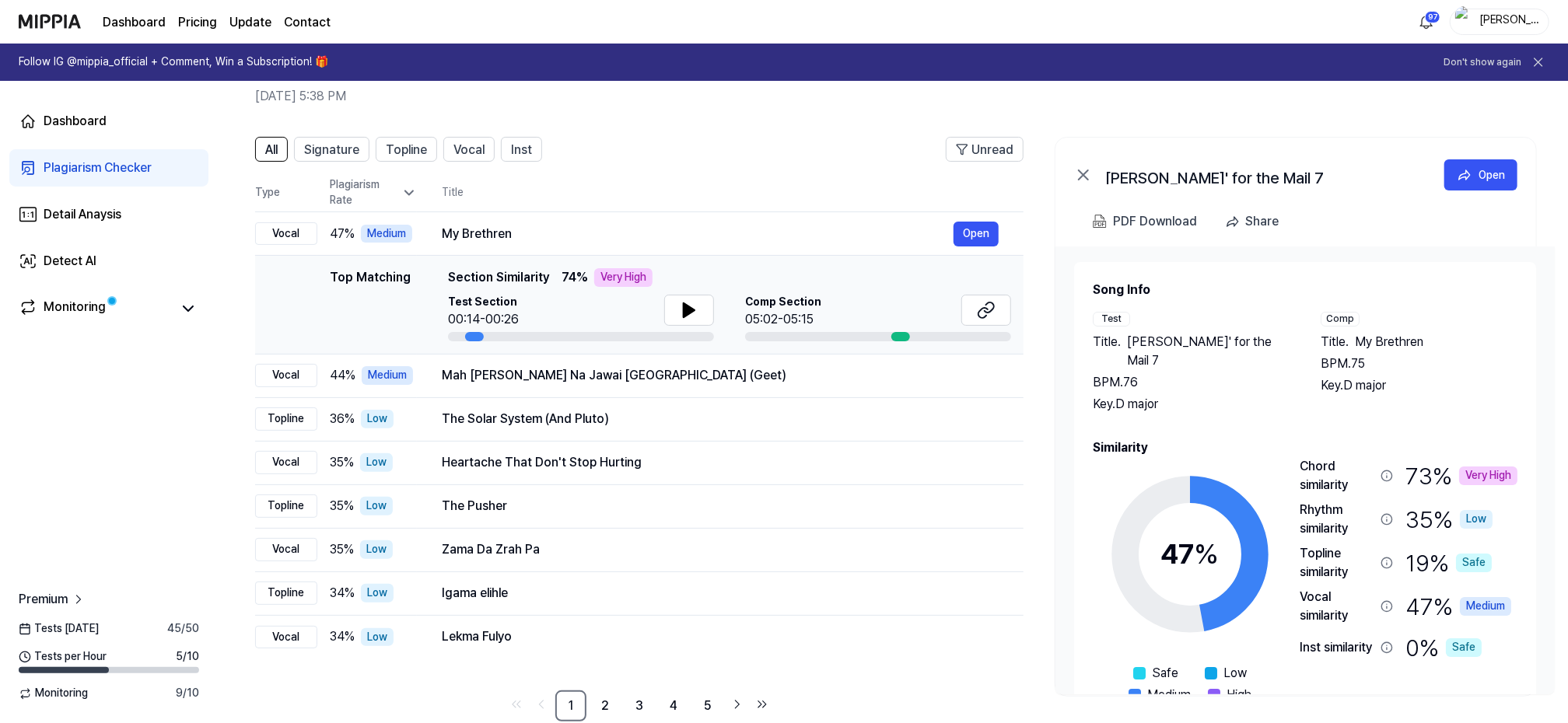
scroll to position [98, 0]
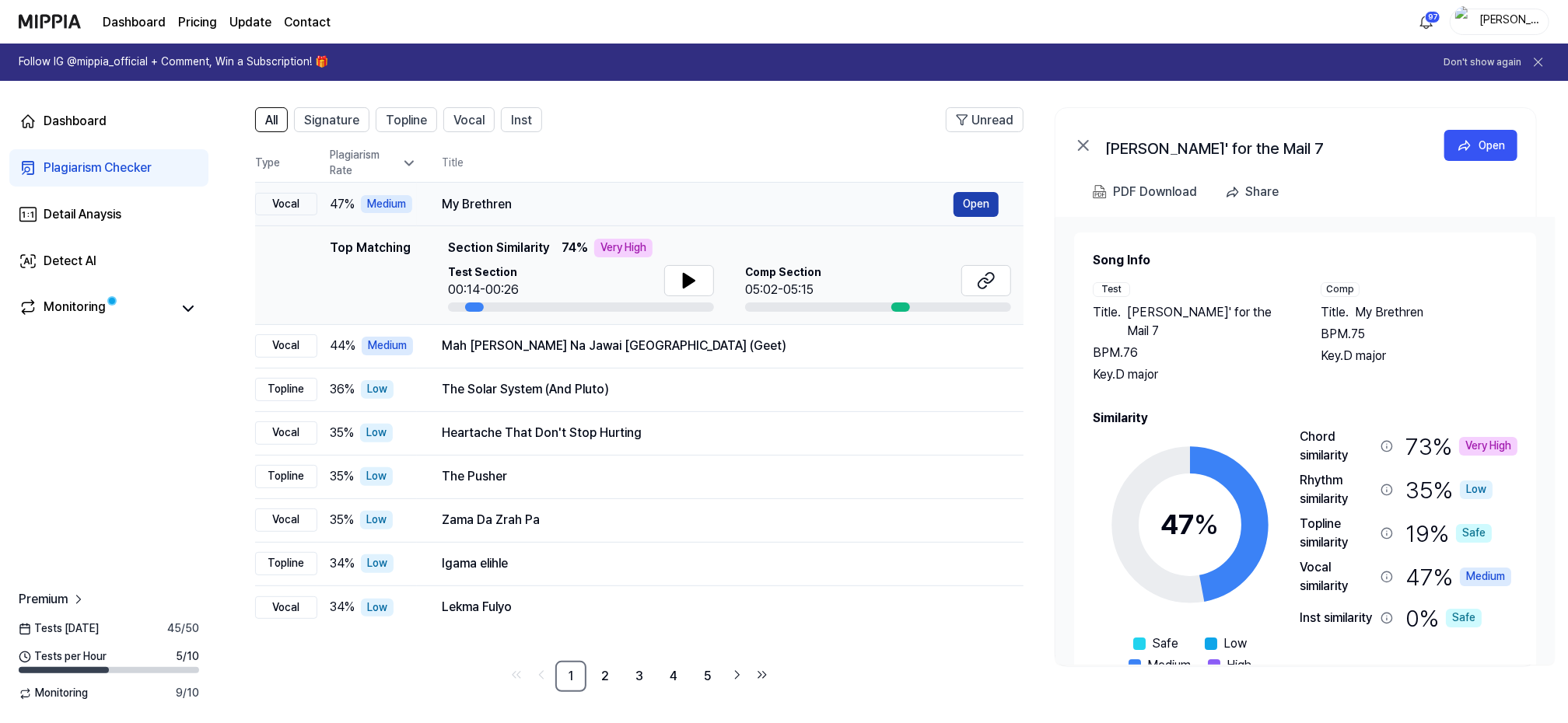
click at [986, 198] on button "Open" at bounding box center [976, 205] width 45 height 25
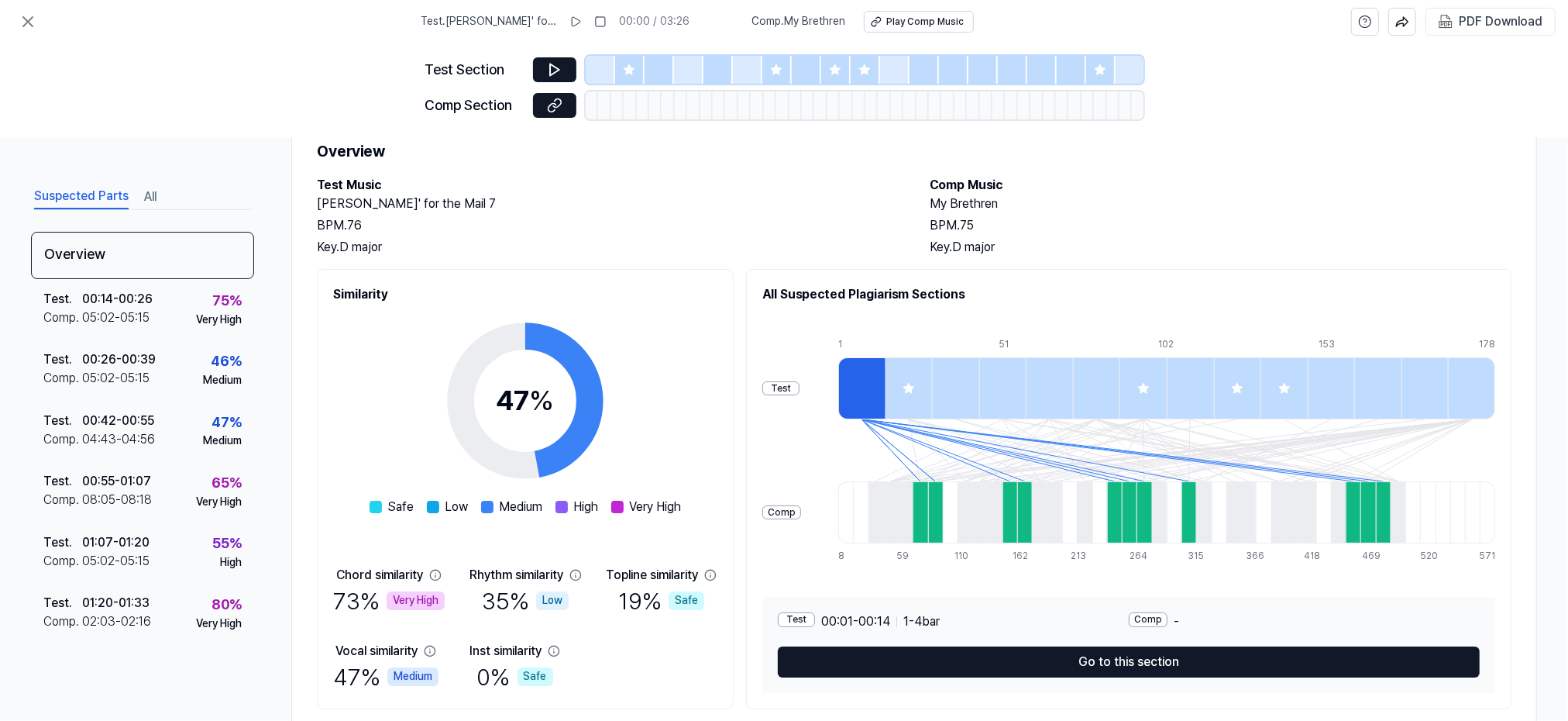
scroll to position [99, 0]
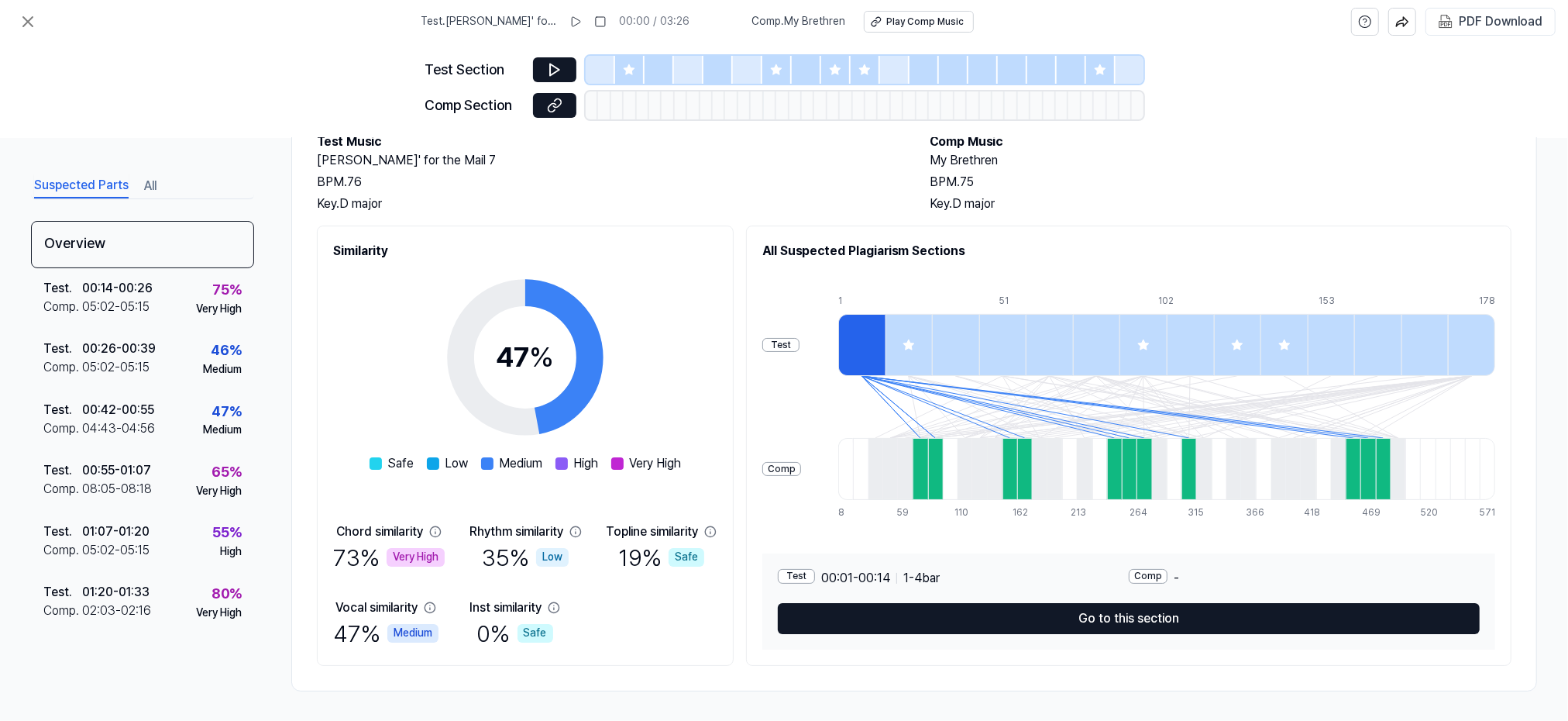
click at [186, 57] on div "Test Section Comp Section" at bounding box center [784, 91] width 1568 height 95
click at [26, 25] on icon at bounding box center [27, 22] width 18 height 18
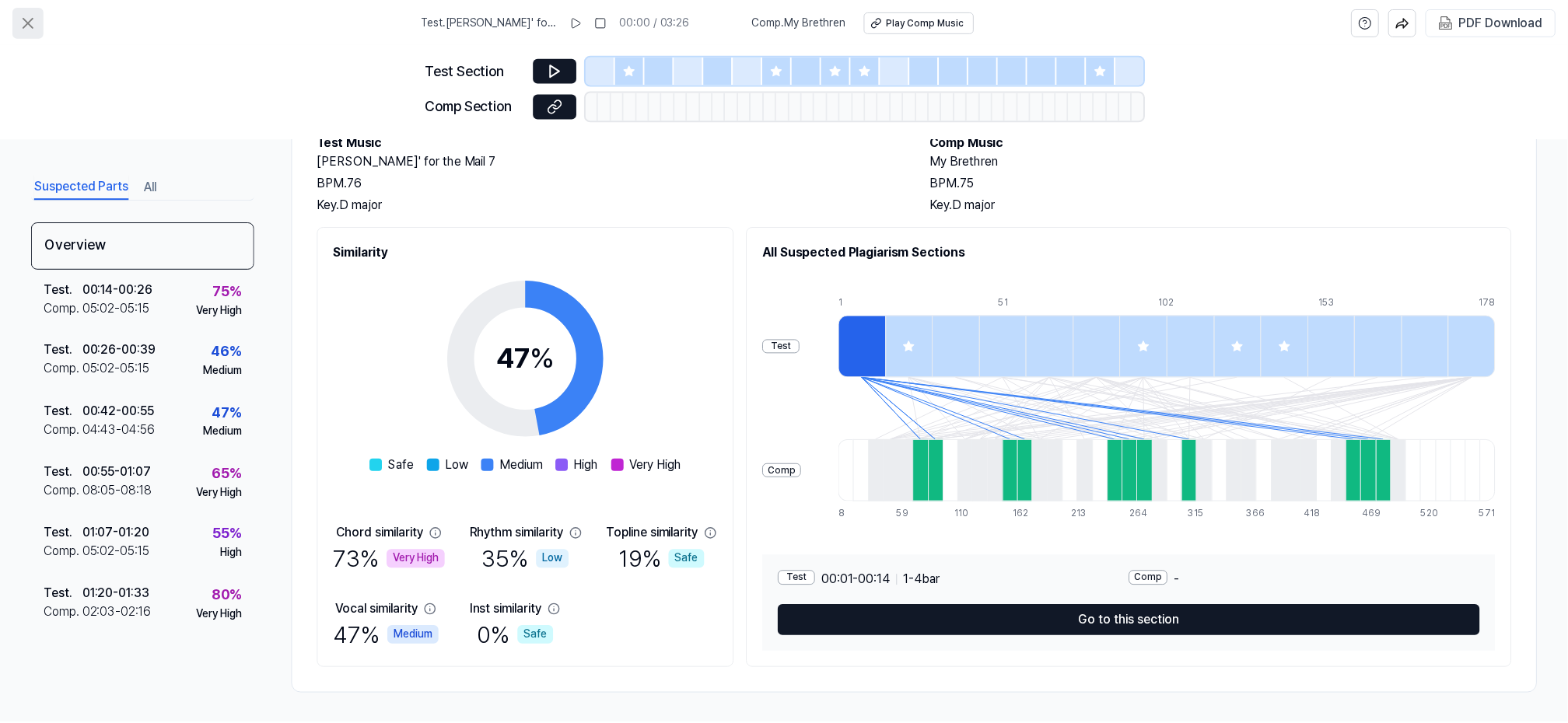
scroll to position [98, 0]
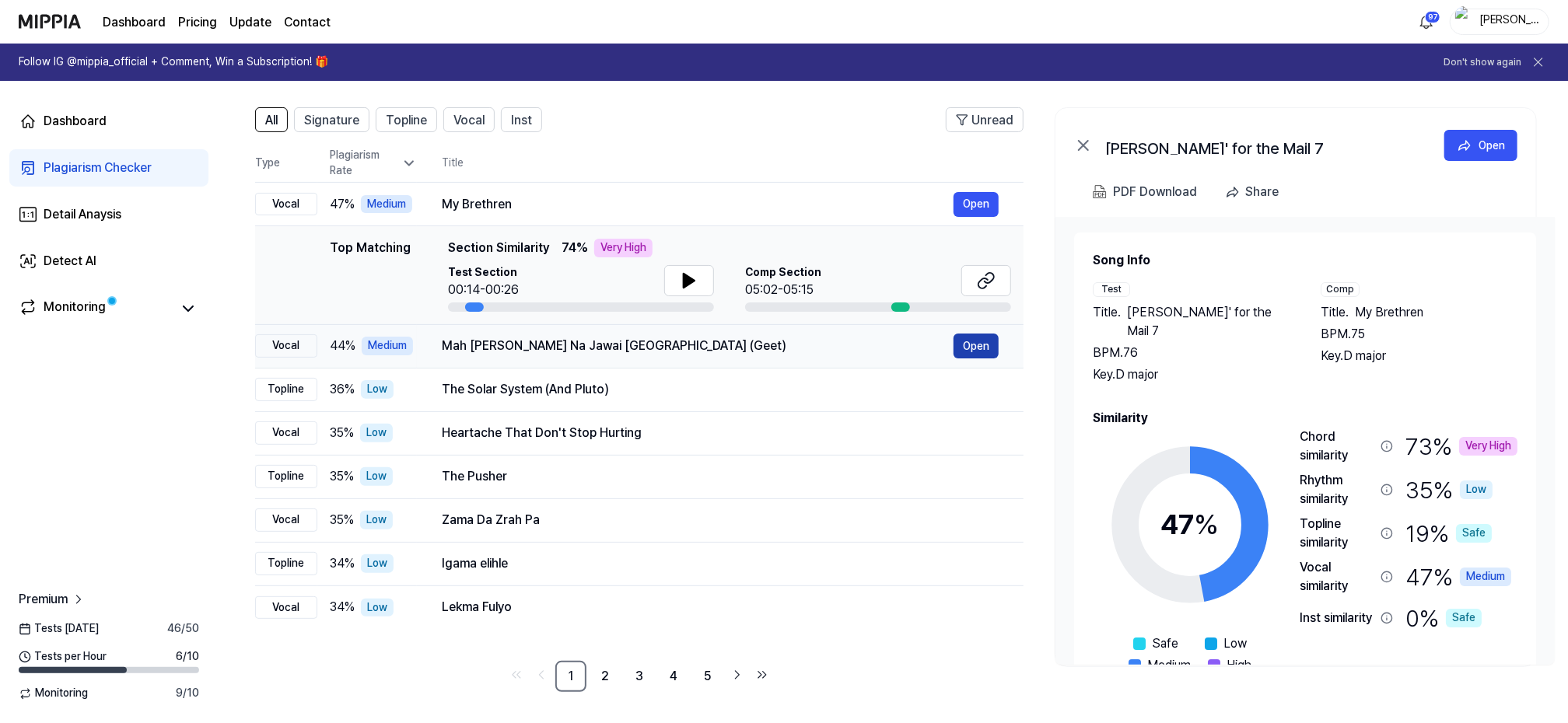
click at [972, 338] on button "Open" at bounding box center [976, 346] width 45 height 25
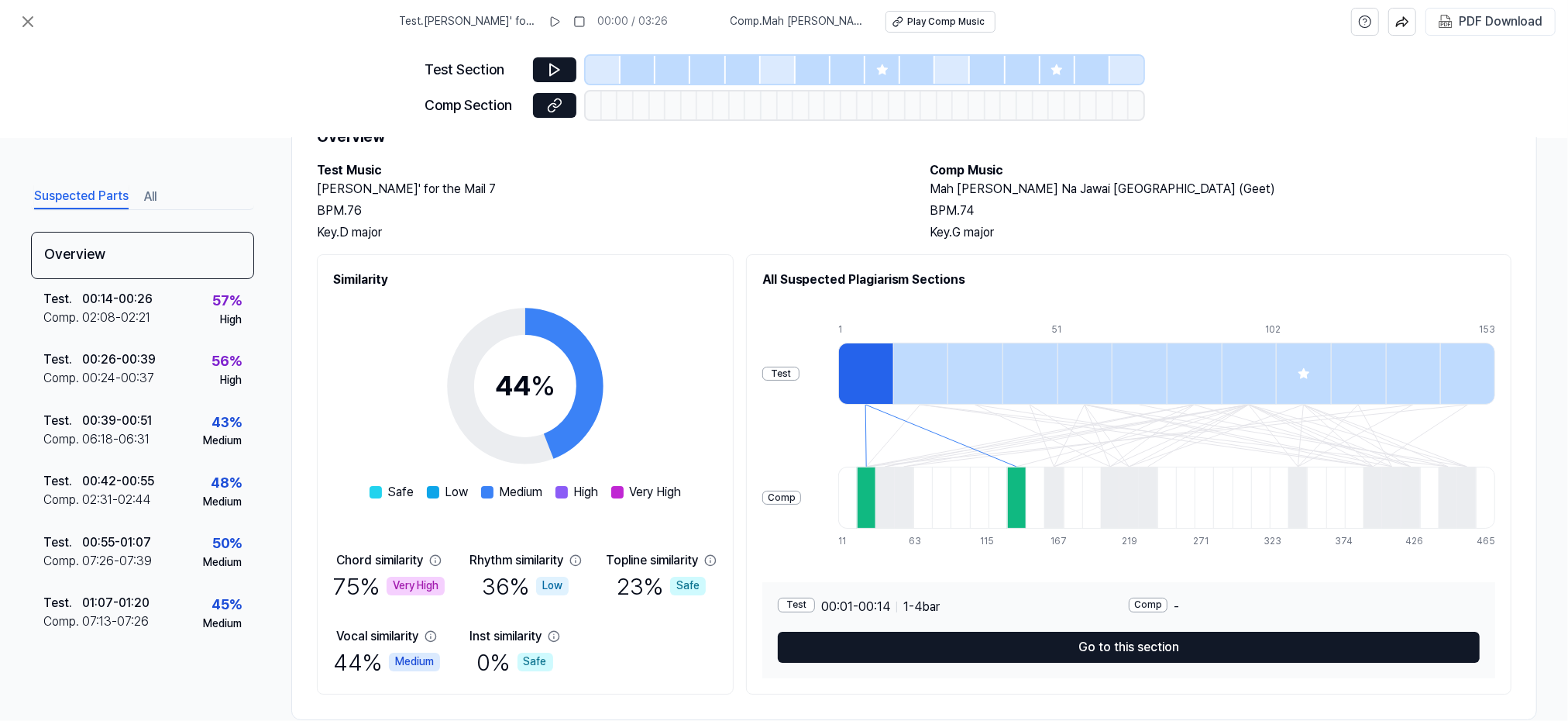
scroll to position [99, 0]
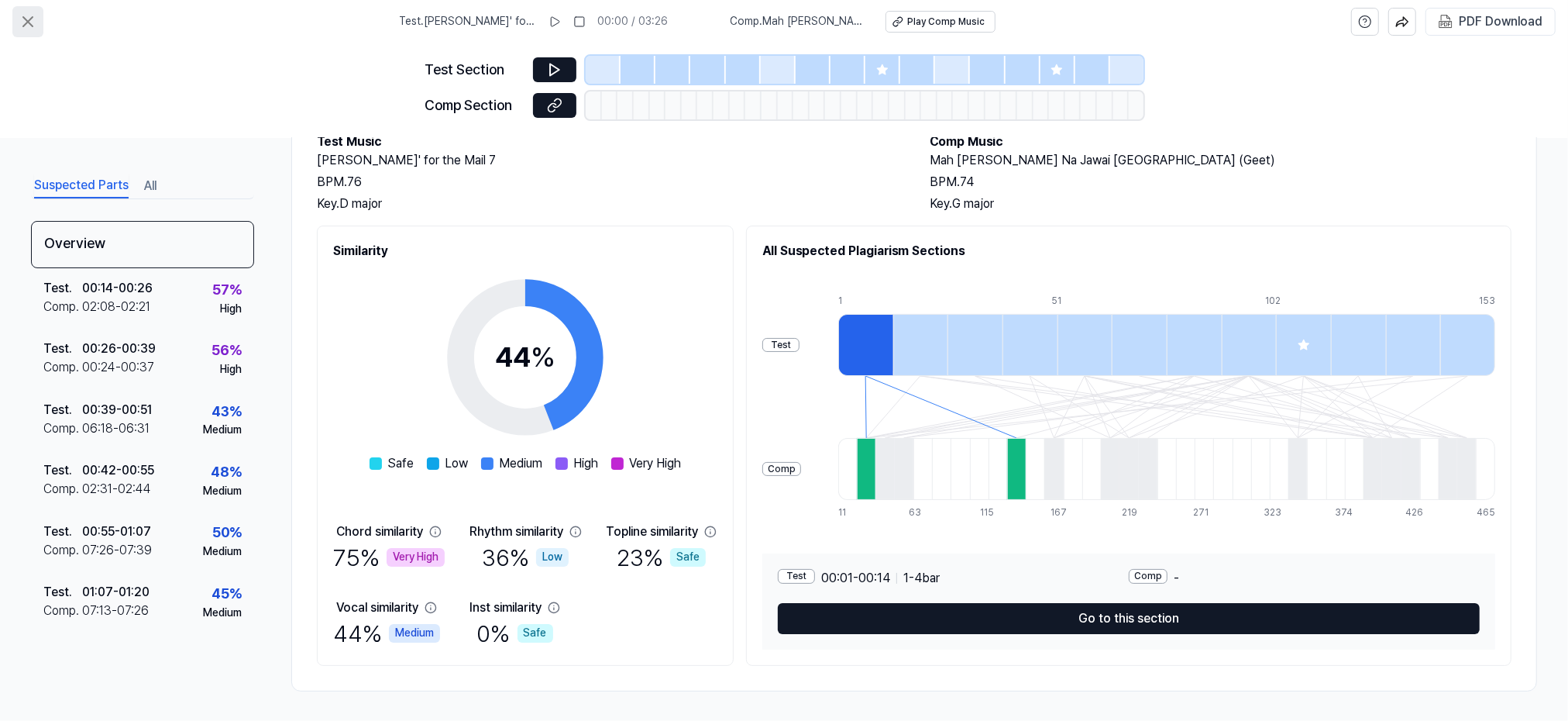
click at [32, 12] on icon at bounding box center [27, 22] width 18 height 18
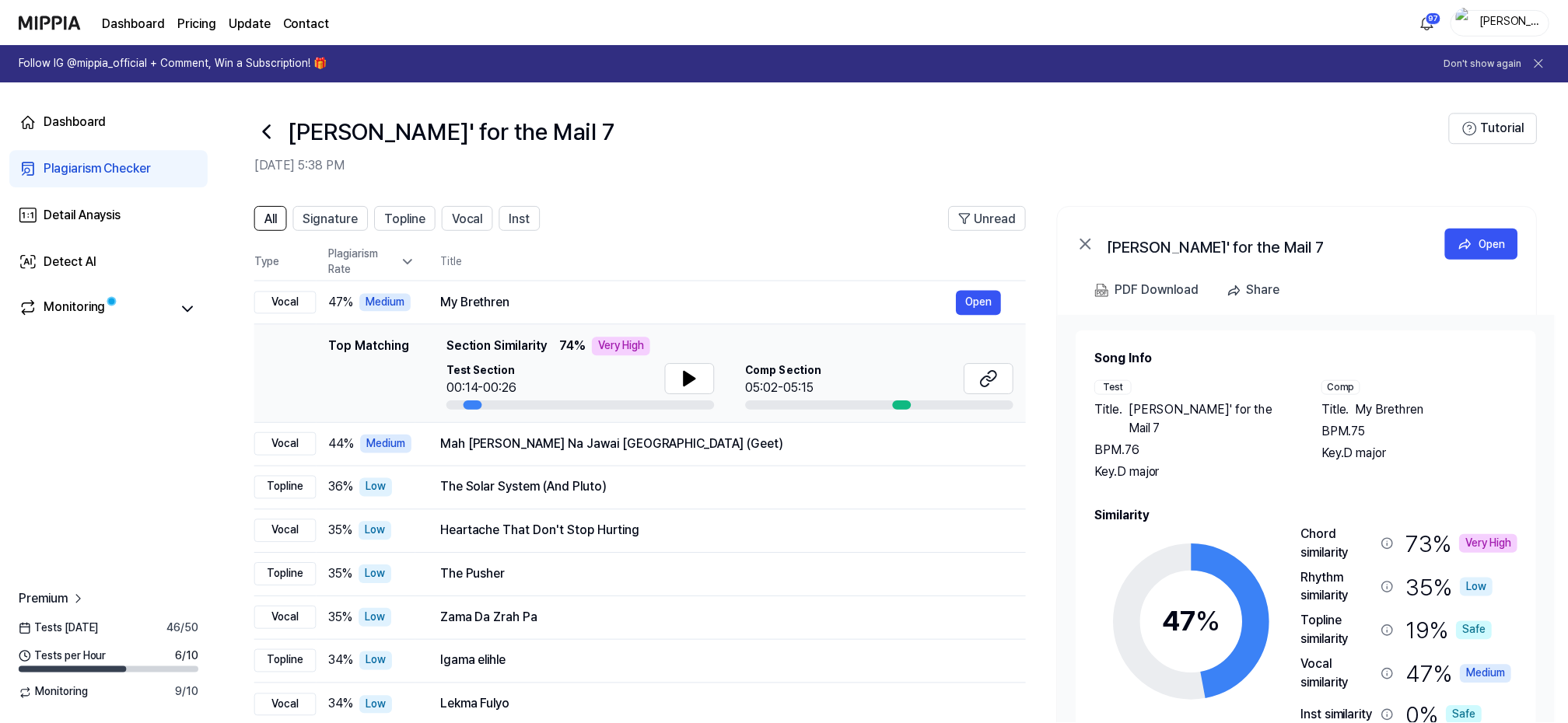
scroll to position [98, 0]
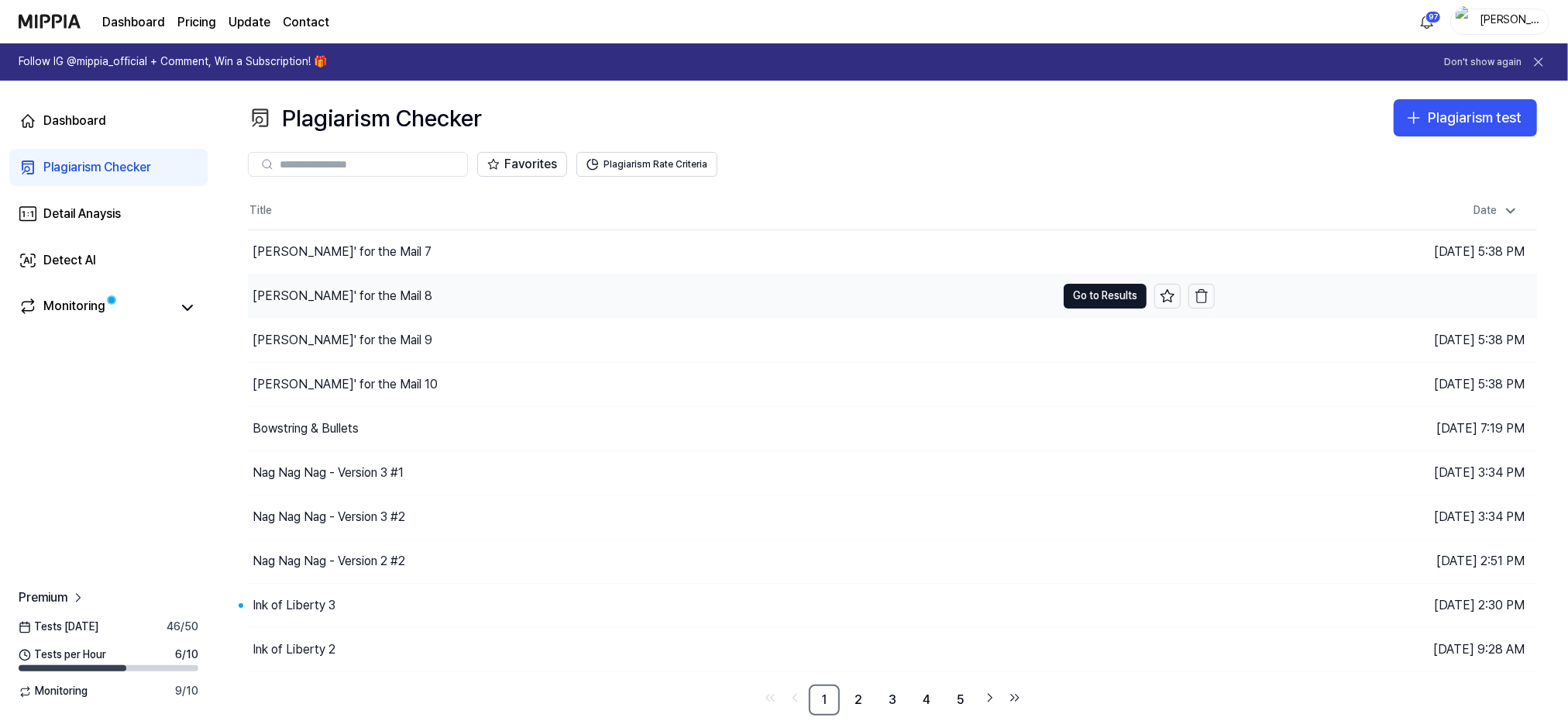
click at [327, 291] on div "[PERSON_NAME]' for the Mail 8" at bounding box center [342, 296] width 180 height 18
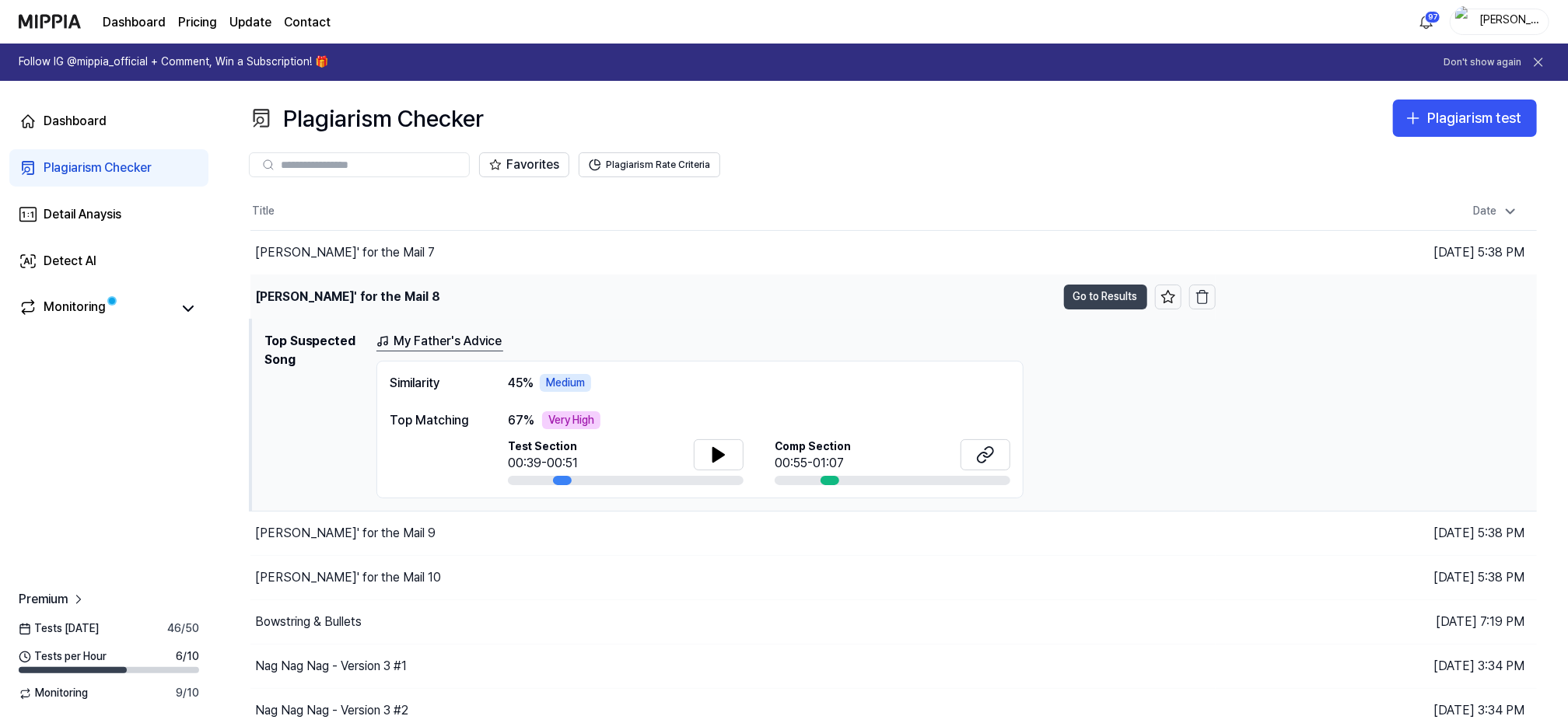
click at [1111, 291] on button "Go to Results" at bounding box center [1105, 297] width 84 height 25
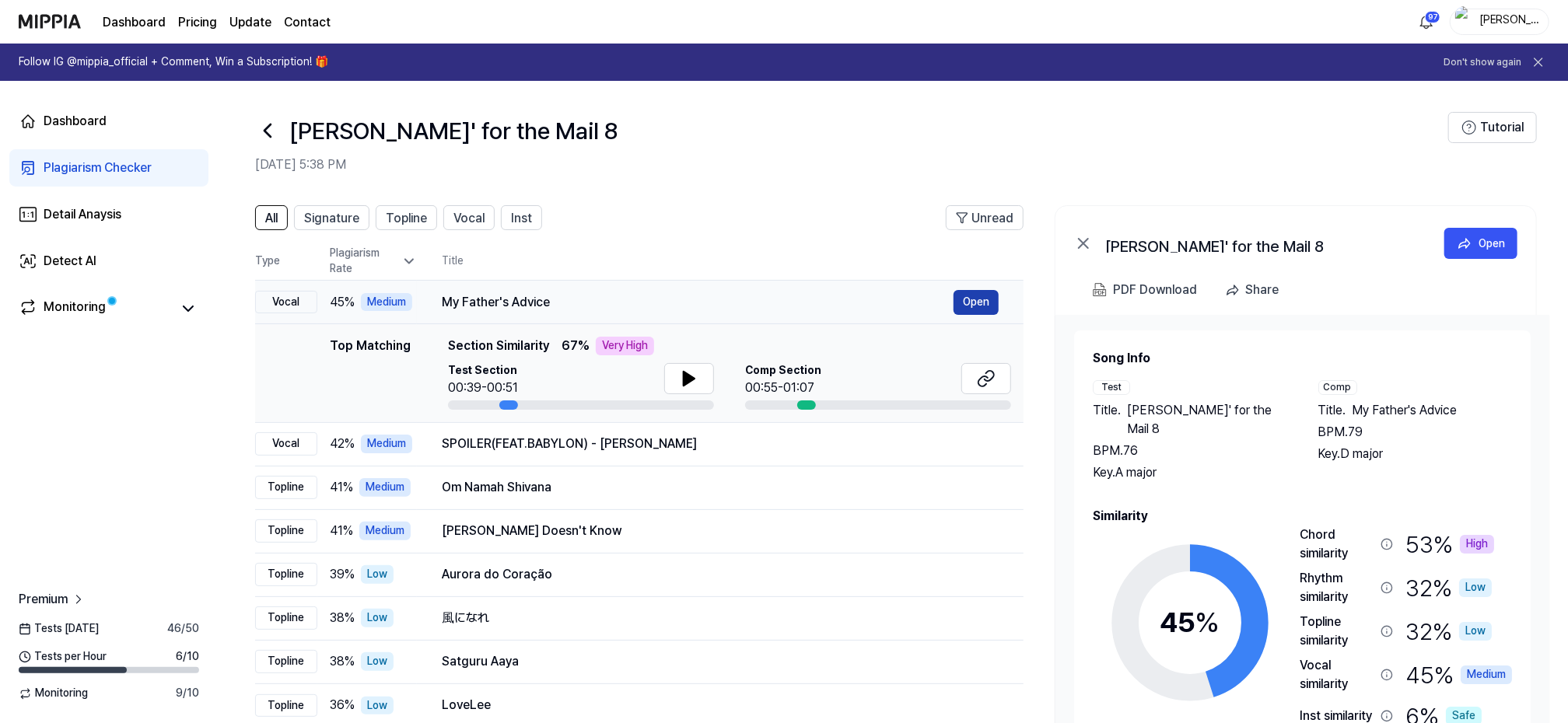
click at [990, 296] on button "Open" at bounding box center [976, 302] width 45 height 25
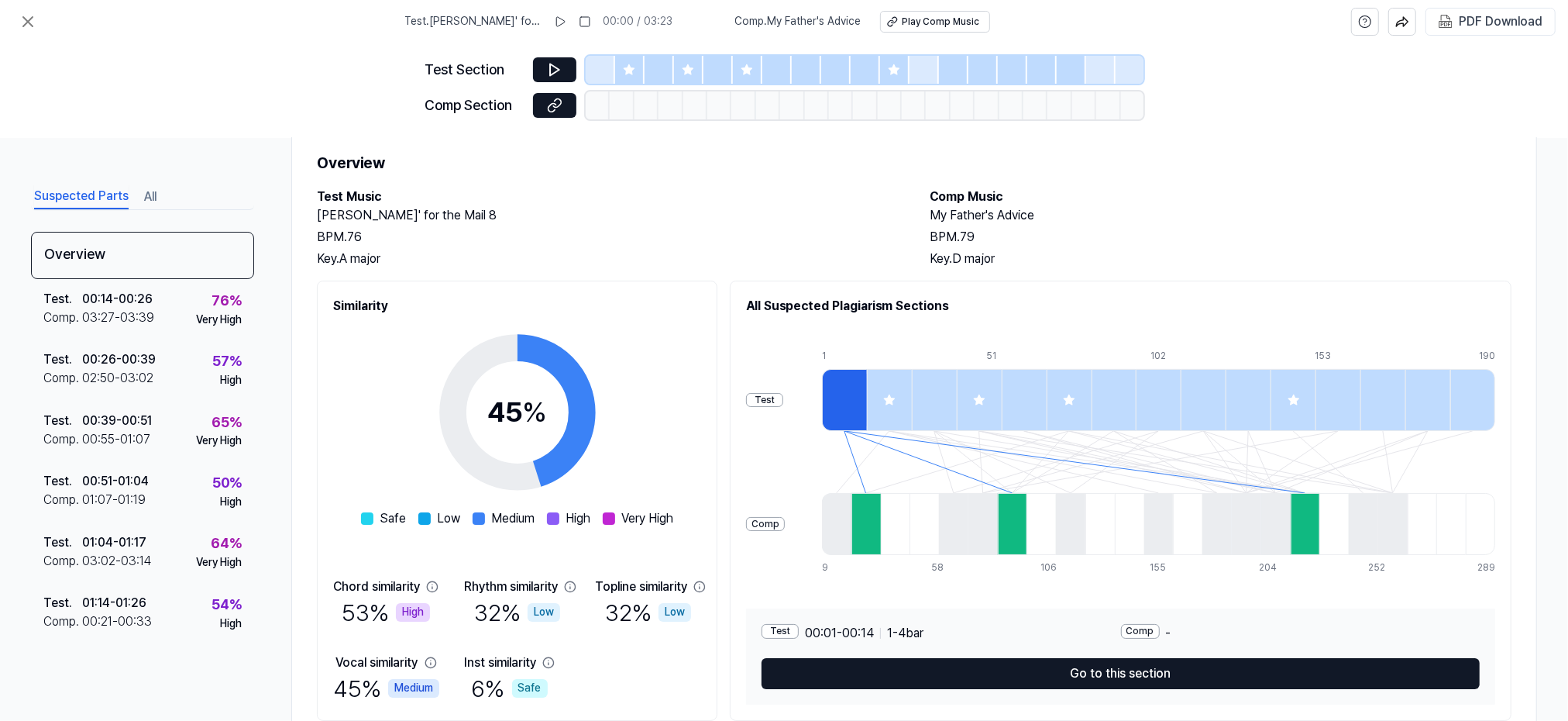
scroll to position [99, 0]
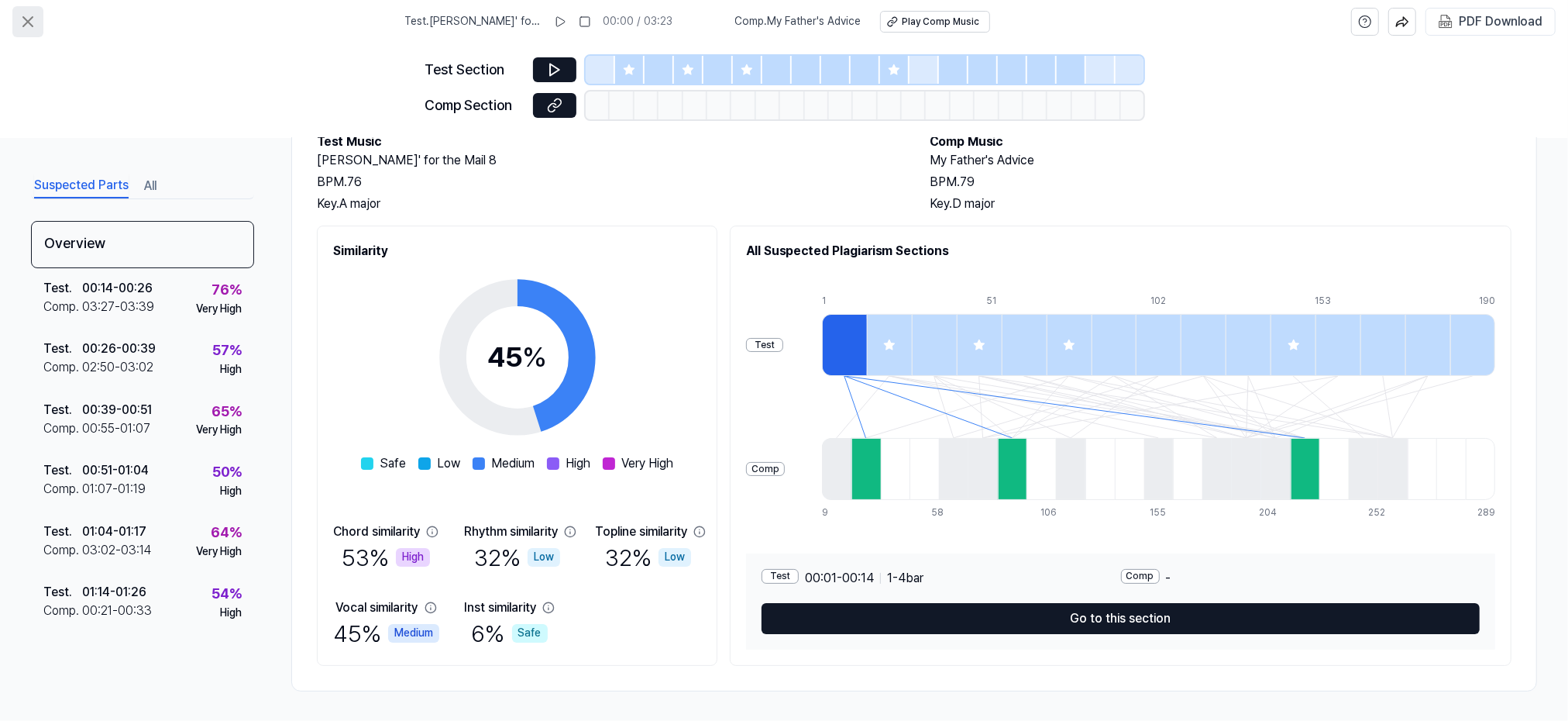
click at [29, 17] on icon at bounding box center [27, 22] width 18 height 18
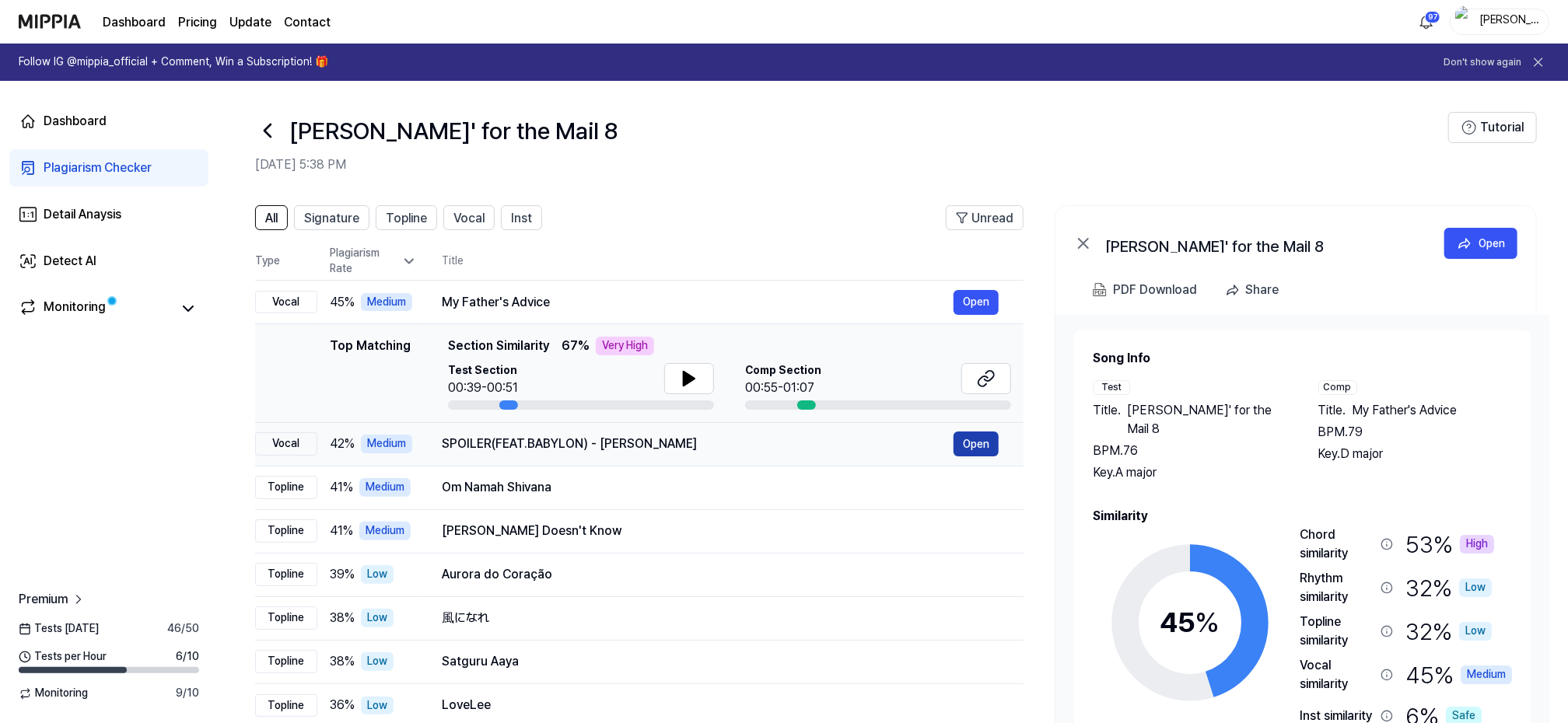
click at [969, 442] on button "Open" at bounding box center [976, 444] width 45 height 25
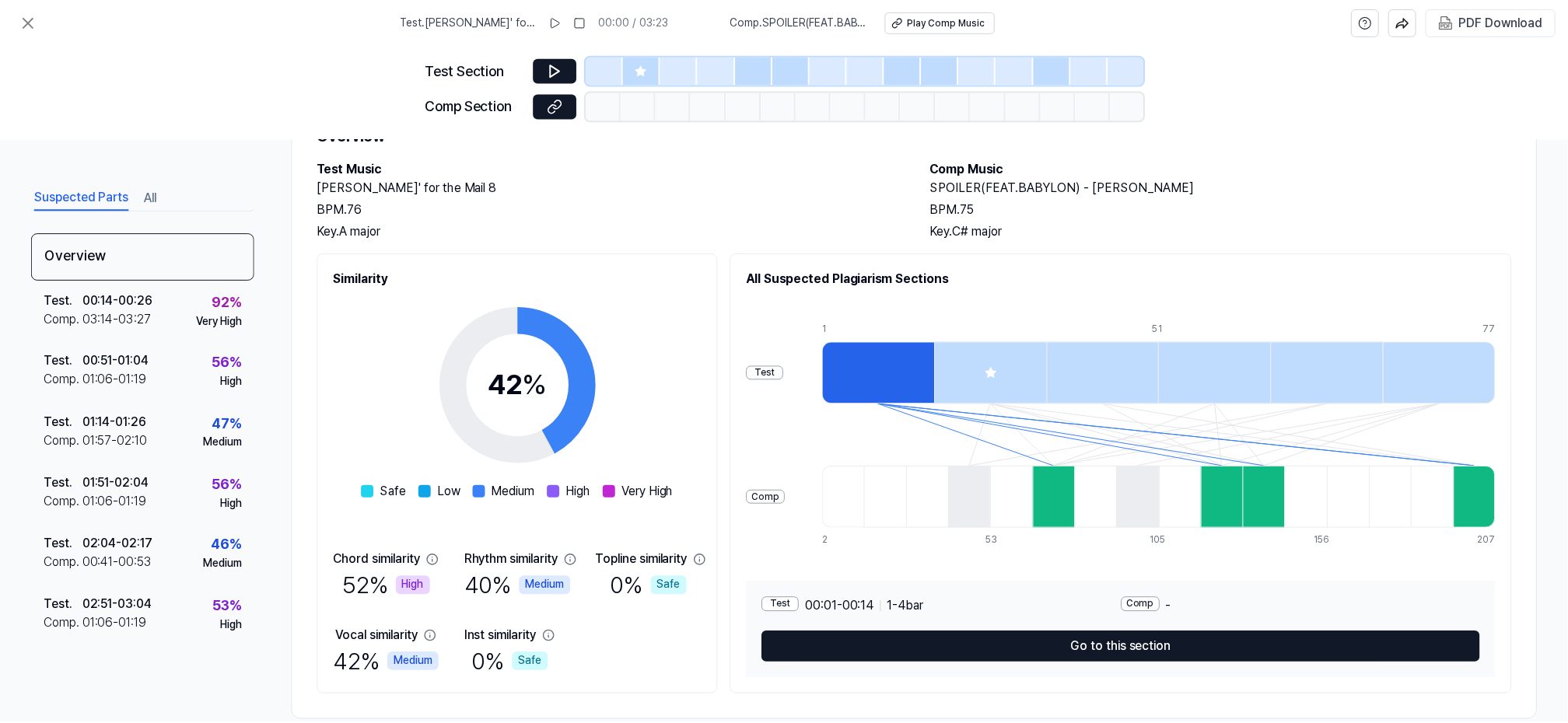
scroll to position [99, 0]
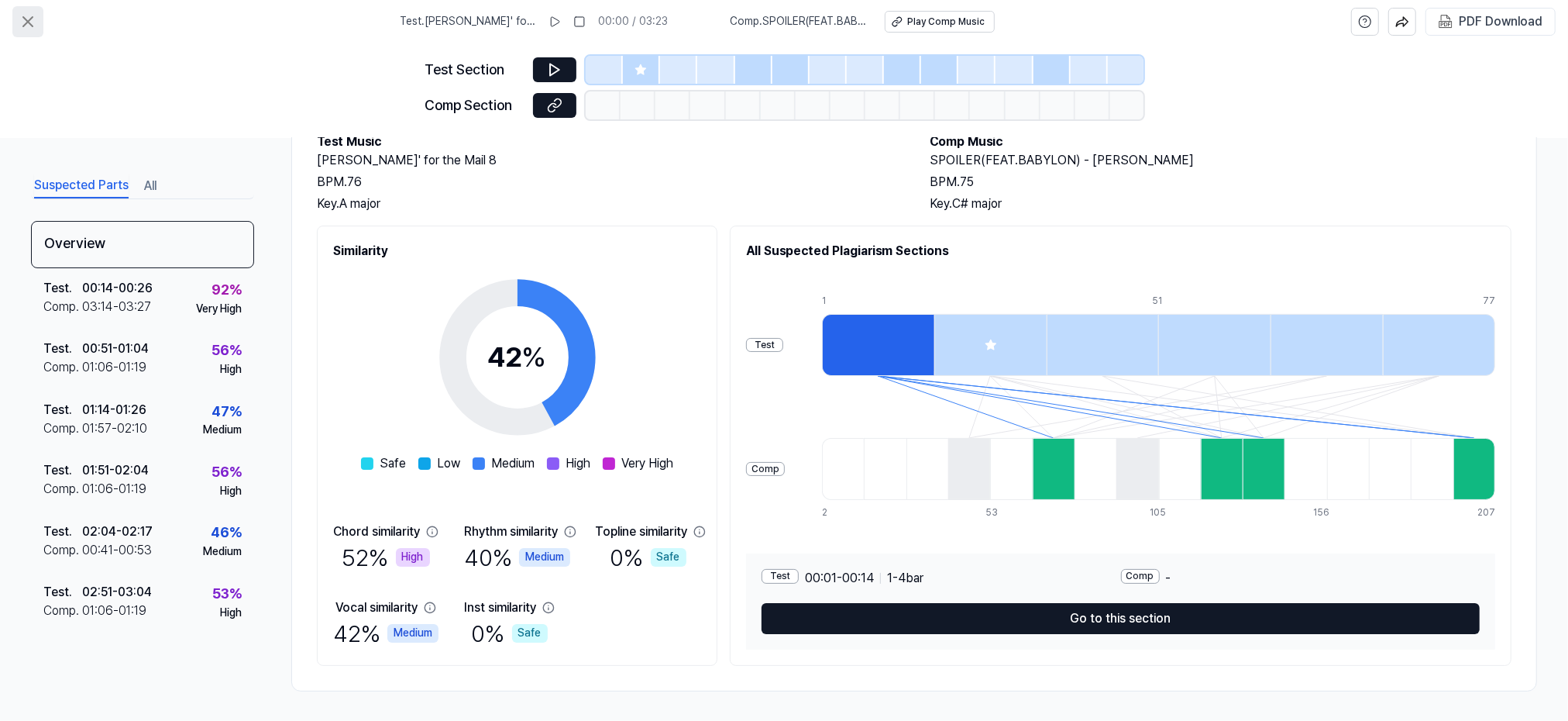
click at [23, 19] on icon at bounding box center [27, 22] width 18 height 18
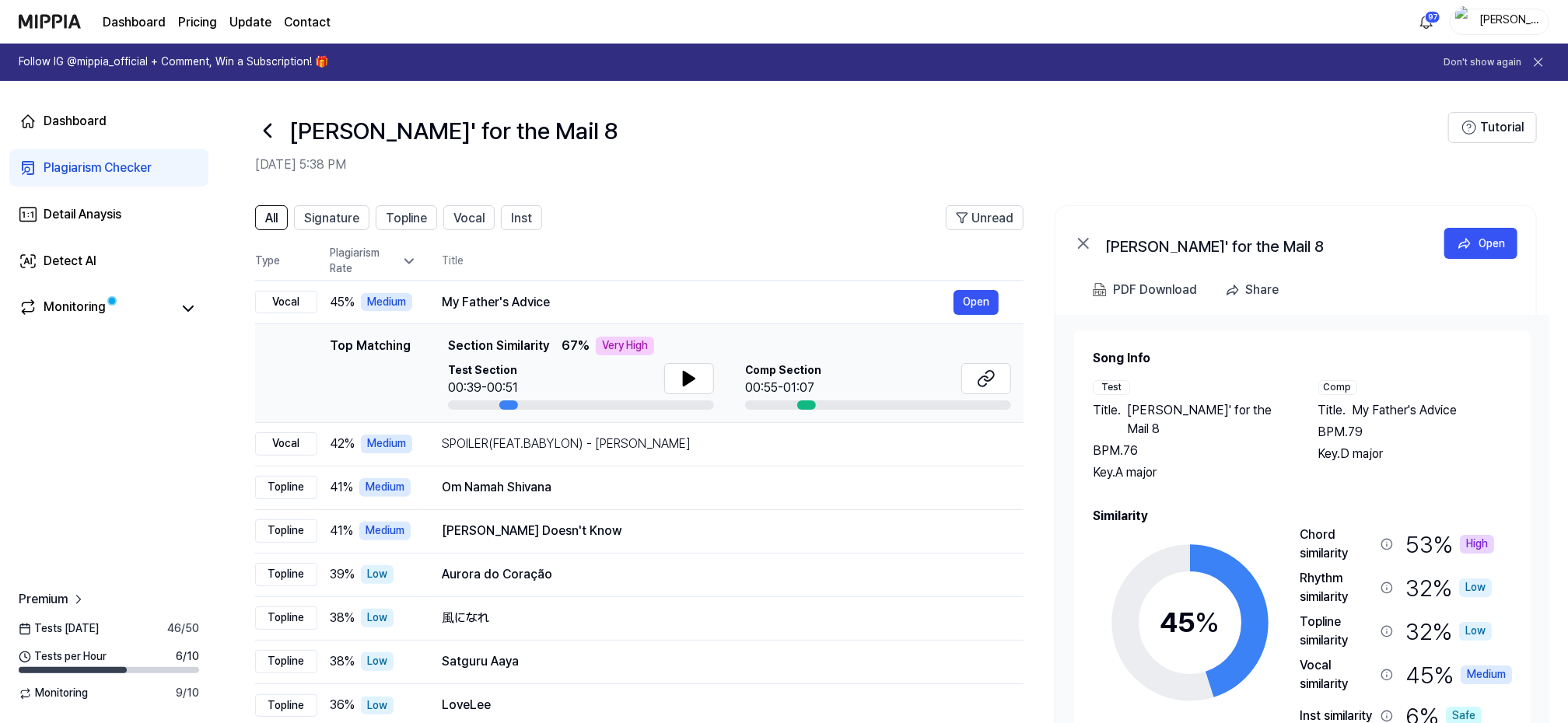
click at [266, 124] on icon at bounding box center [267, 130] width 25 height 25
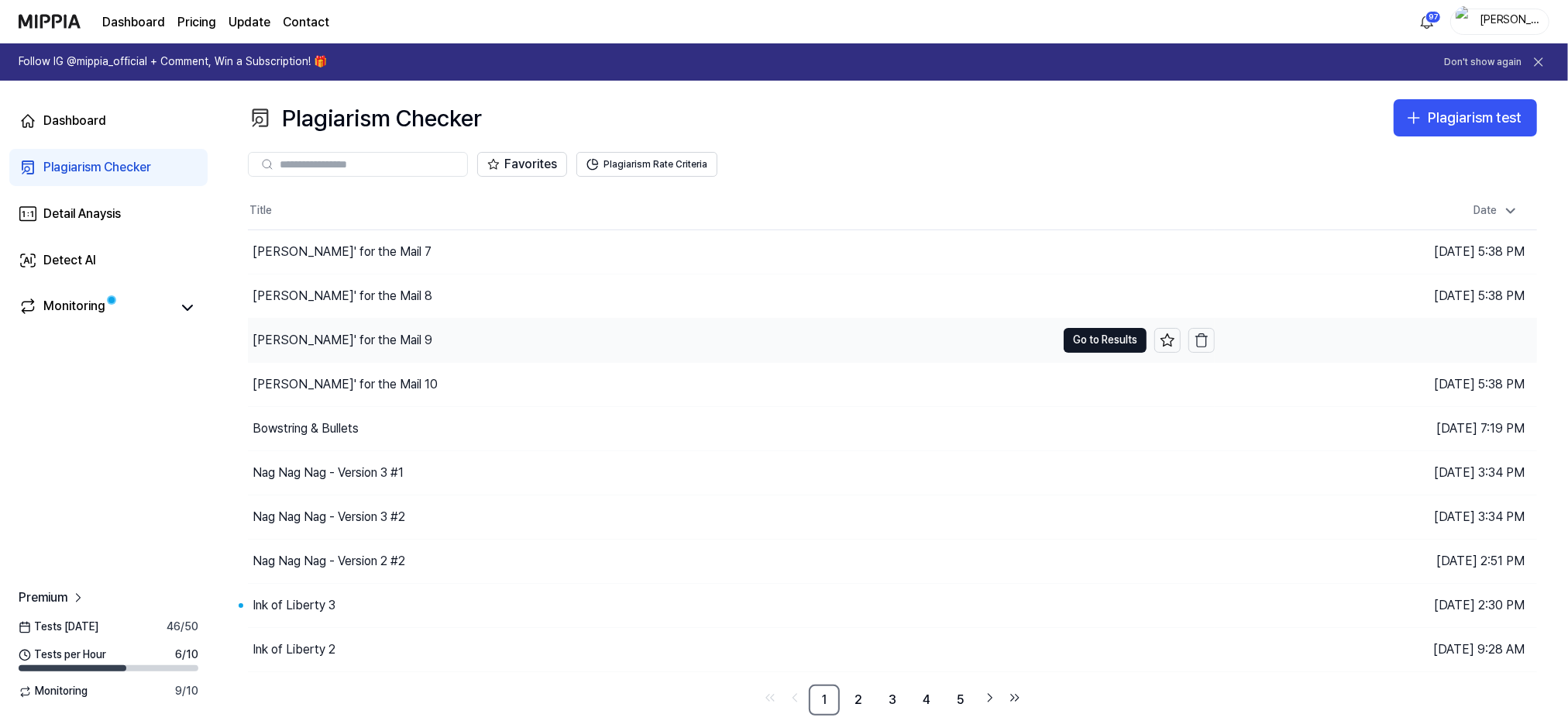
click at [342, 341] on div "[PERSON_NAME]' for the Mail 9" at bounding box center [342, 340] width 180 height 18
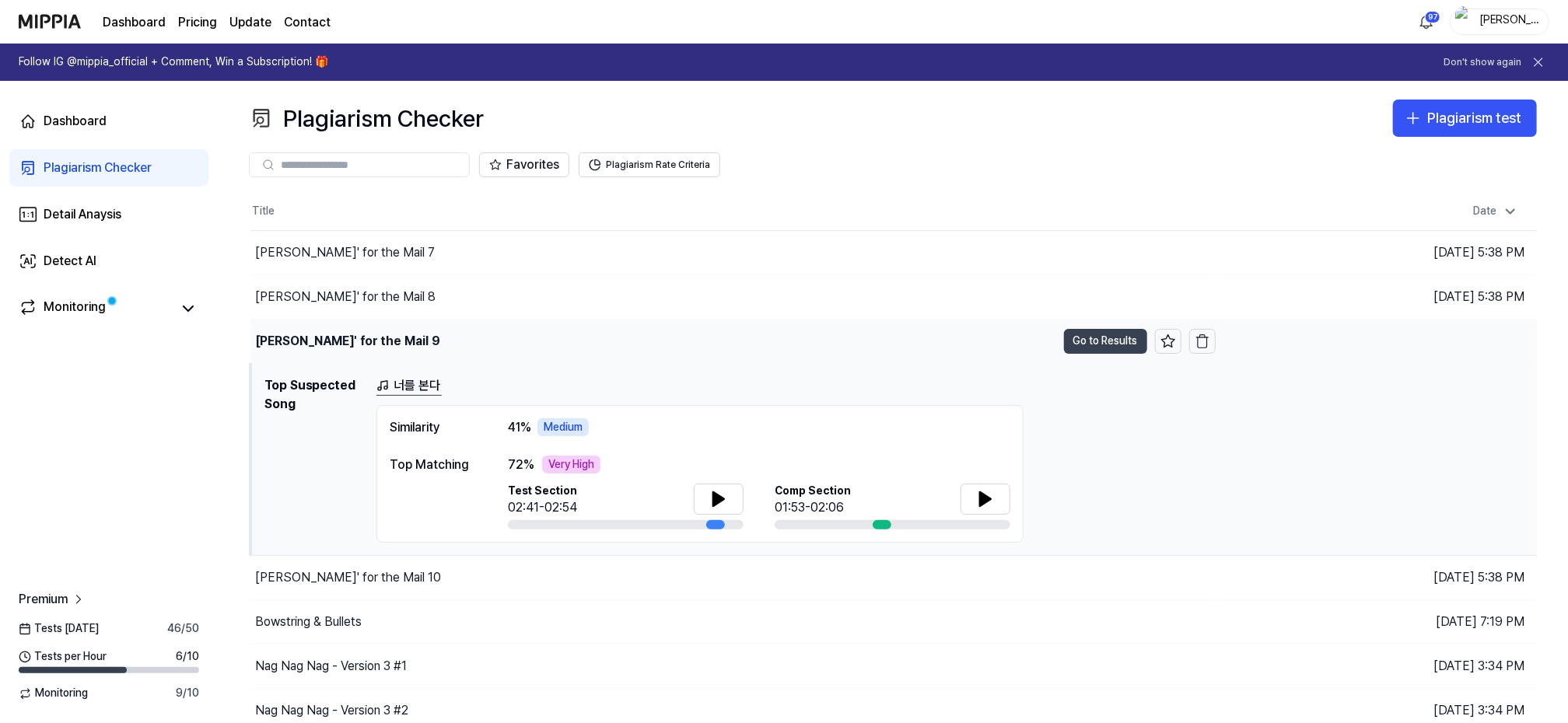
click at [1123, 341] on button "Go to Results" at bounding box center [1105, 341] width 84 height 25
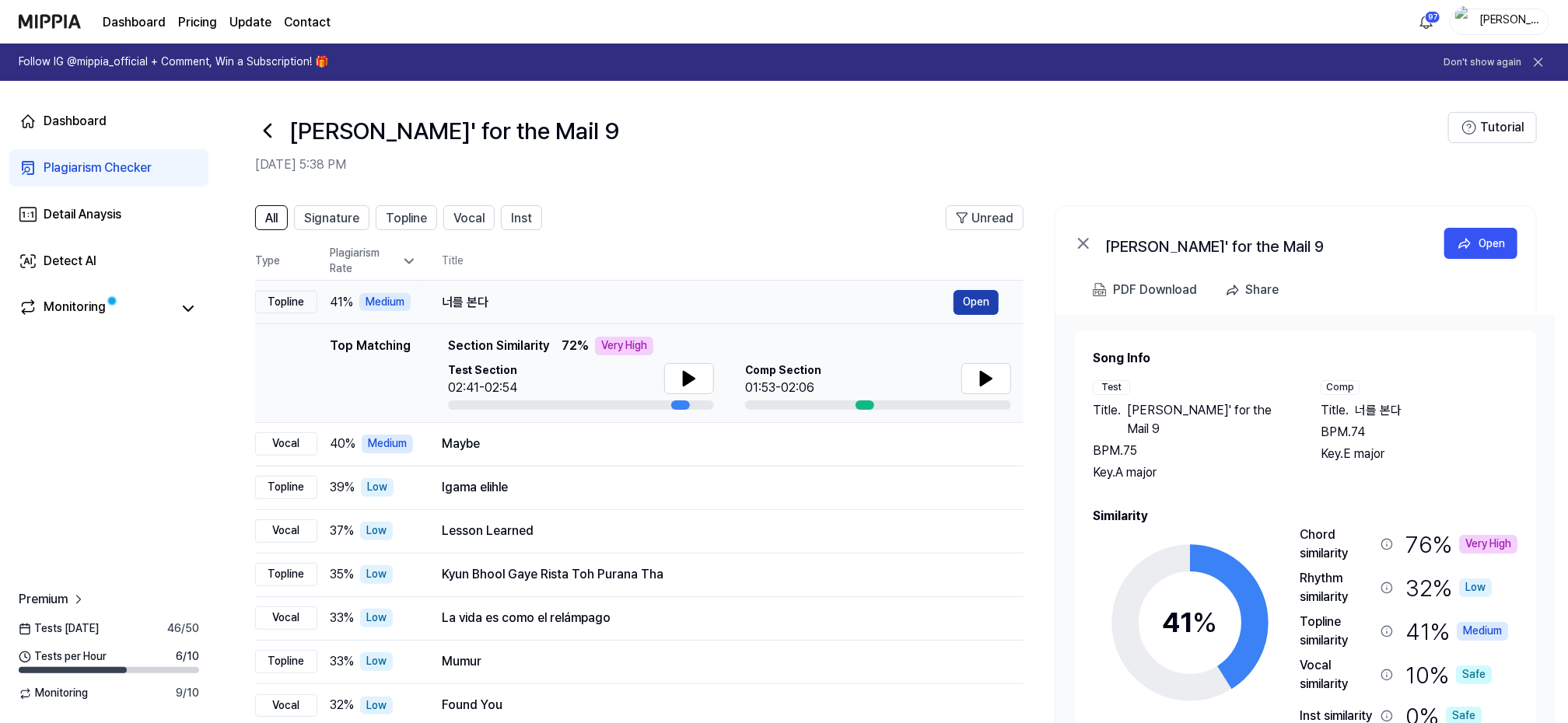
click at [981, 294] on button "Open" at bounding box center [976, 302] width 45 height 25
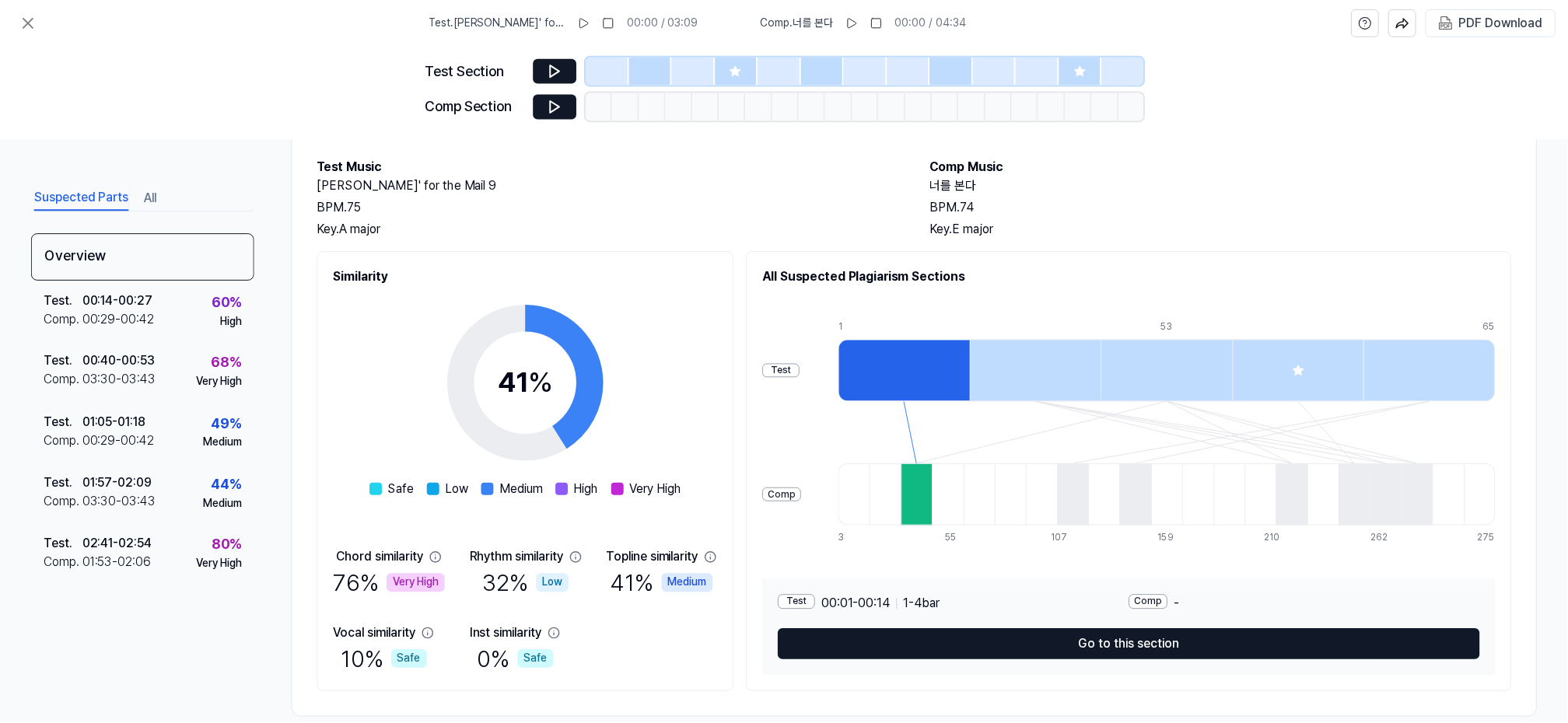
scroll to position [99, 0]
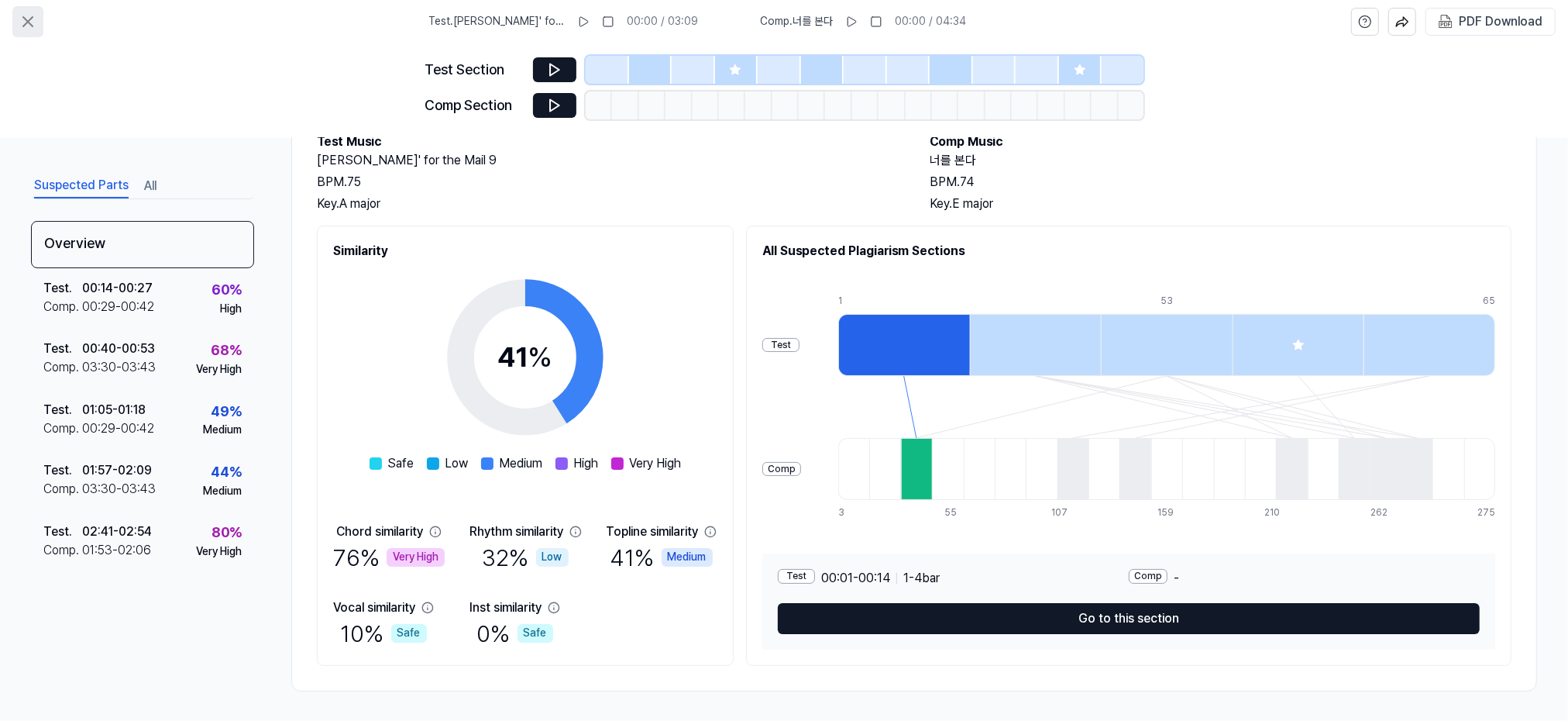
click at [24, 21] on icon at bounding box center [27, 22] width 18 height 18
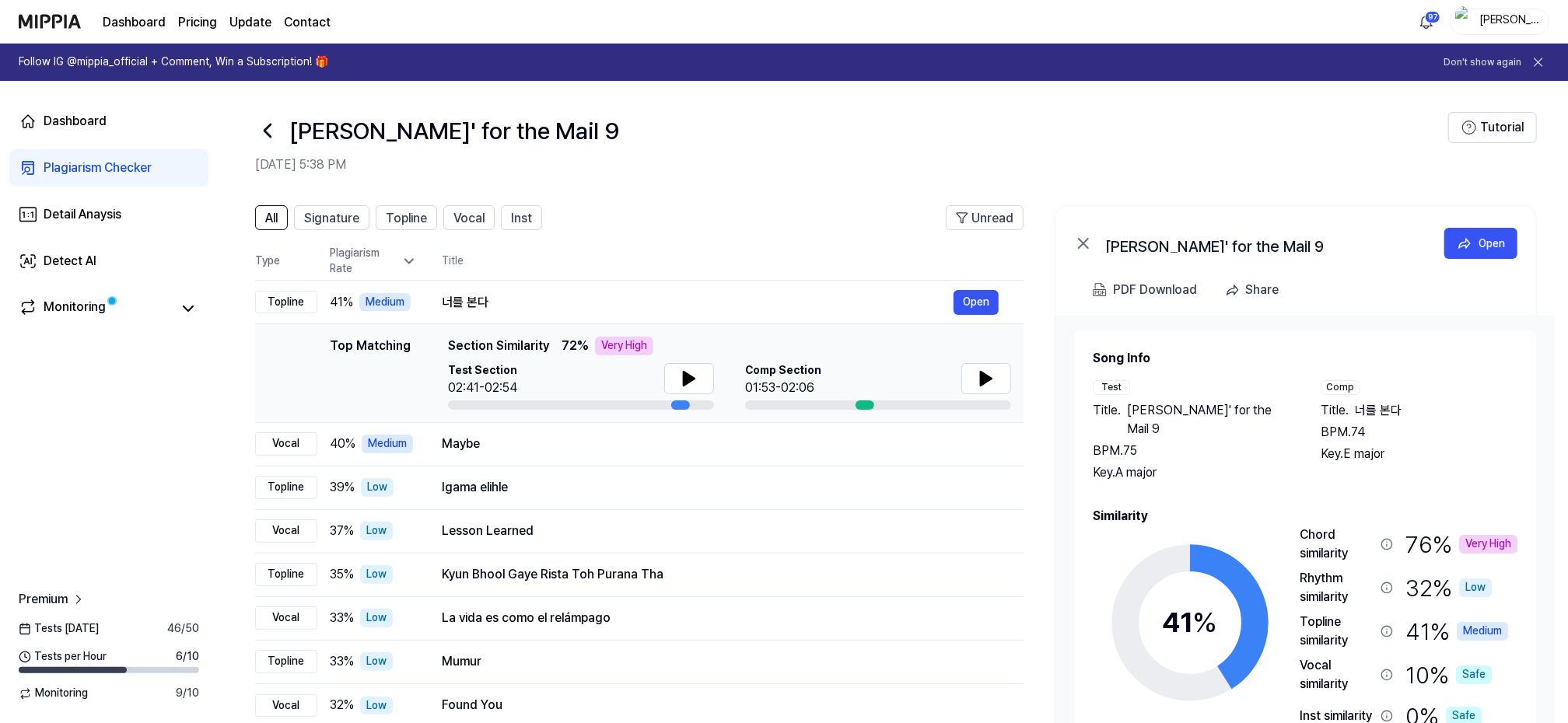
click at [261, 127] on icon at bounding box center [267, 130] width 25 height 25
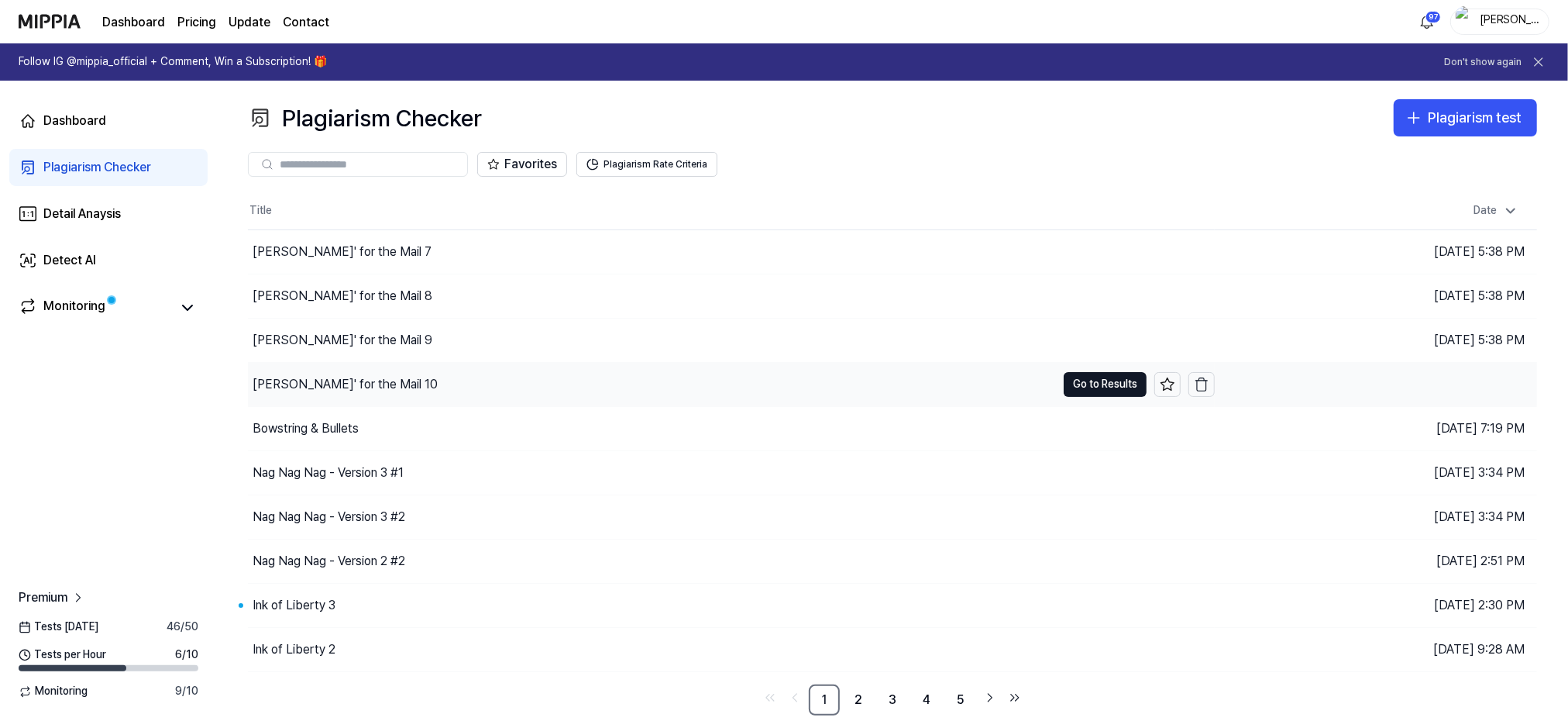
click at [300, 381] on div "[PERSON_NAME]' for the Mail 10" at bounding box center [345, 385] width 185 height 18
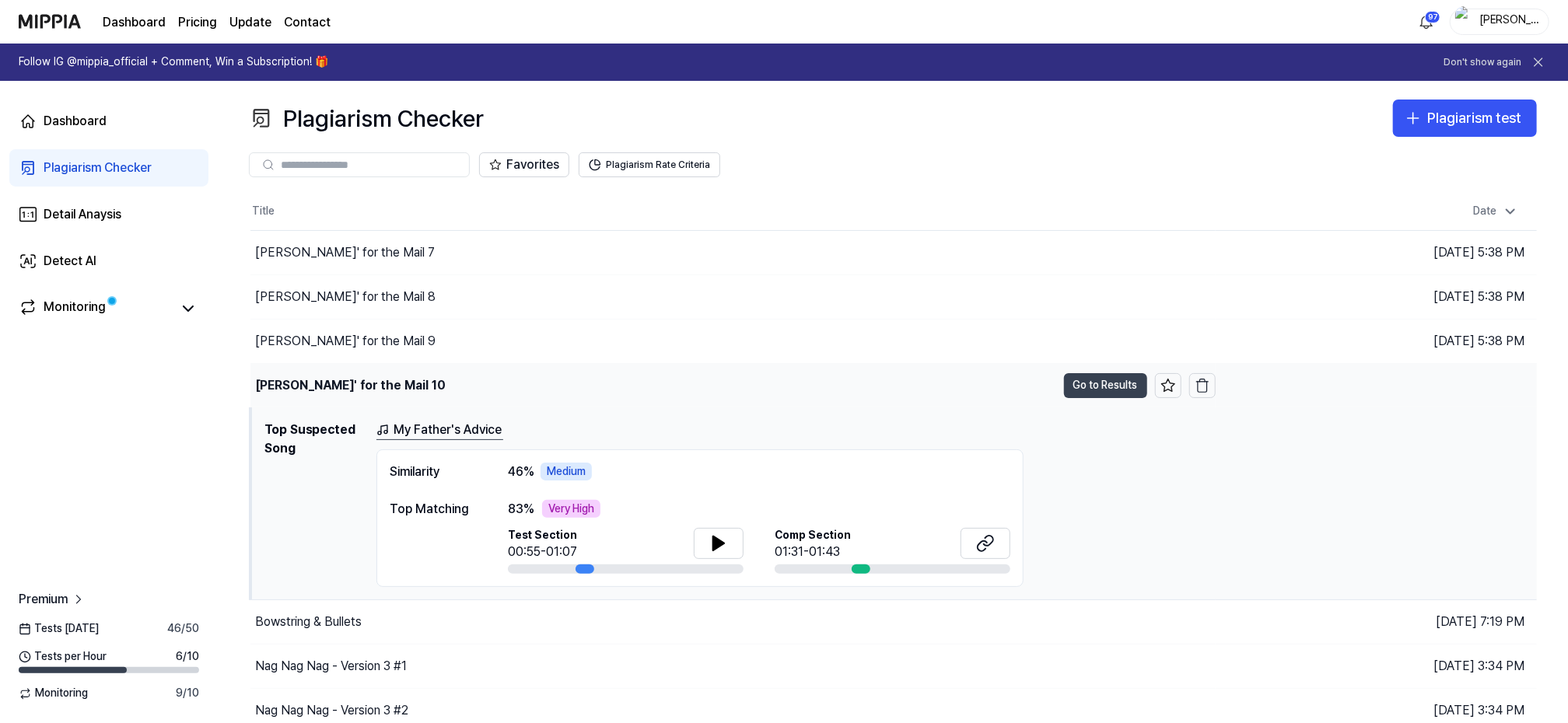
click at [1119, 381] on button "Go to Results" at bounding box center [1105, 386] width 84 height 25
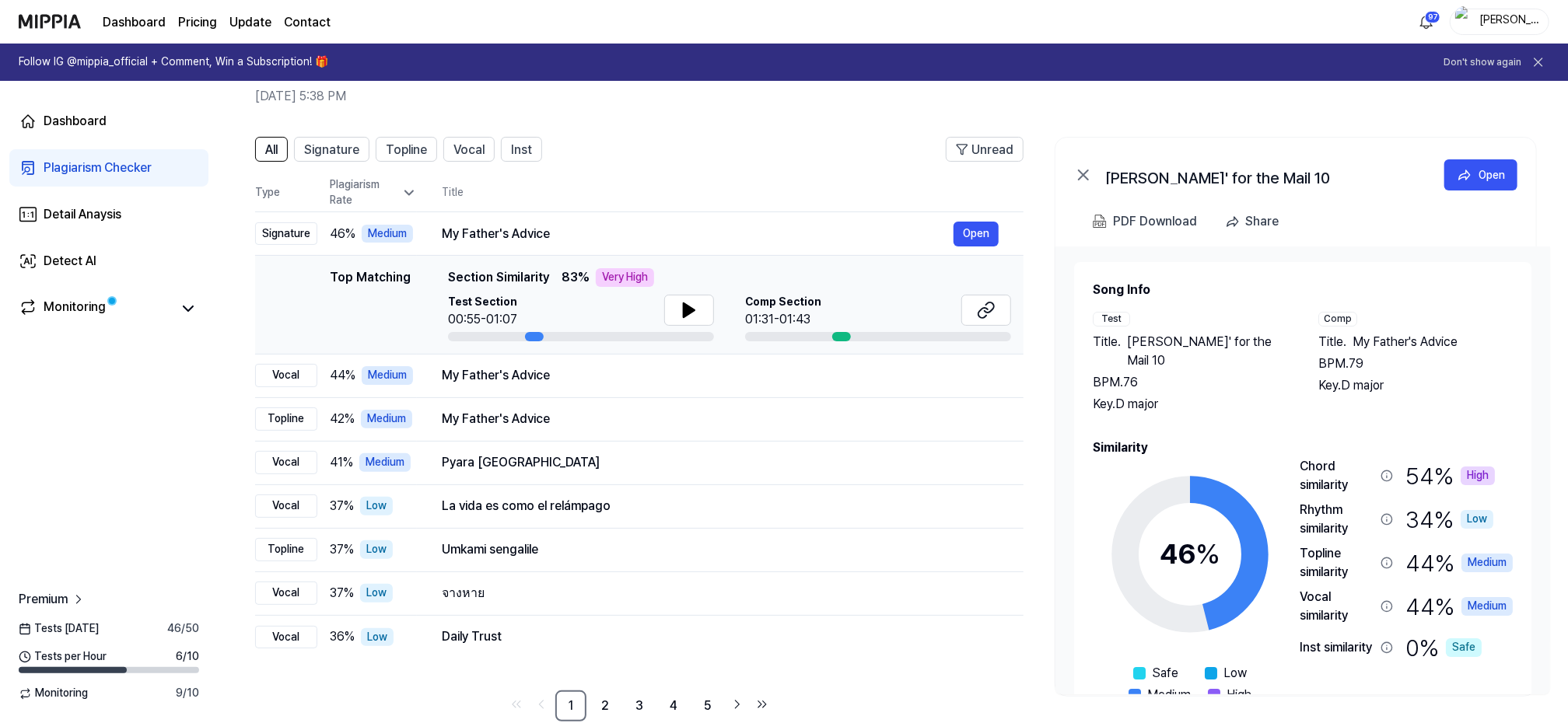
scroll to position [98, 0]
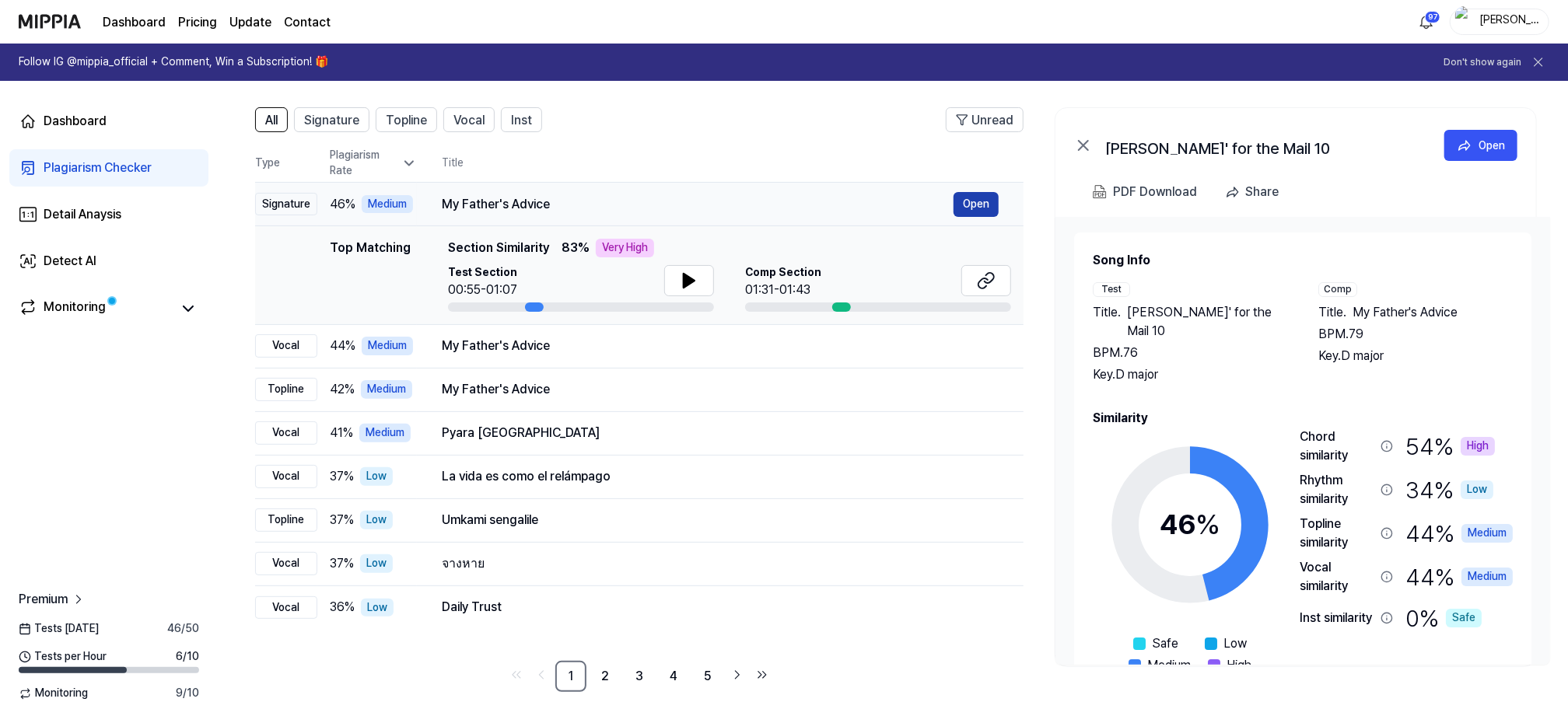
click at [972, 202] on button "Open" at bounding box center [976, 205] width 45 height 25
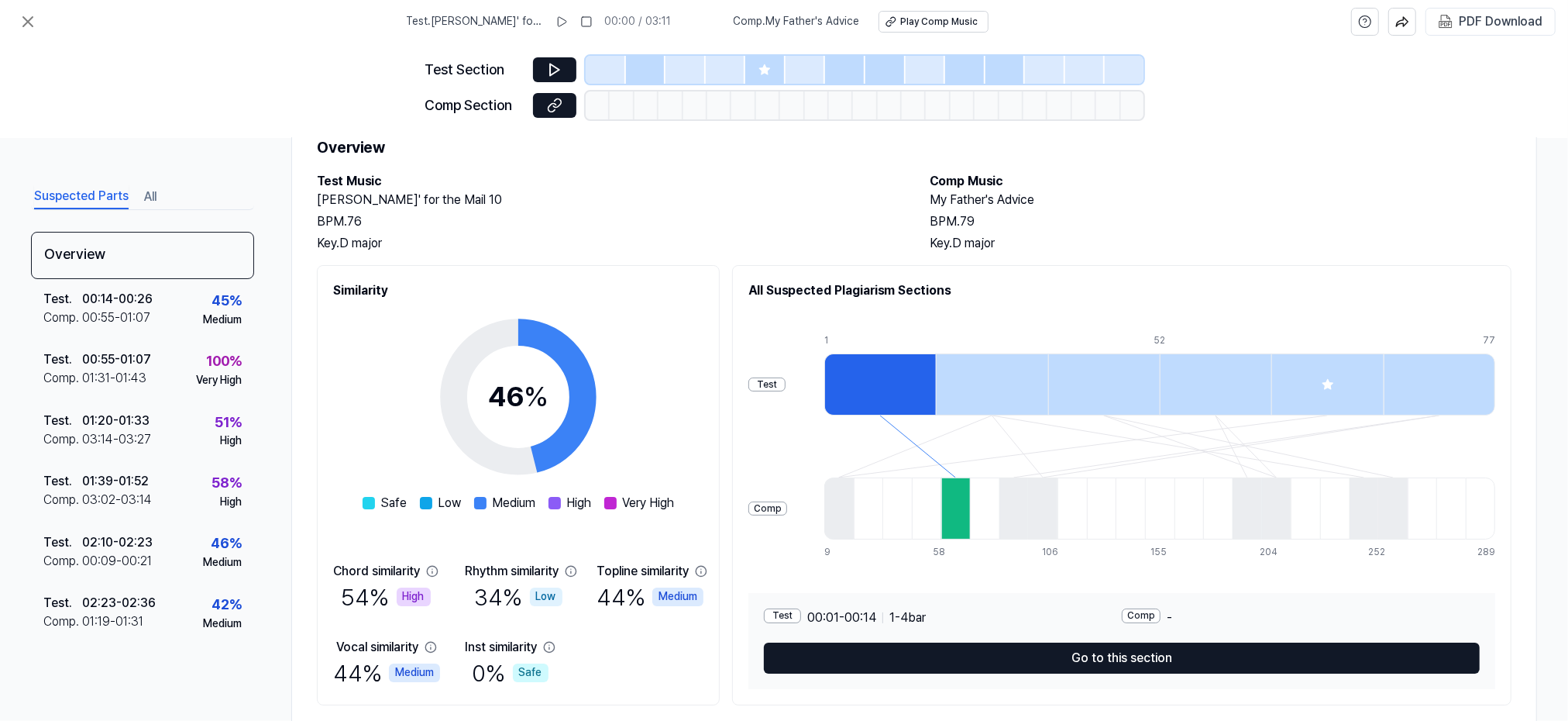
scroll to position [99, 0]
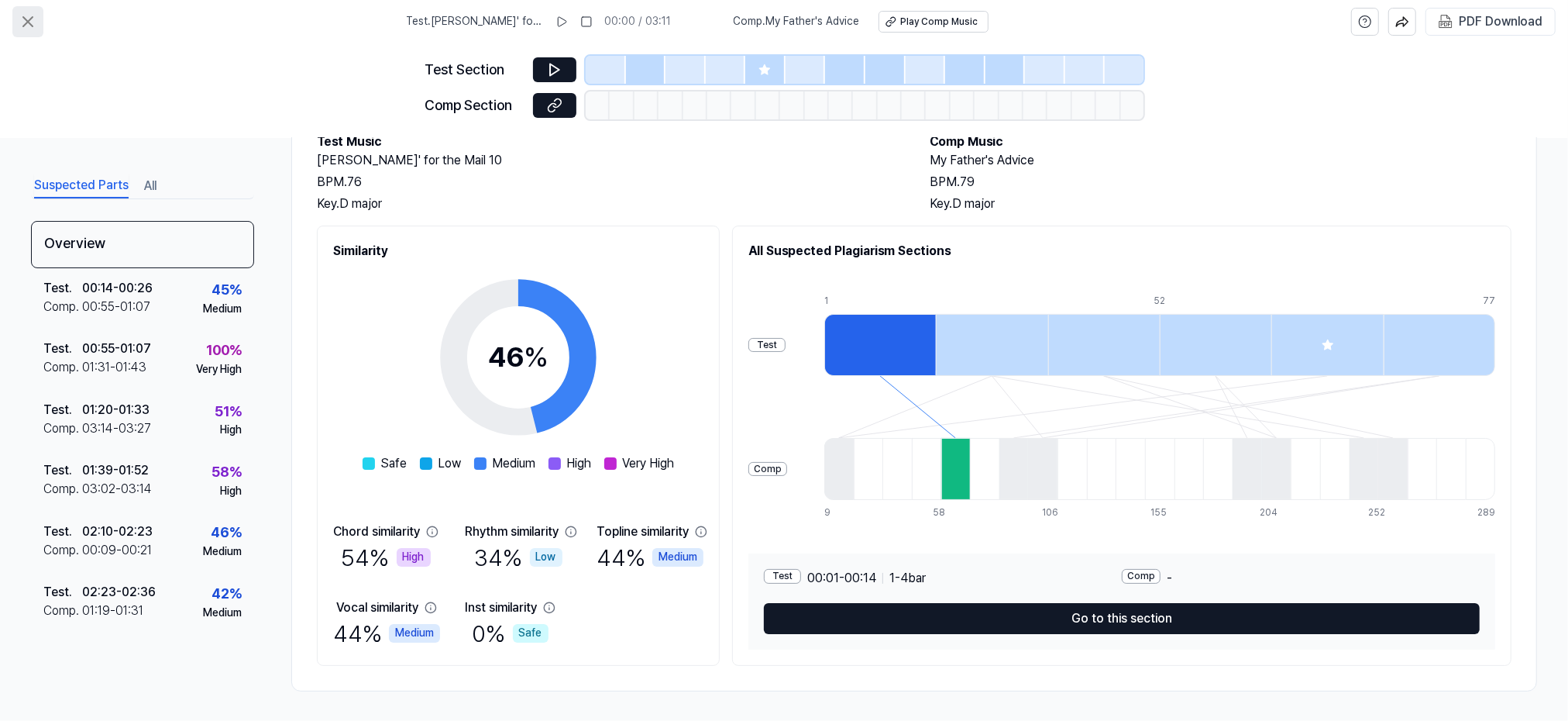
click at [26, 17] on icon at bounding box center [27, 22] width 18 height 18
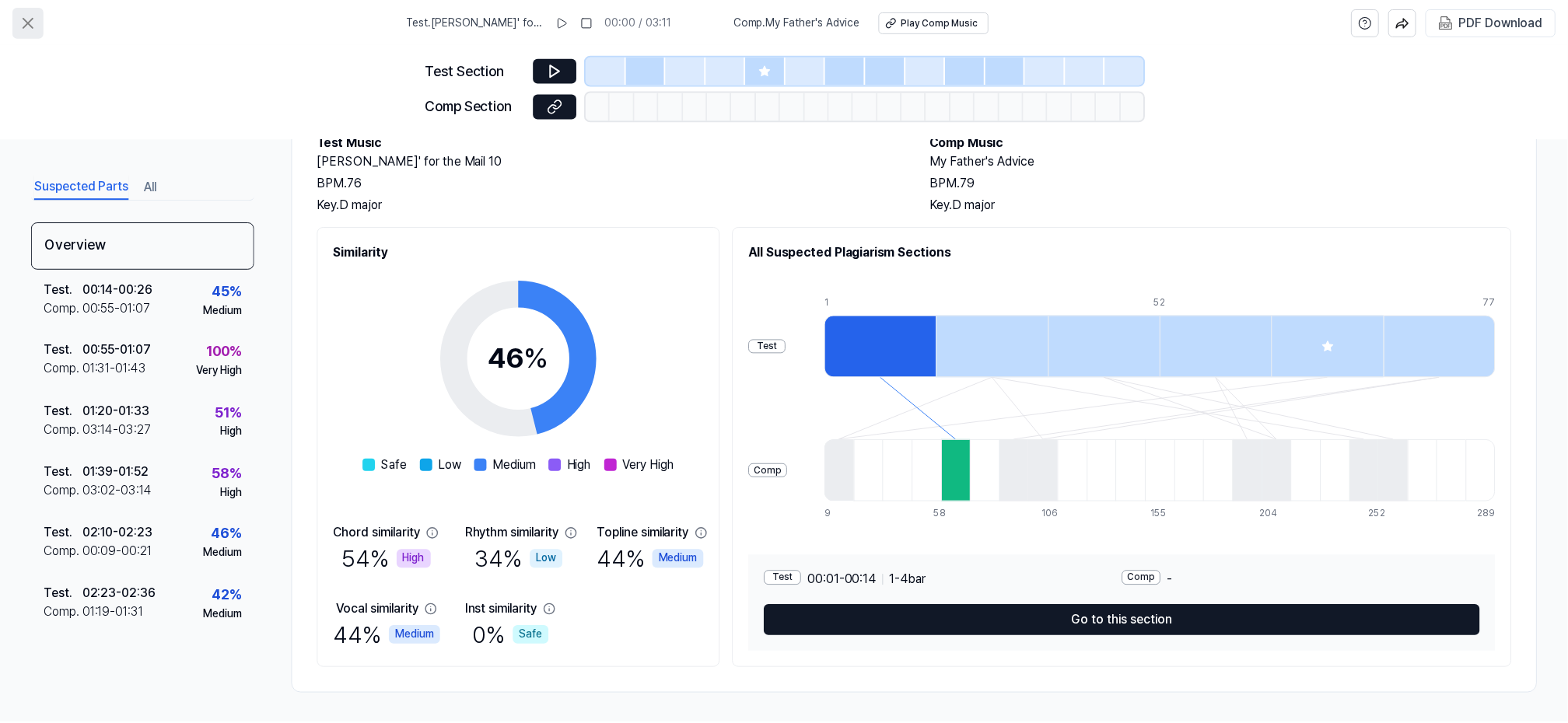
scroll to position [98, 0]
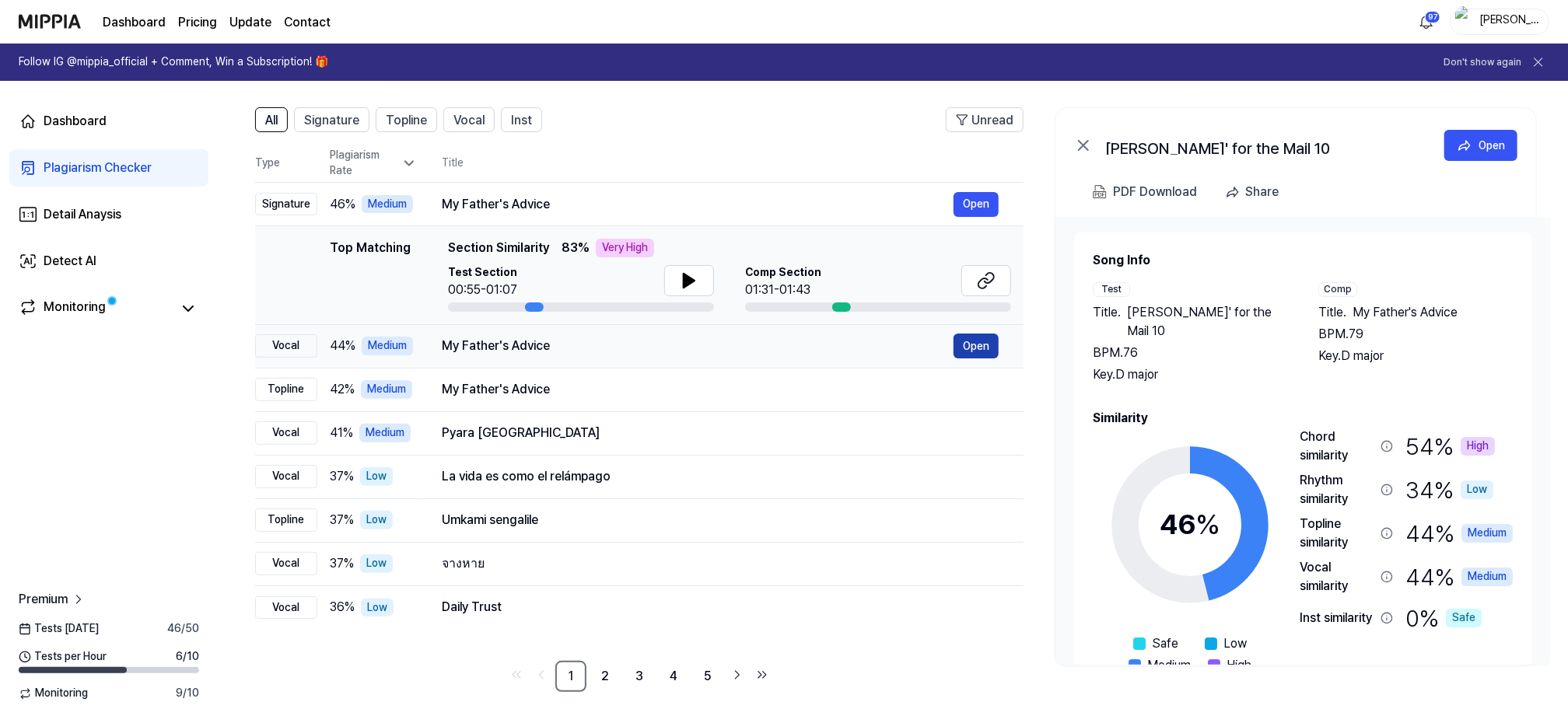
click at [987, 341] on button "Open" at bounding box center [976, 346] width 45 height 25
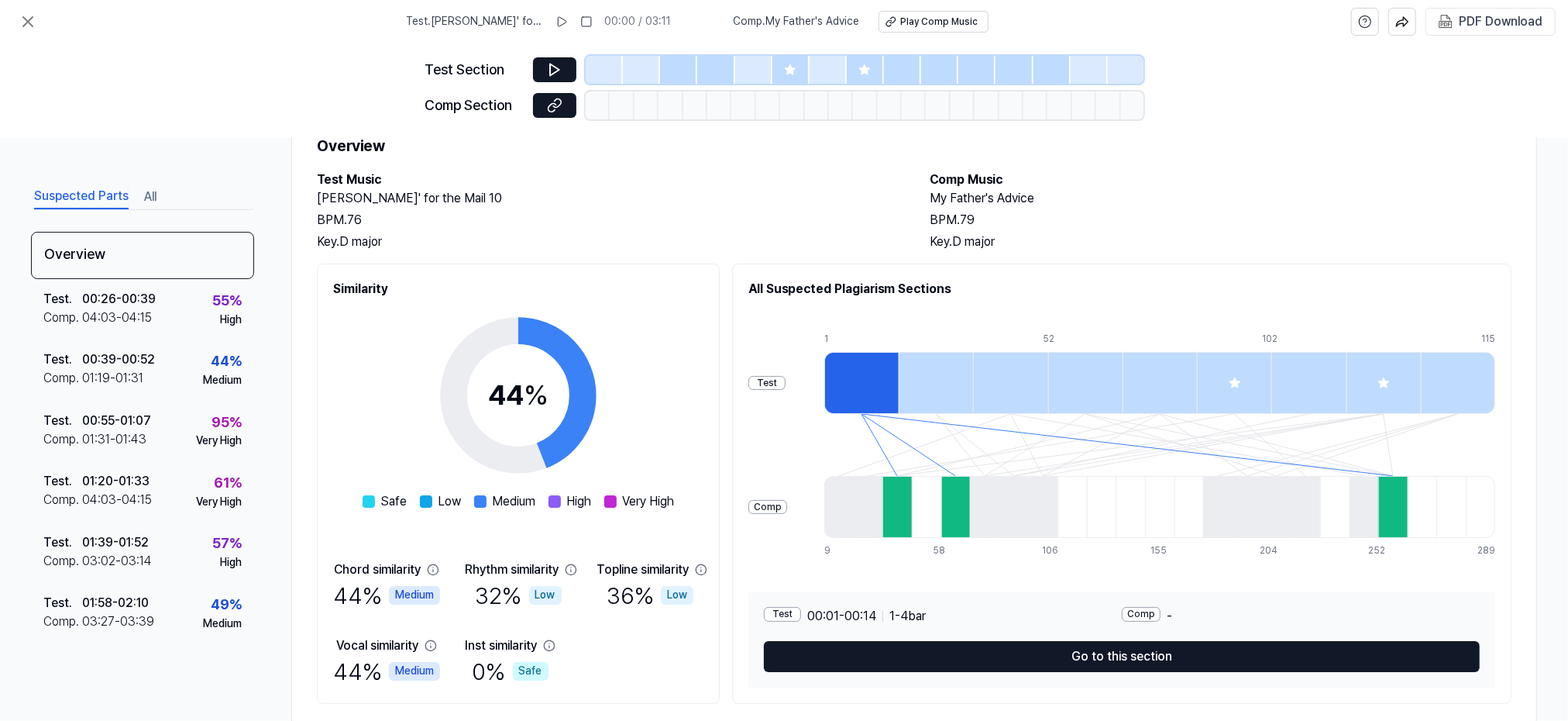
scroll to position [99, 0]
